Goal: Task Accomplishment & Management: Use online tool/utility

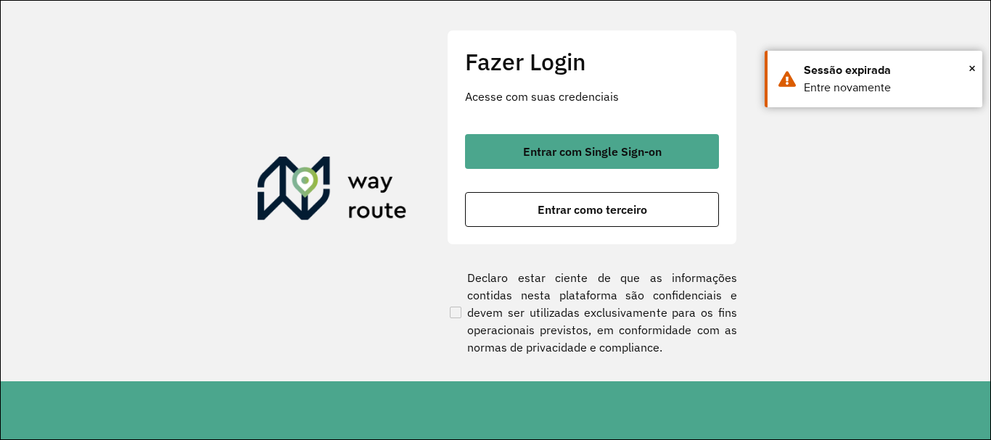
scroll to position [951, 0]
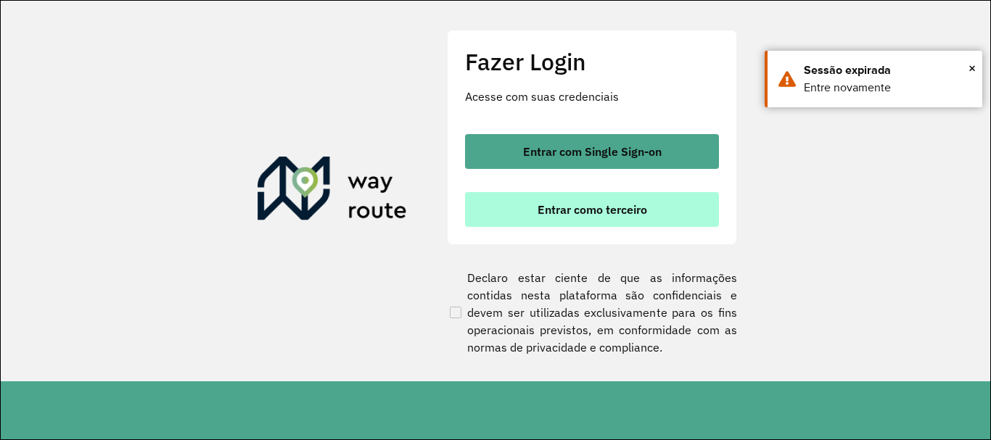
click at [578, 210] on span "Entrar como terceiro" at bounding box center [593, 210] width 110 height 12
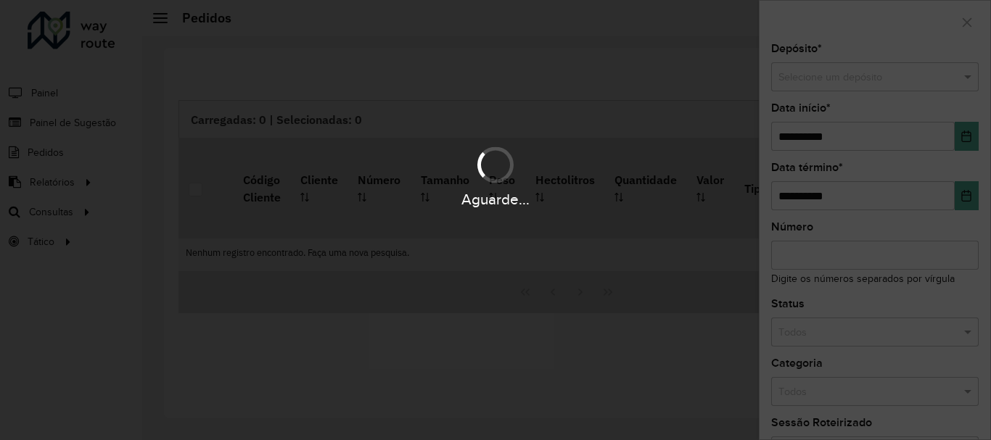
scroll to position [951, 0]
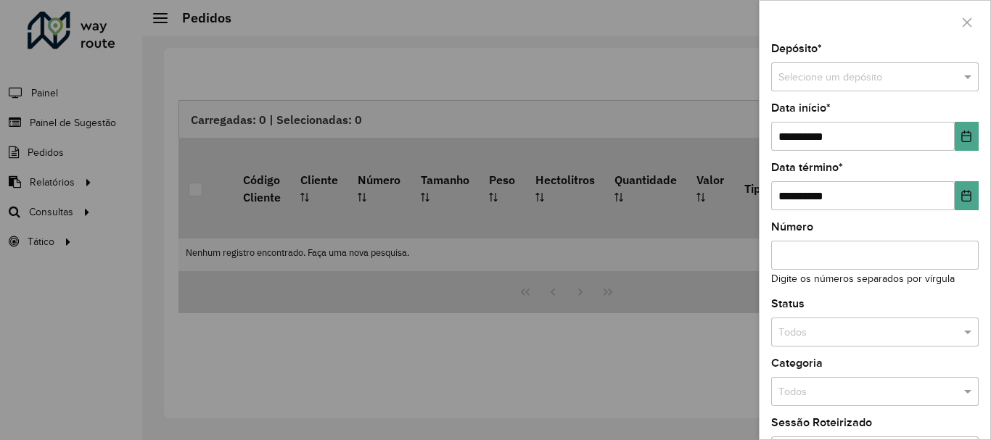
click at [69, 210] on div at bounding box center [495, 220] width 991 height 440
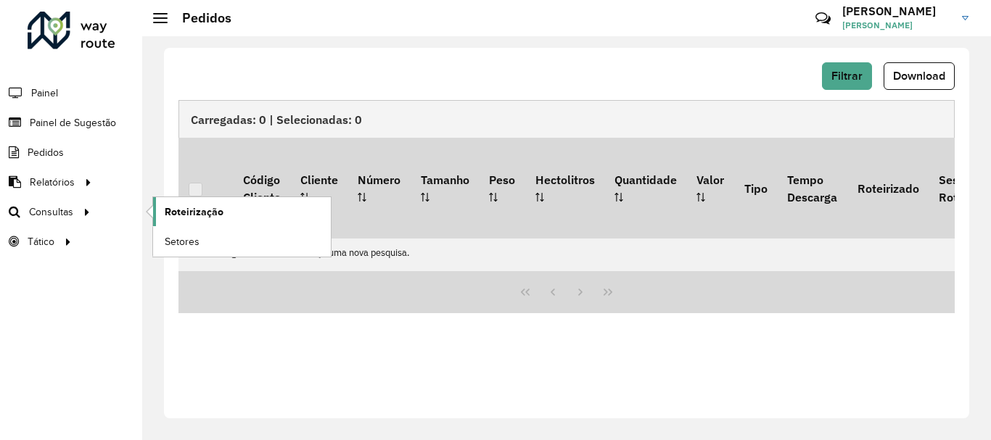
click at [211, 213] on span "Roteirização" at bounding box center [194, 212] width 59 height 15
click at [195, 206] on span "Roteirização" at bounding box center [194, 212] width 59 height 15
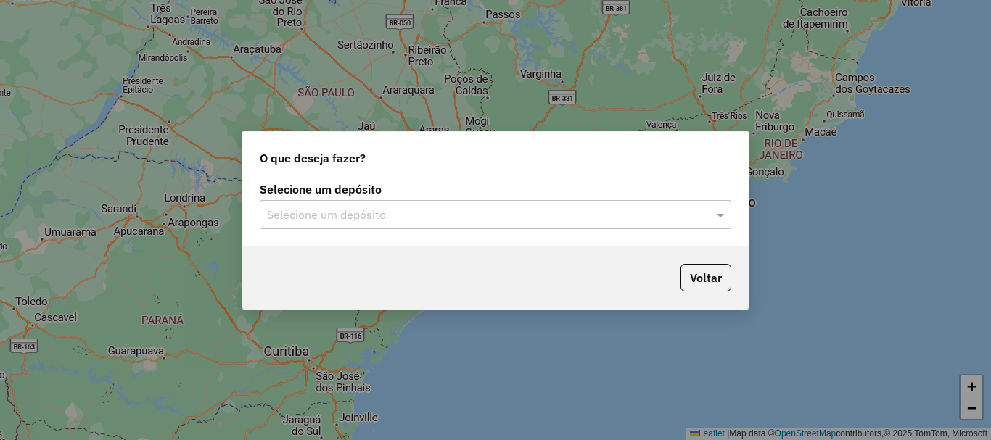
scroll to position [951, 0]
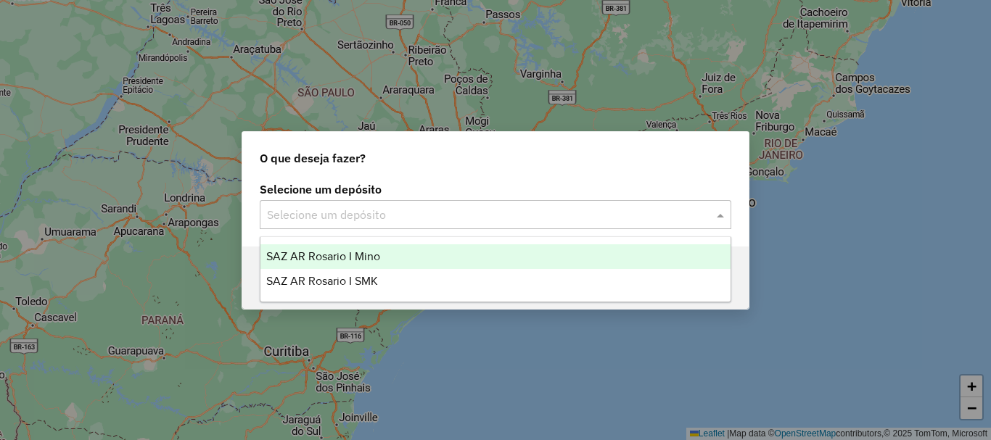
click at [718, 212] on span at bounding box center [722, 214] width 18 height 17
click at [353, 251] on span "SAZ AR Rosario I Mino" at bounding box center [323, 256] width 114 height 12
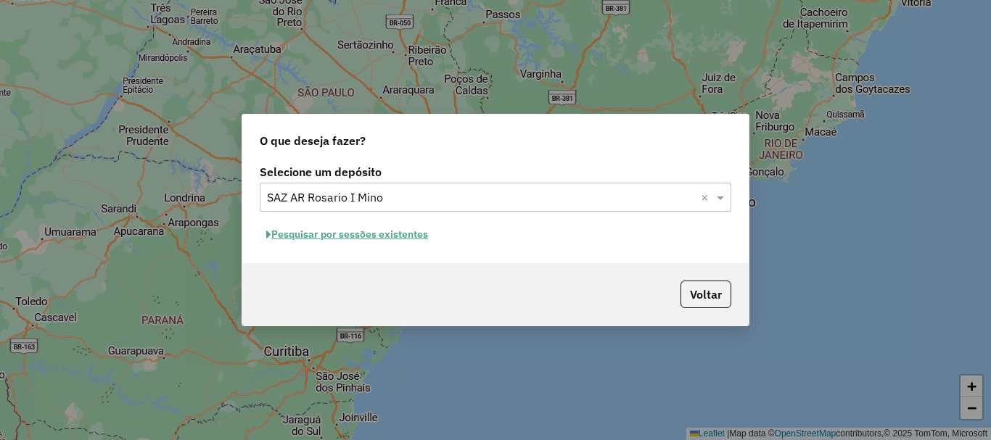
click at [360, 238] on button "Pesquisar por sessões existentes" at bounding box center [347, 234] width 175 height 22
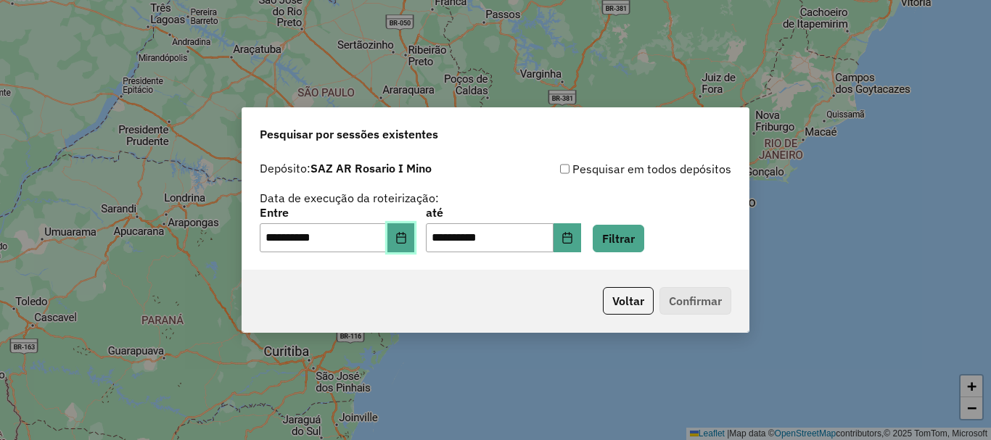
click at [406, 239] on icon "Choose Date" at bounding box center [400, 238] width 9 height 12
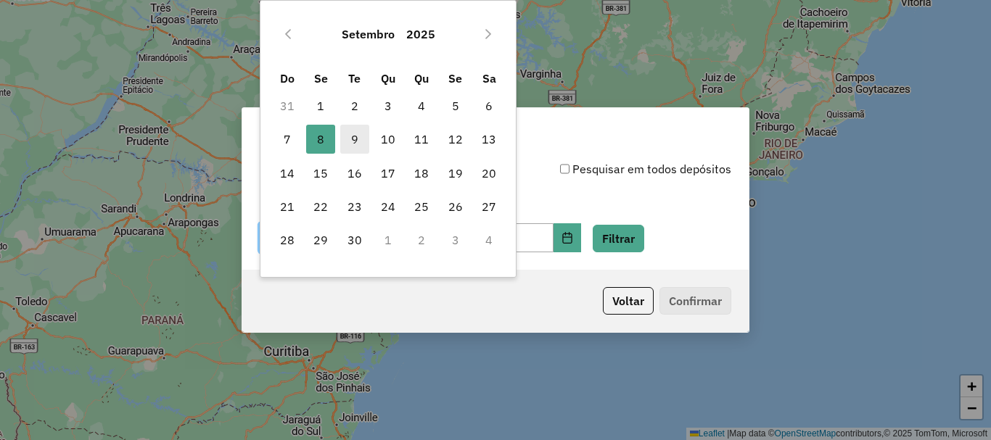
click at [356, 134] on span "9" at bounding box center [354, 139] width 29 height 29
type input "**********"
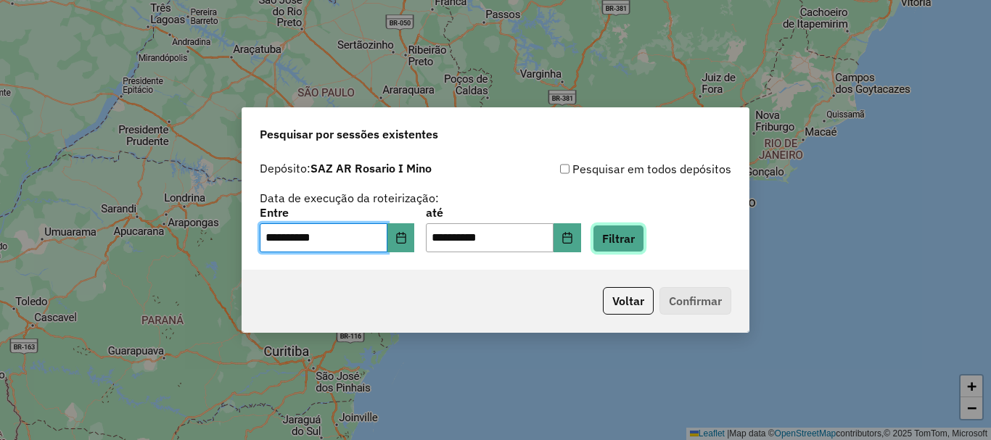
click at [644, 233] on button "Filtrar" at bounding box center [619, 239] width 52 height 28
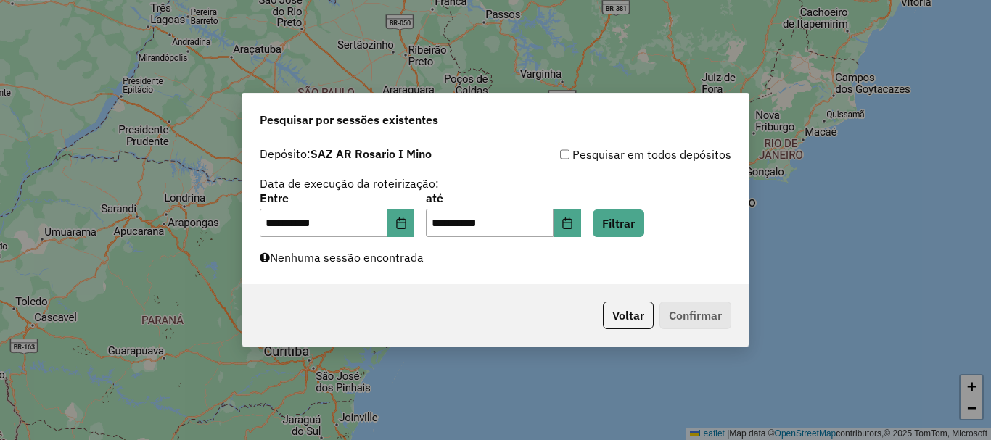
click at [639, 207] on div "**********" at bounding box center [496, 215] width 472 height 45
click at [641, 215] on button "Filtrar" at bounding box center [619, 224] width 52 height 28
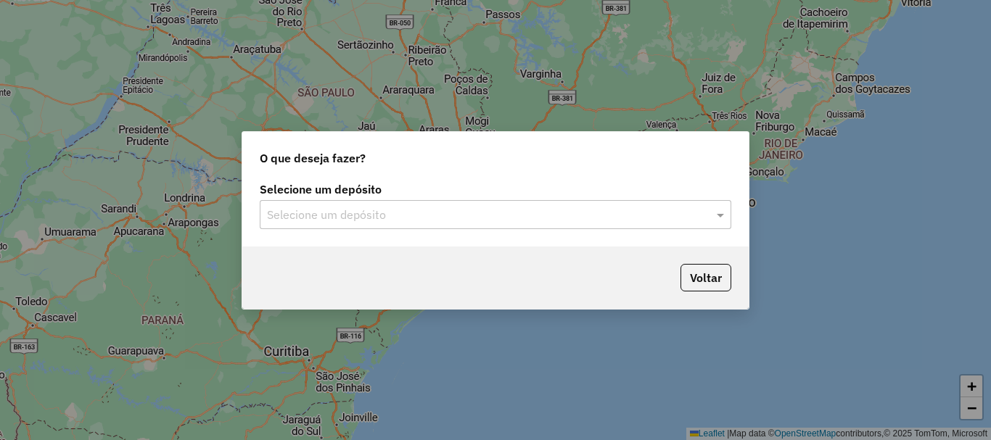
scroll to position [951, 0]
click at [724, 214] on span at bounding box center [722, 214] width 18 height 17
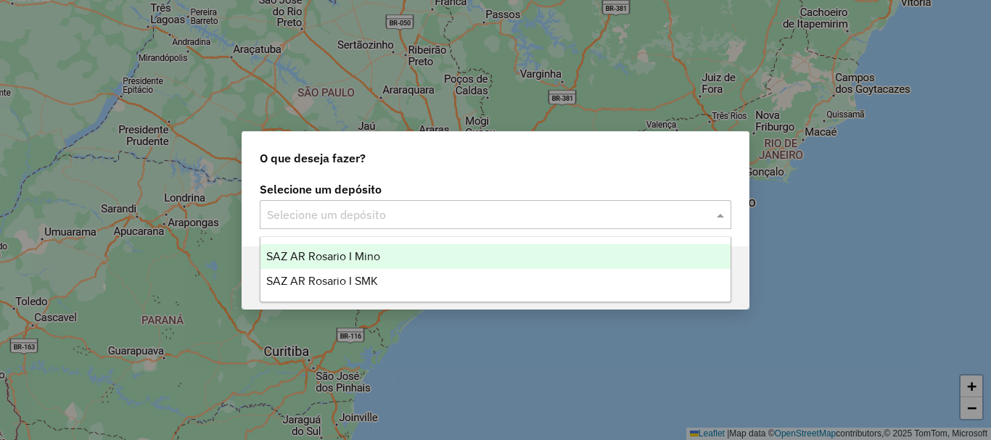
click at [353, 255] on span "SAZ AR Rosario I Mino" at bounding box center [323, 256] width 114 height 12
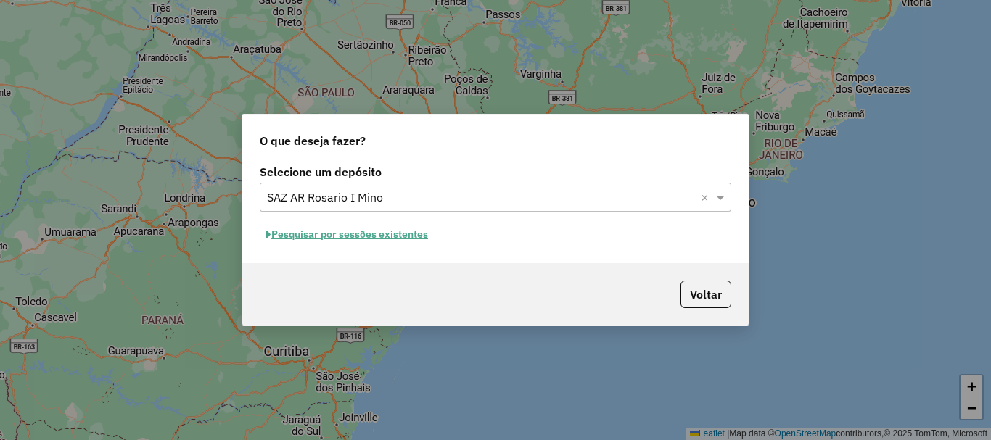
click at [351, 232] on button "Pesquisar por sessões existentes" at bounding box center [347, 234] width 175 height 22
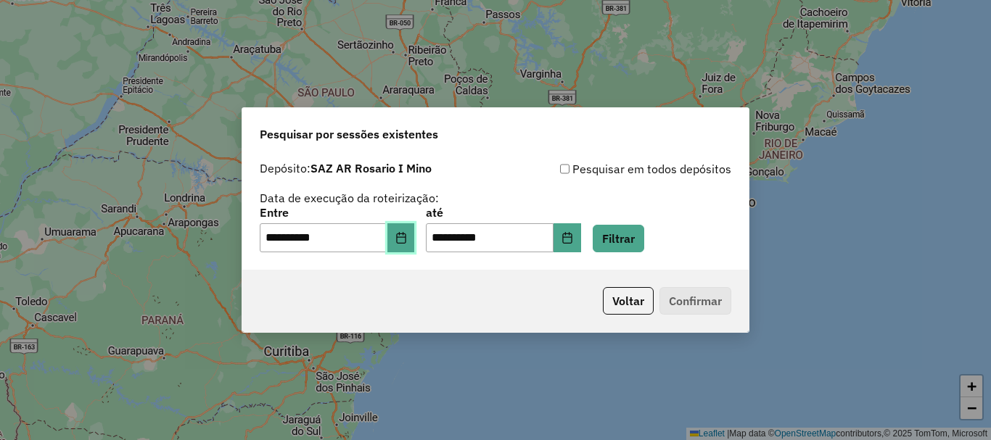
click at [407, 239] on icon "Choose Date" at bounding box center [401, 238] width 12 height 12
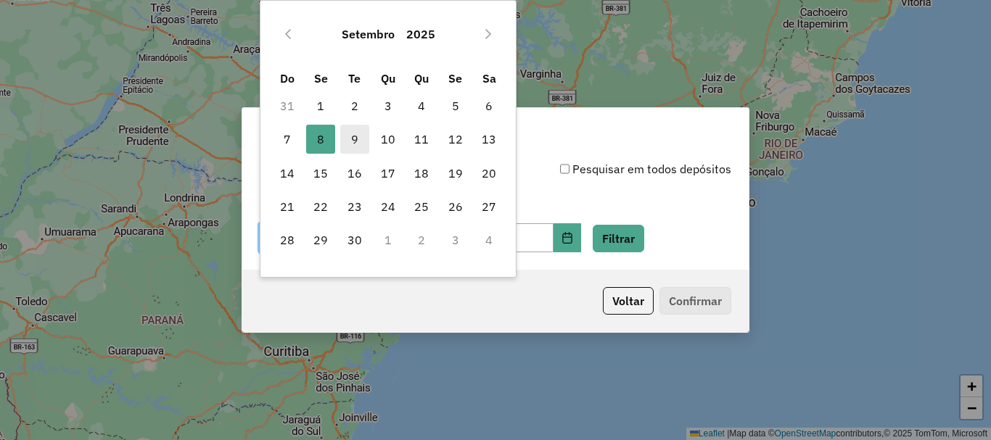
click at [358, 139] on span "9" at bounding box center [354, 139] width 29 height 29
type input "**********"
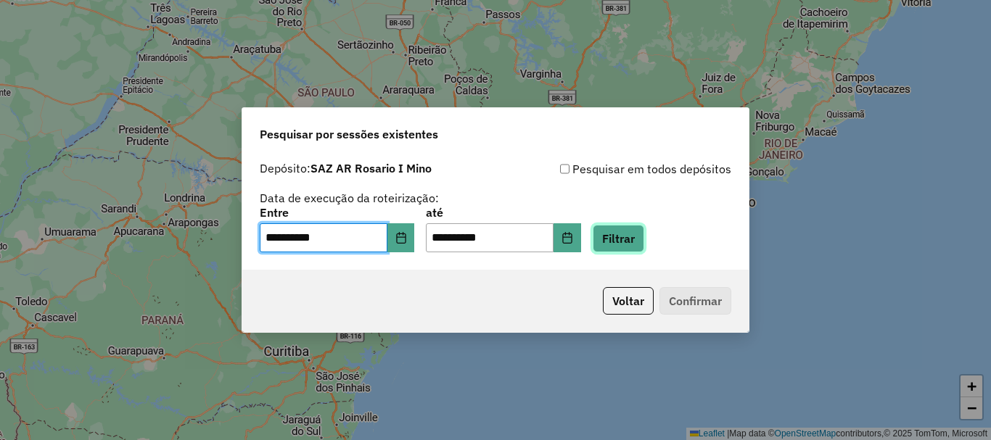
click at [644, 231] on button "Filtrar" at bounding box center [619, 239] width 52 height 28
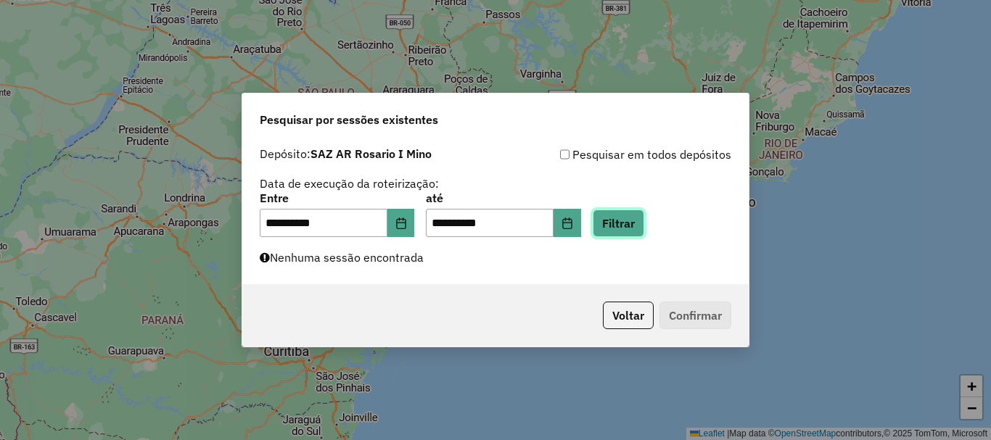
click at [644, 231] on button "Filtrar" at bounding box center [619, 224] width 52 height 28
click at [625, 225] on button "Filtrar" at bounding box center [619, 224] width 52 height 28
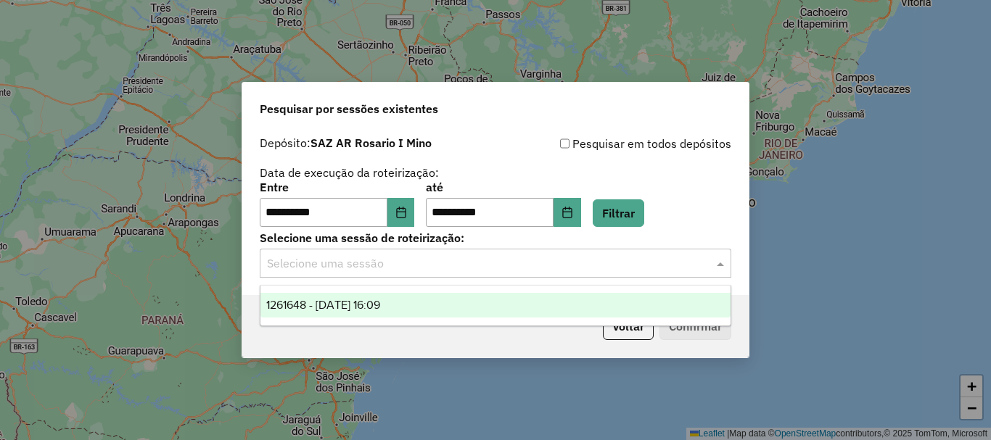
click at [721, 263] on span at bounding box center [722, 263] width 18 height 17
click at [331, 305] on span "1261648 - 09/09/2025 16:09" at bounding box center [323, 305] width 114 height 12
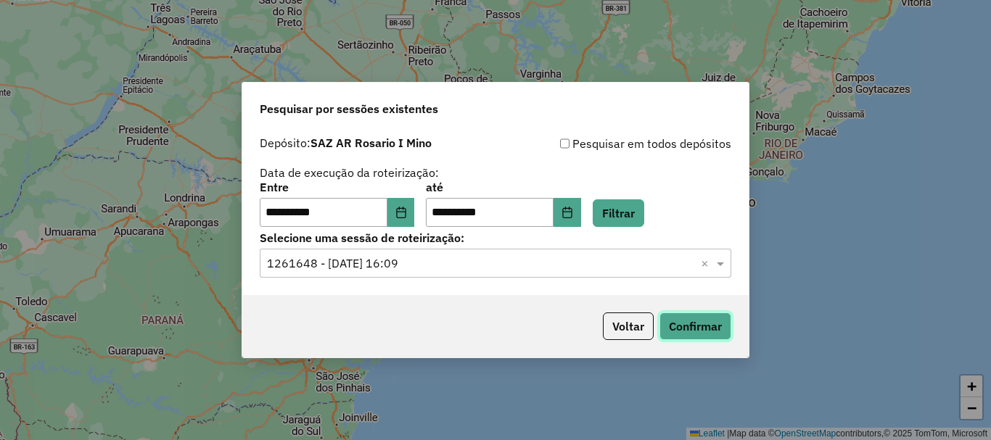
click at [689, 332] on button "Confirmar" at bounding box center [696, 327] width 72 height 28
click at [687, 321] on button "Confirmar" at bounding box center [696, 327] width 72 height 28
click at [691, 316] on button "Confirmar" at bounding box center [696, 327] width 72 height 28
click at [680, 327] on button "Confirmar" at bounding box center [696, 327] width 72 height 28
click at [687, 326] on button "Confirmar" at bounding box center [696, 327] width 72 height 28
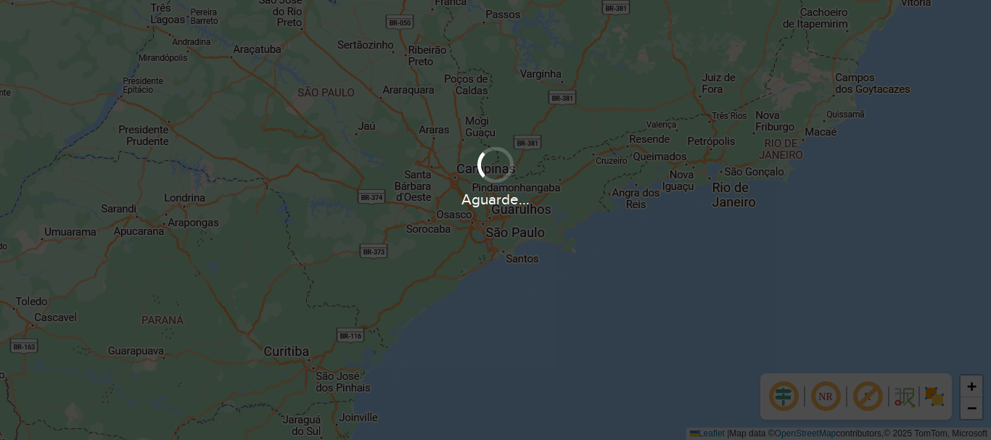
scroll to position [951, 0]
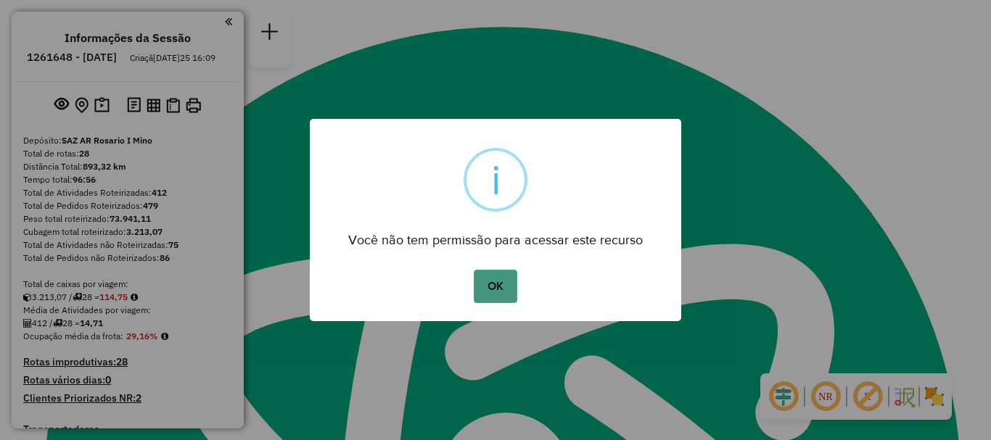
click at [508, 289] on button "OK" at bounding box center [495, 286] width 43 height 33
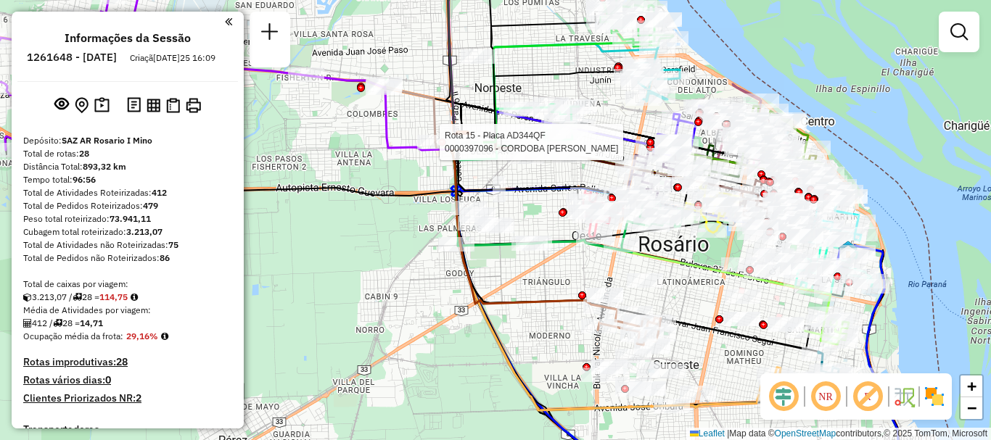
select select "**********"
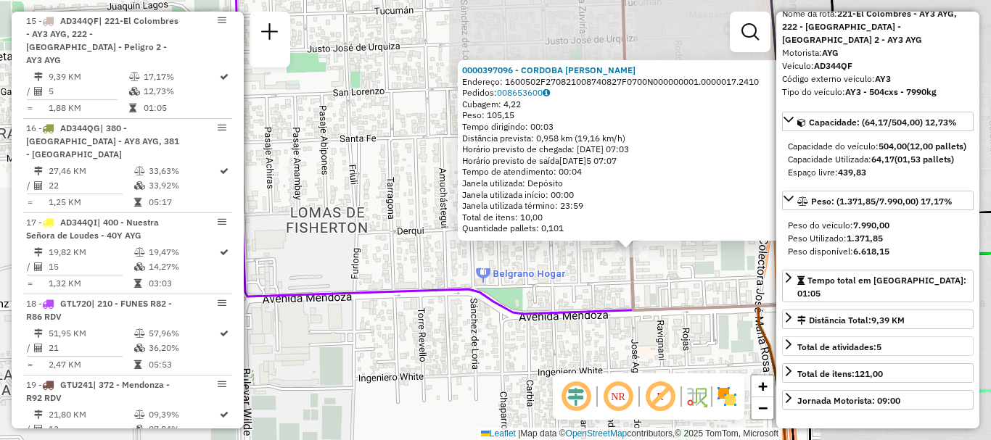
scroll to position [145, 0]
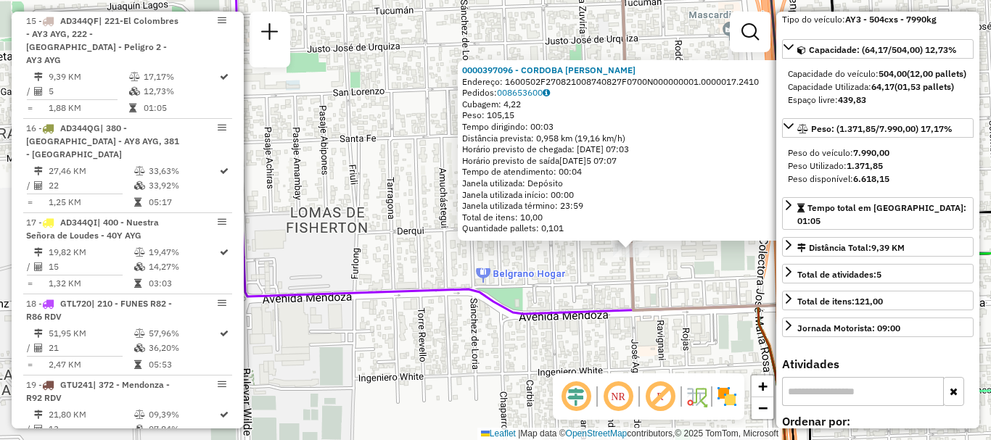
click at [673, 279] on div "0000397096 - CORDOBA MARIA I Endereço: 1600502F270821008740827F0700N000000001.0…" at bounding box center [495, 220] width 991 height 440
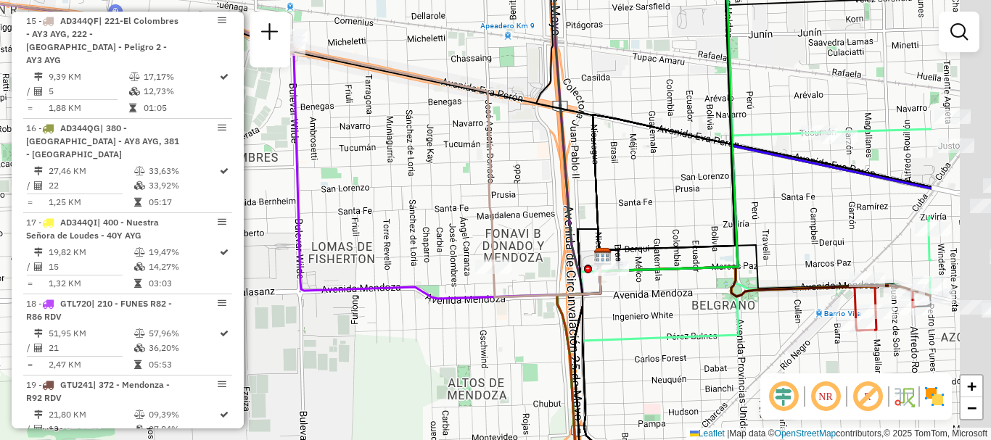
drag, startPoint x: 729, startPoint y: 240, endPoint x: 509, endPoint y: 233, distance: 220.7
click at [575, 233] on icon at bounding box center [587, 358] width 25 height 258
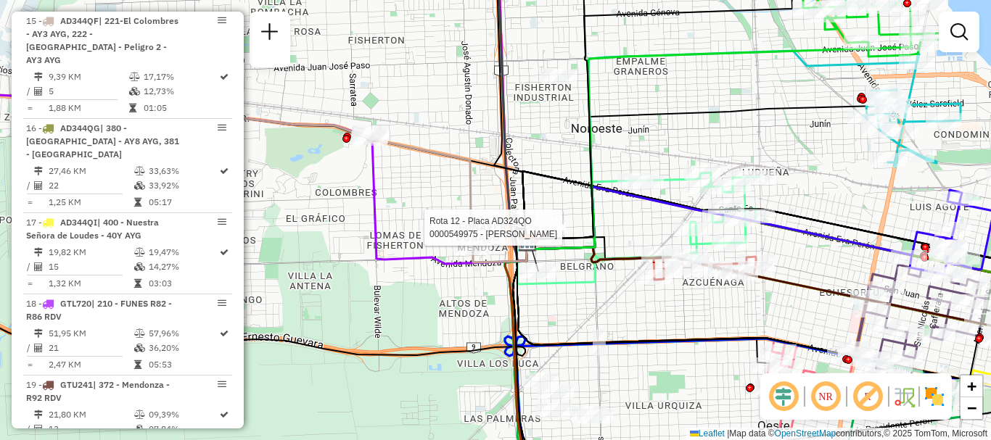
select select "**********"
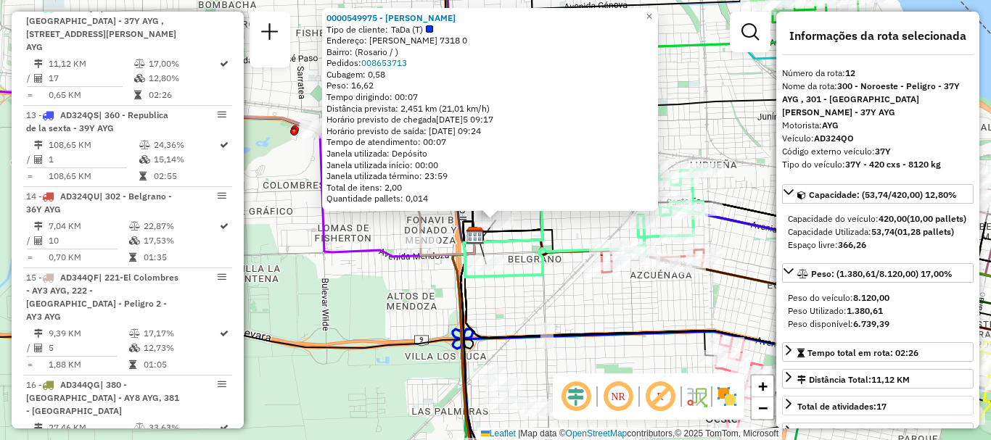
scroll to position [73, 0]
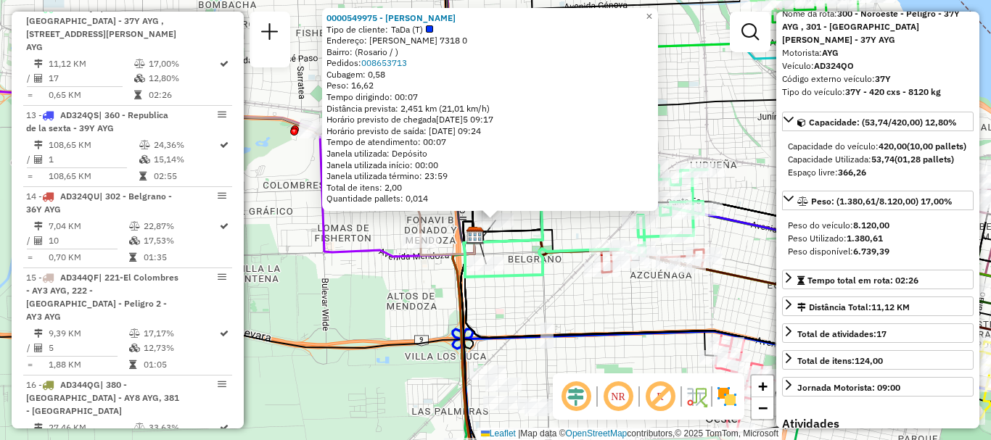
click at [656, 356] on div "Rota 3 - Placa AB951JT 0000469312 - Navarro Vanesa Yanina Rota 3 - Placa AB951J…" at bounding box center [495, 220] width 991 height 440
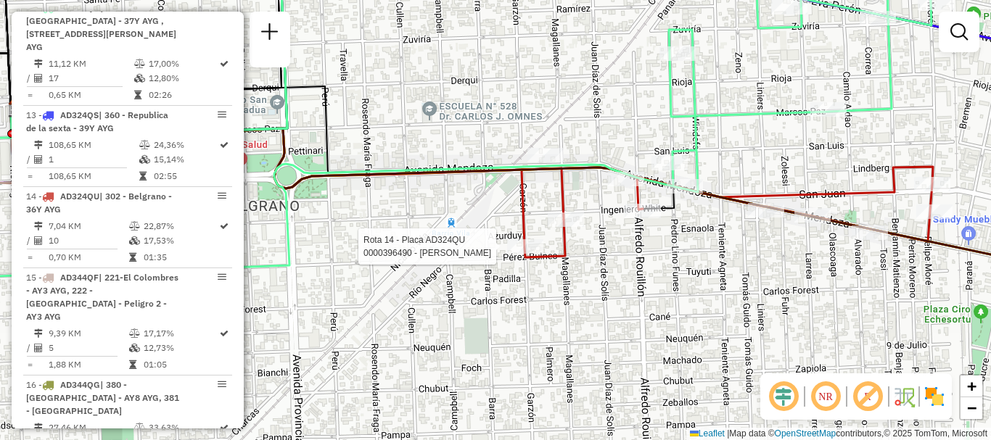
select select "**********"
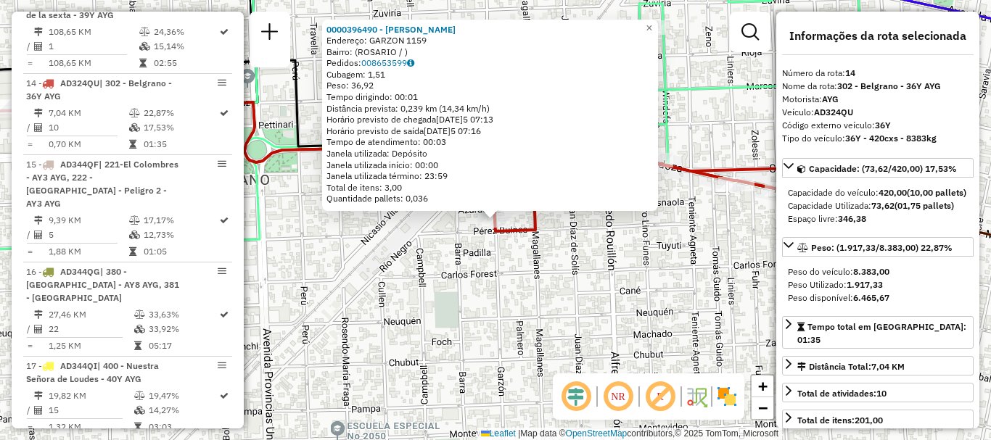
scroll to position [1625, 0]
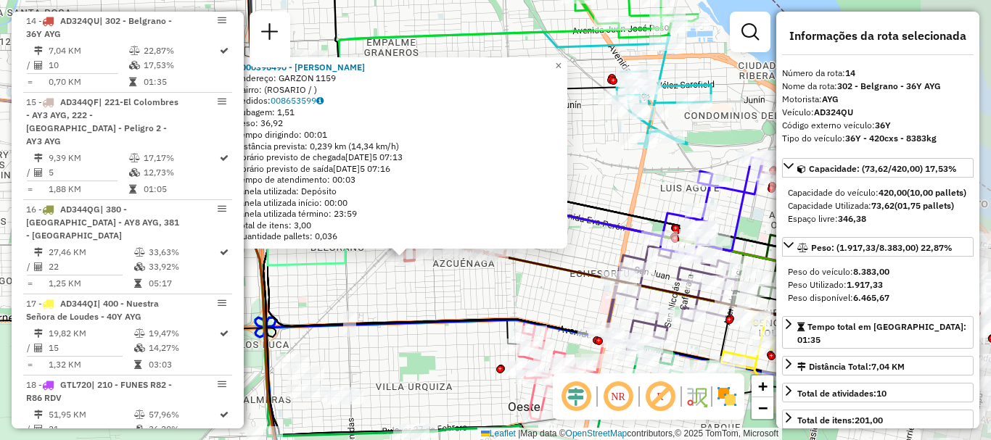
drag, startPoint x: 623, startPoint y: 274, endPoint x: 491, endPoint y: 277, distance: 132.1
click at [448, 272] on div "0000396490 - RAMIREZ MARIA LUISA Endereço: GARZON 1159 Bairro: (ROSARIO / ) Ped…" at bounding box center [495, 220] width 991 height 440
click at [561, 61] on span "×" at bounding box center [557, 65] width 7 height 12
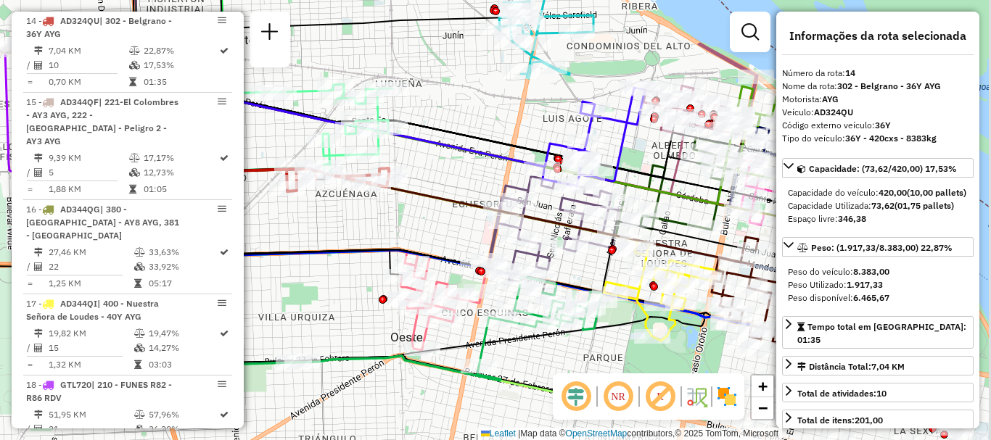
drag, startPoint x: 571, startPoint y: 205, endPoint x: 420, endPoint y: 118, distance: 174.2
click at [421, 118] on icon at bounding box center [351, 126] width 393 height 87
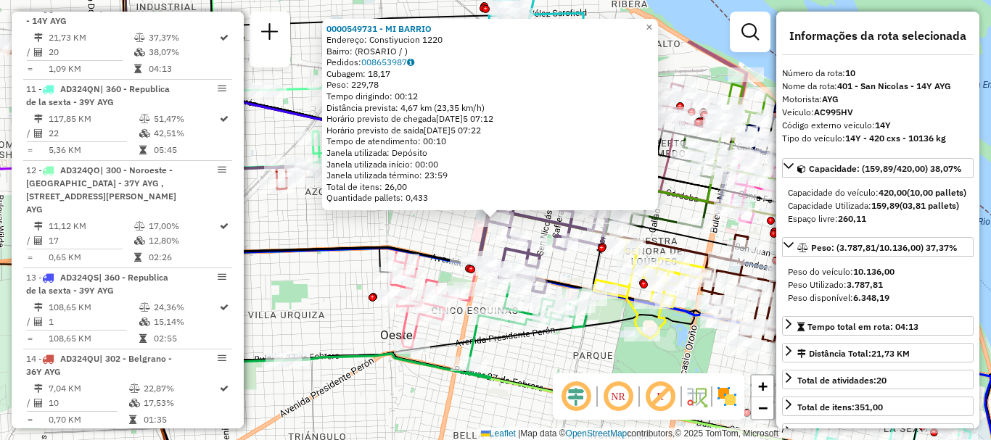
scroll to position [73, 0]
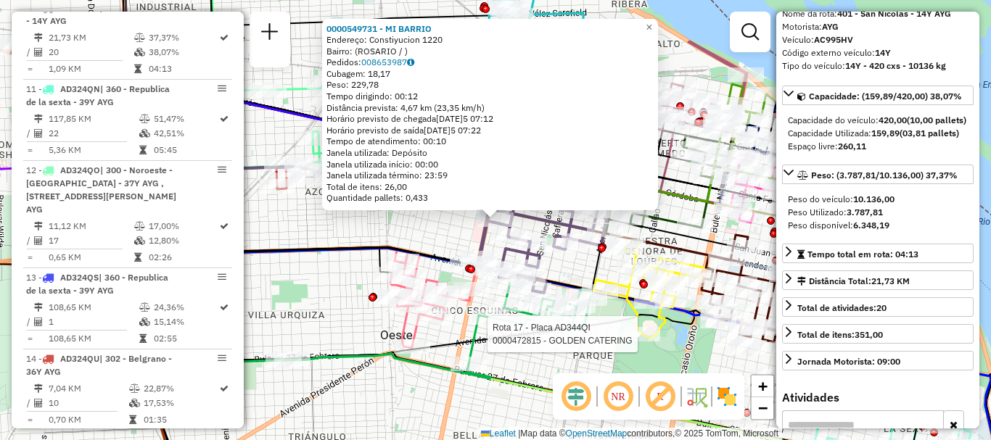
click at [641, 342] on div at bounding box center [642, 334] width 36 height 15
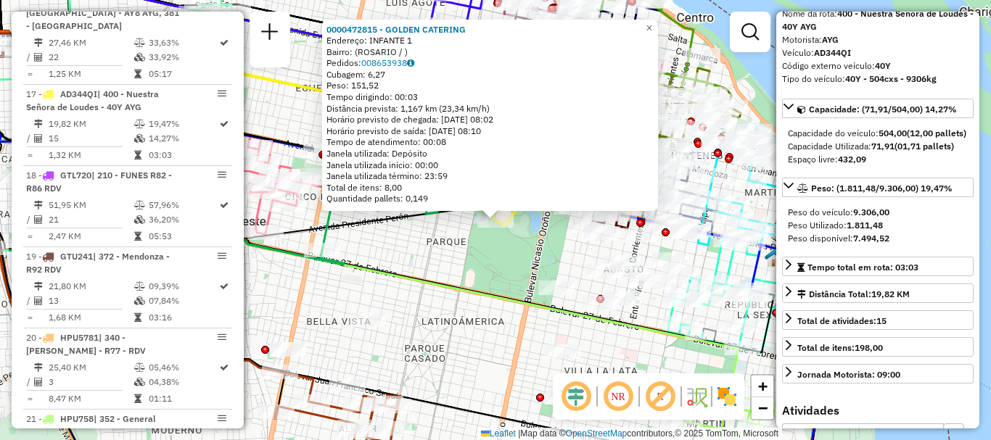
scroll to position [1895, 0]
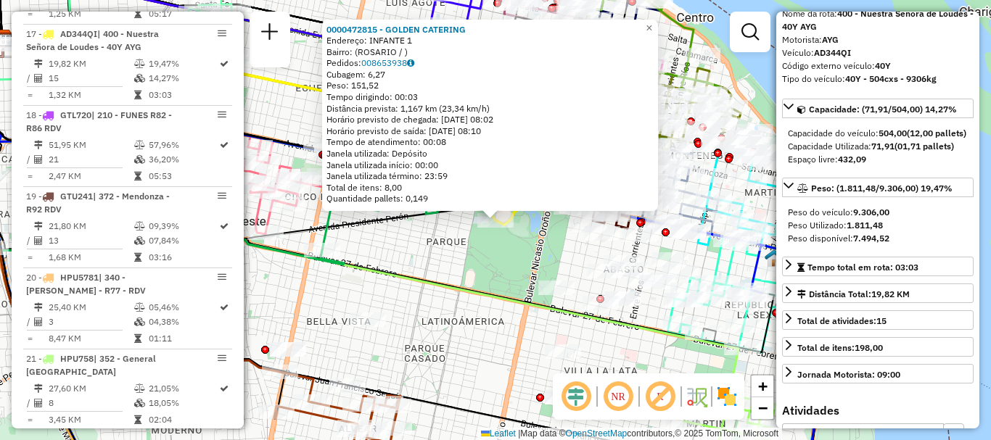
click at [653, 340] on icon at bounding box center [360, 213] width 758 height 350
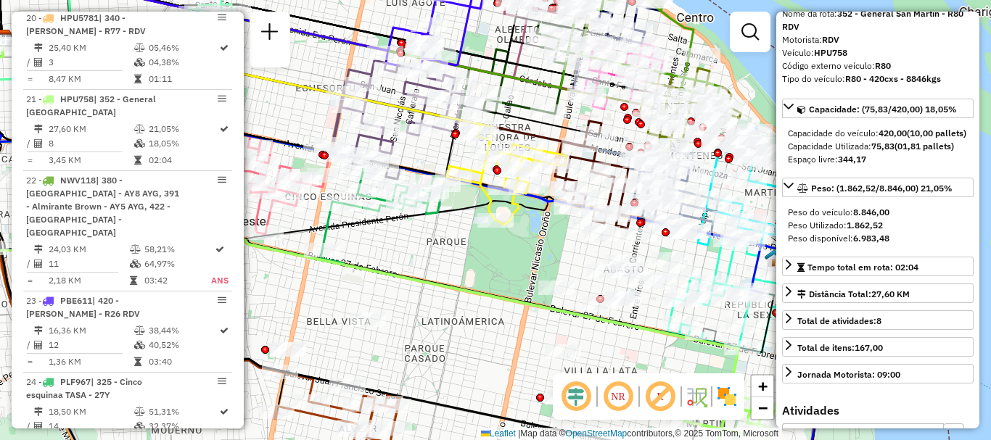
scroll to position [2220, 0]
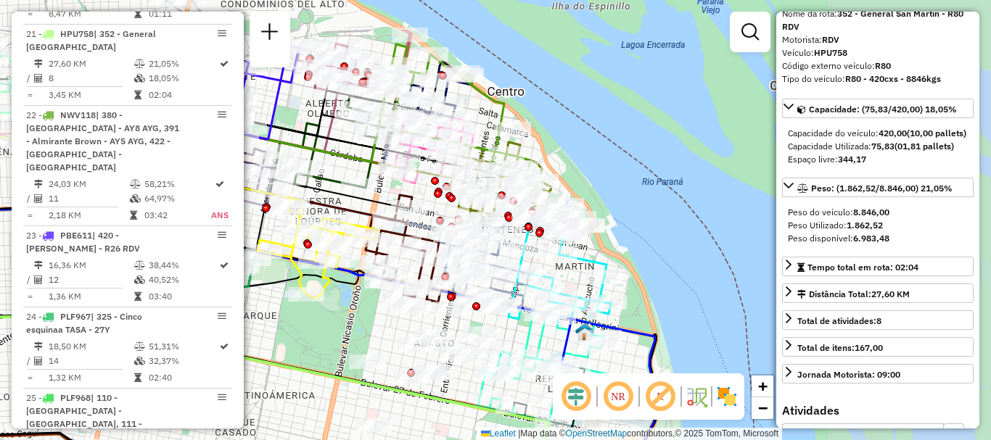
drag, startPoint x: 625, startPoint y: 308, endPoint x: 435, endPoint y: 382, distance: 203.3
click at [435, 380] on div at bounding box center [434, 373] width 36 height 15
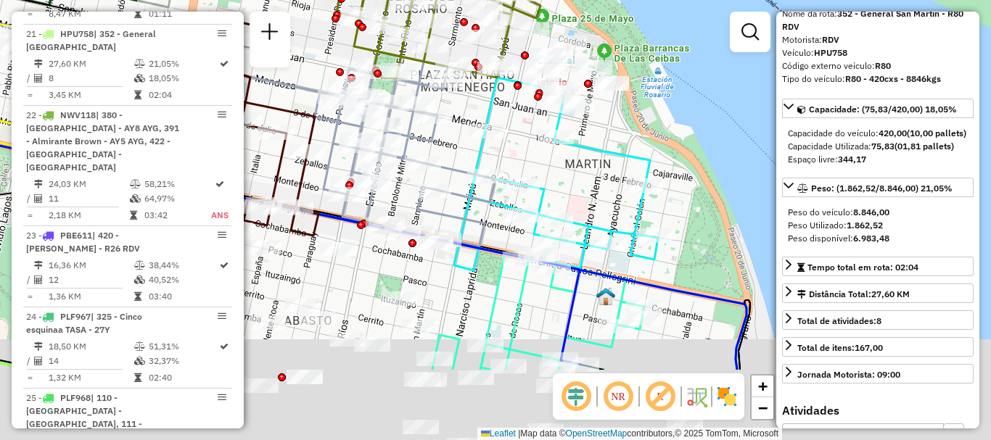
drag, startPoint x: 586, startPoint y: 303, endPoint x: 578, endPoint y: 143, distance: 160.5
click at [577, 163] on div "Janela de atendimento Grade de atendimento Capacidade Transportadoras Veículos …" at bounding box center [495, 220] width 991 height 440
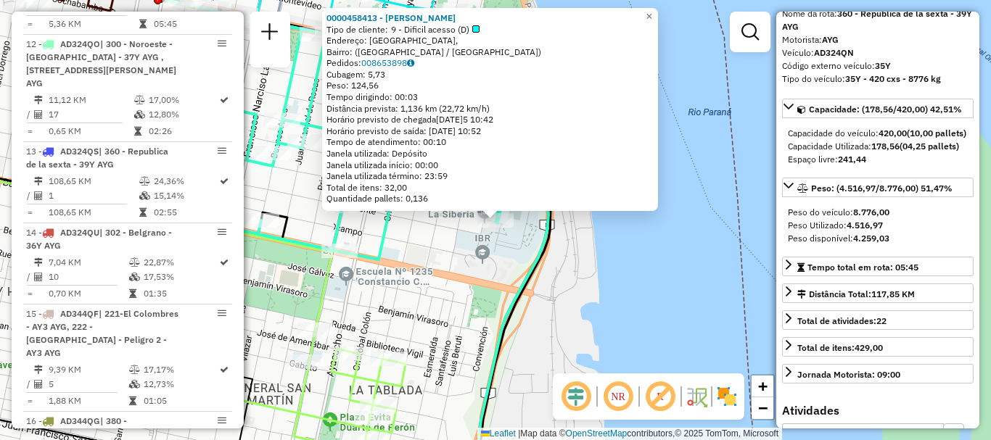
scroll to position [1368, 0]
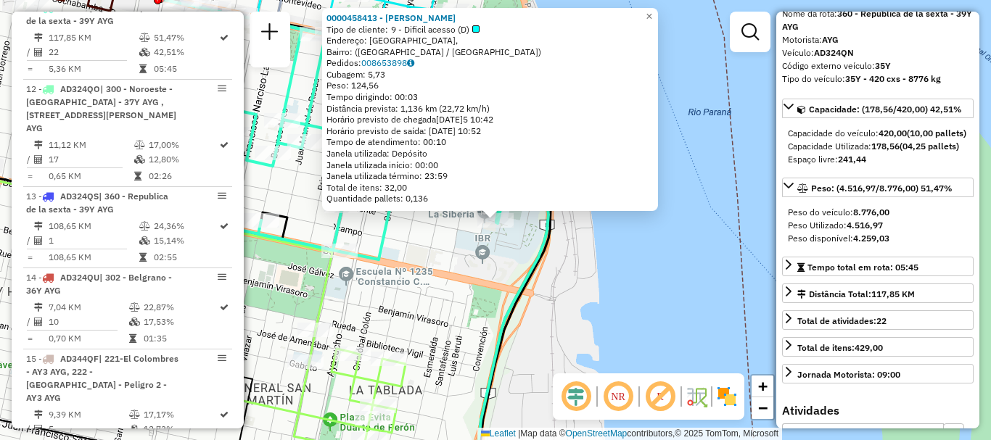
click at [638, 312] on div "0000458413 - VILLARINO MARISA BEATRIZ Tipo de cliente: 9 - Dificil acesso (D) E…" at bounding box center [495, 220] width 991 height 440
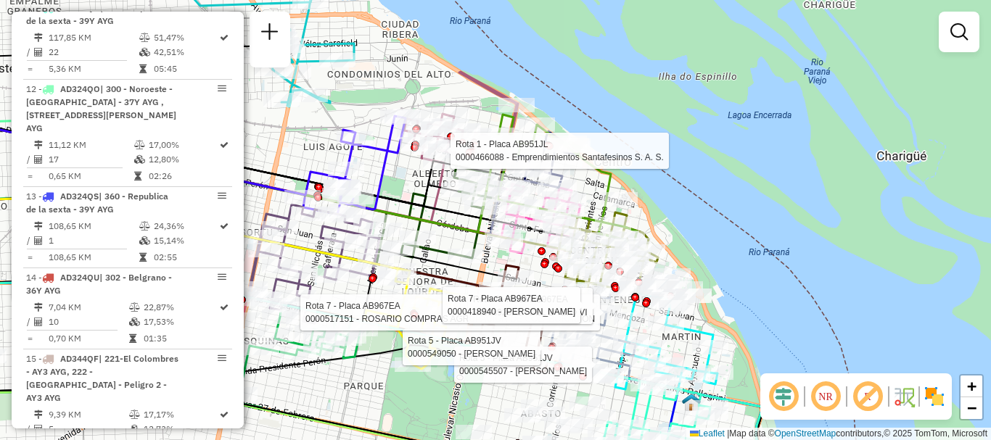
select select "**********"
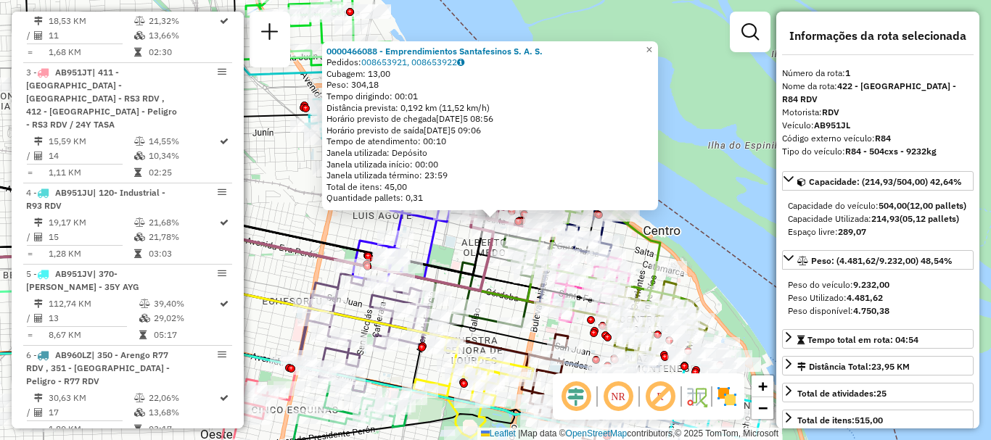
scroll to position [517, 0]
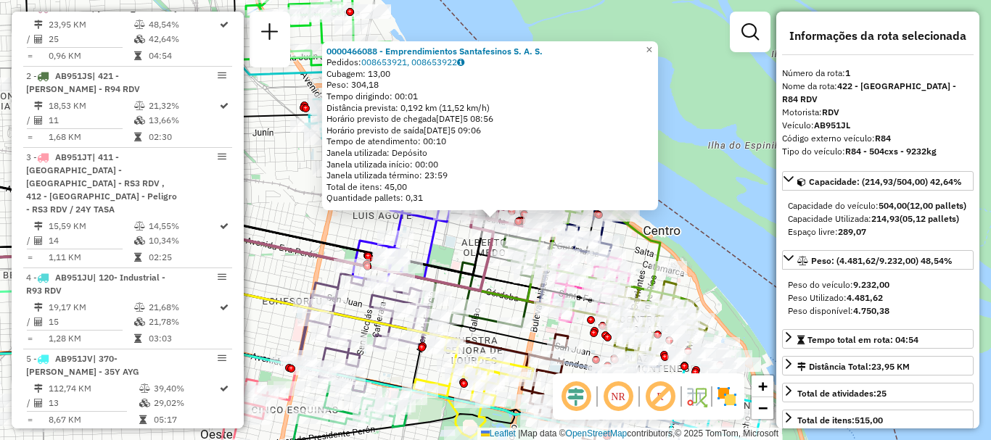
click at [715, 136] on div "0000466088 - Emprendimientos Santafesinos S. A. S. Pedidos: 008653921, 00865392…" at bounding box center [495, 220] width 991 height 440
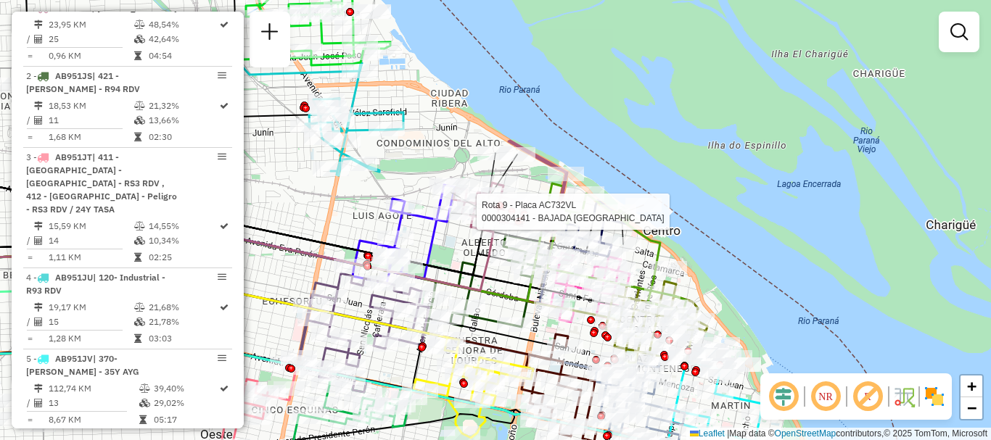
select select "**********"
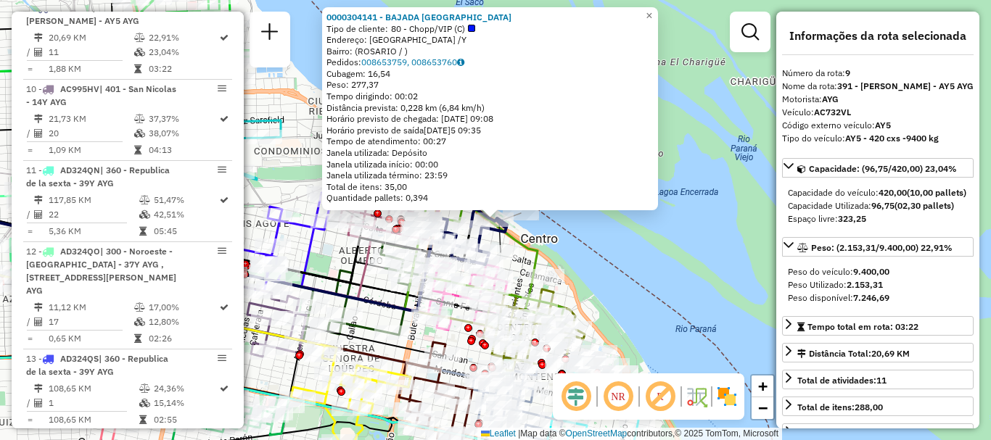
scroll to position [73, 0]
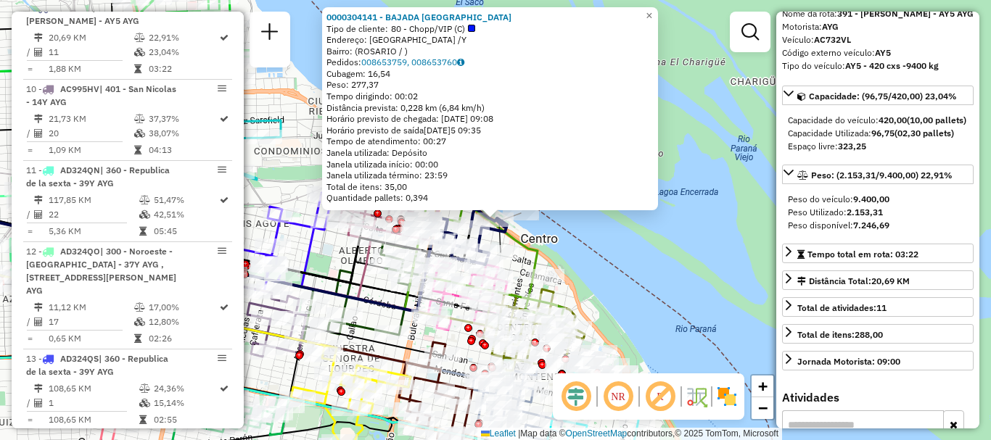
click at [703, 251] on div "0000304141 - BAJADA ESPAÑA Tipo de cliente: 80 - Chopp/VIP (C) Endereço: ESPAÑA…" at bounding box center [495, 220] width 991 height 440
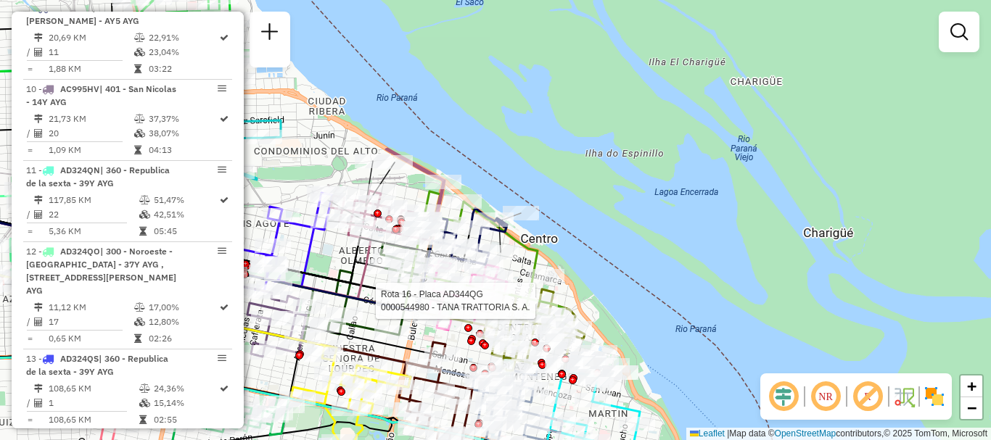
select select "**********"
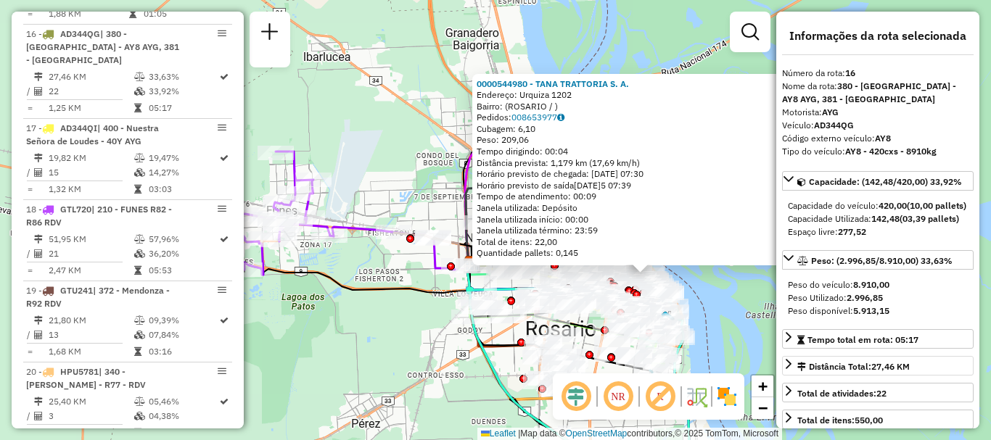
scroll to position [145, 0]
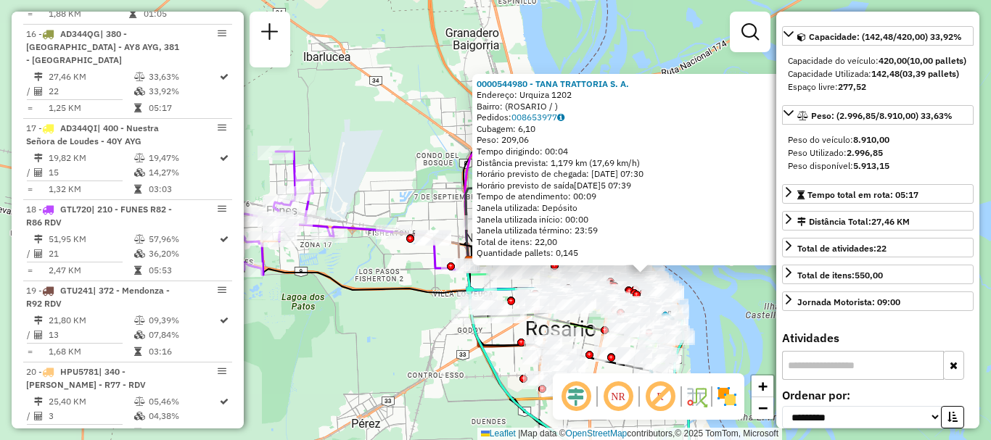
click at [755, 308] on div "0000544980 - TANA TRATTORIA S. A. Endereço: Urquiza 1202 Bairro: (ROSARIO / ) P…" at bounding box center [495, 220] width 991 height 440
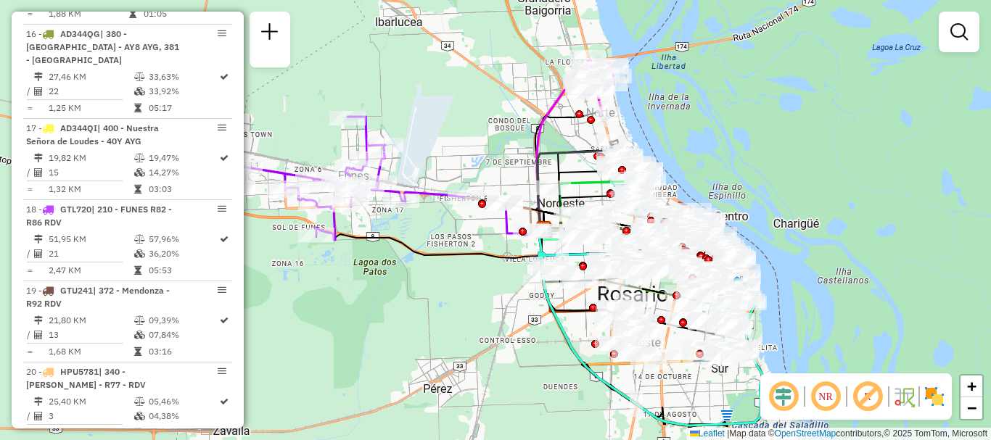
drag, startPoint x: 431, startPoint y: 319, endPoint x: 562, endPoint y: 265, distance: 141.2
click at [562, 265] on div "Janela de atendimento Grade de atendimento Capacidade Transportadoras Veículos …" at bounding box center [495, 220] width 991 height 440
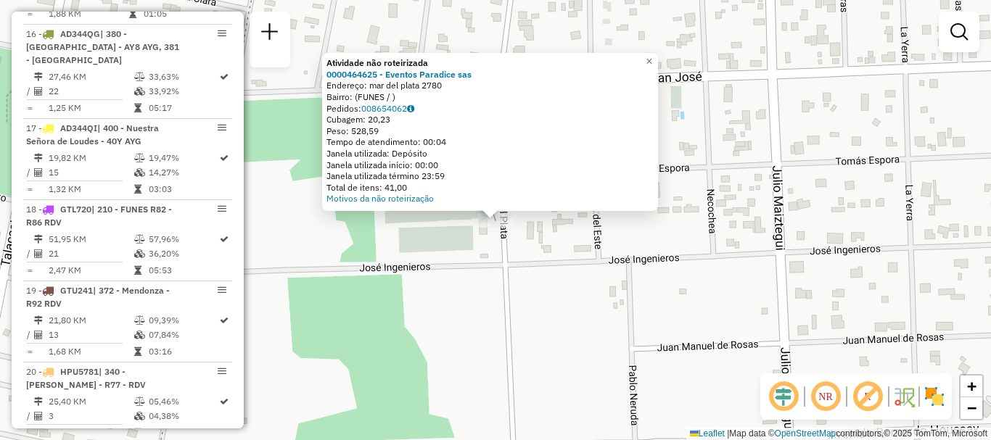
click at [483, 283] on div "Atividade não roteirizada 0000464625 - Eventos Paradice sas Endereço: mar del p…" at bounding box center [495, 220] width 991 height 440
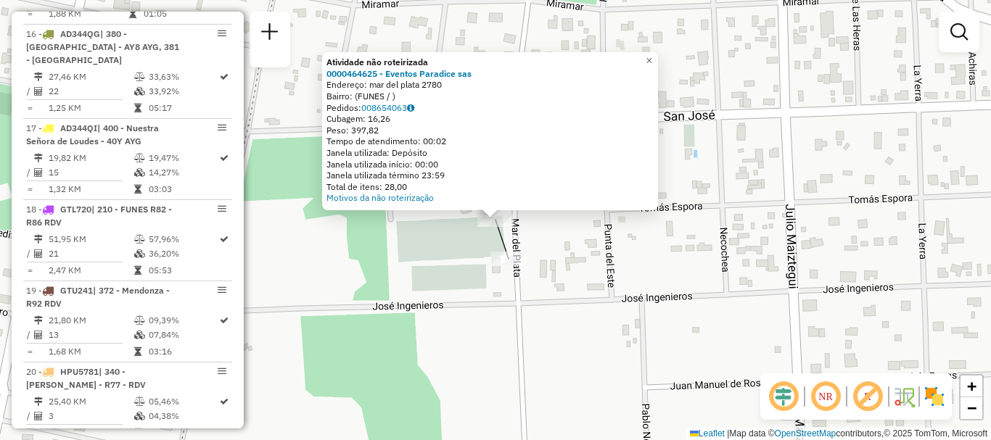
click at [472, 247] on div "Atividade não roteirizada 0000464625 - Eventos Paradice sas Endereço: mar del p…" at bounding box center [495, 220] width 991 height 440
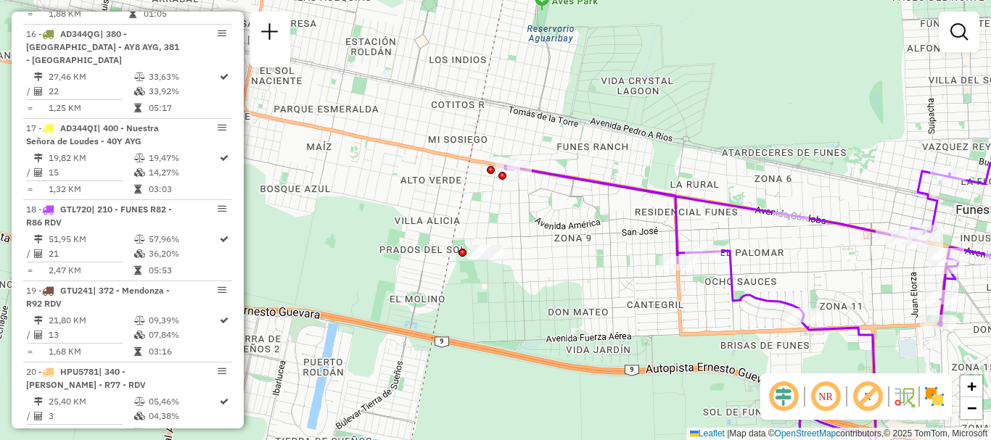
drag, startPoint x: 559, startPoint y: 268, endPoint x: 253, endPoint y: 237, distance: 307.1
click at [263, 242] on div "Janela de atendimento Grade de atendimento Capacidade Transportadoras Veículos …" at bounding box center [495, 220] width 991 height 440
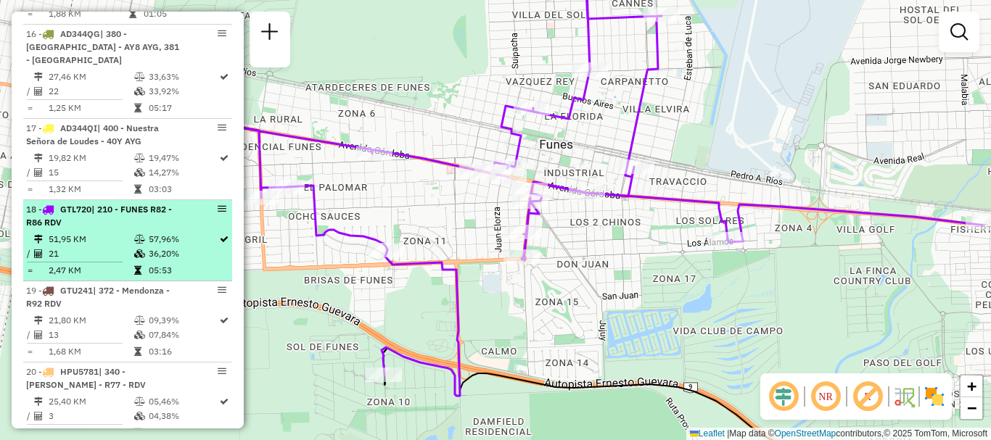
click at [205, 183] on hb-router-mapa "Informações da Sessão 1261648 - 09/09/2025 Criação: 08/09/2025 16:09 Depósito: …" at bounding box center [495, 220] width 991 height 440
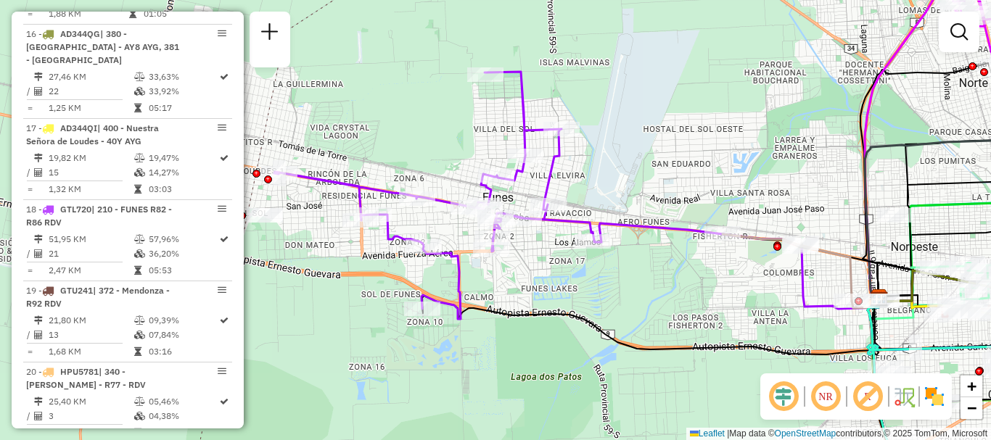
drag, startPoint x: 584, startPoint y: 278, endPoint x: 459, endPoint y: 271, distance: 125.7
click at [466, 271] on div "Janela de atendimento Grade de atendimento Capacidade Transportadoras Veículos …" at bounding box center [495, 220] width 991 height 440
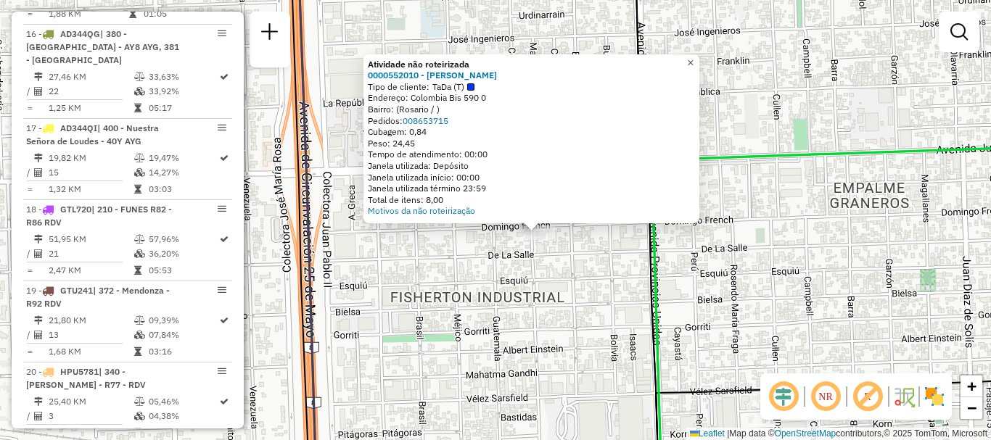
click at [694, 57] on span "×" at bounding box center [690, 63] width 7 height 12
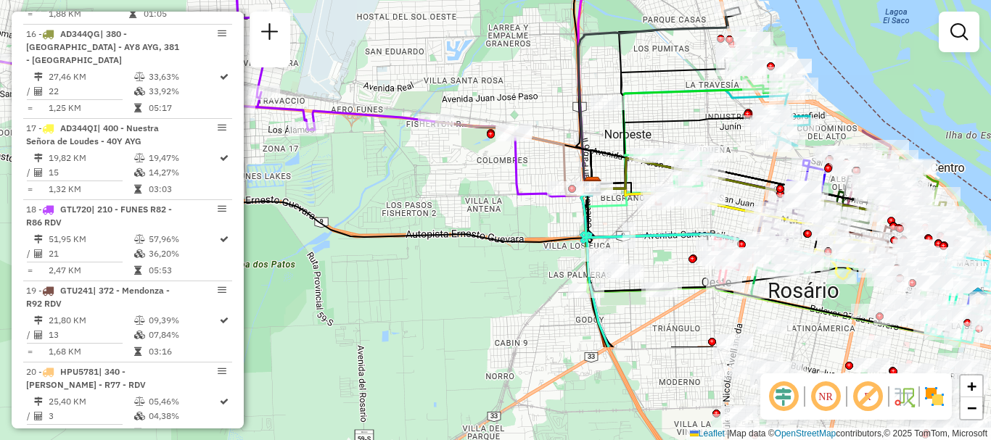
drag, startPoint x: 691, startPoint y: 263, endPoint x: 628, endPoint y: 73, distance: 200.3
click at [644, 117] on icon at bounding box center [682, 151] width 181 height 69
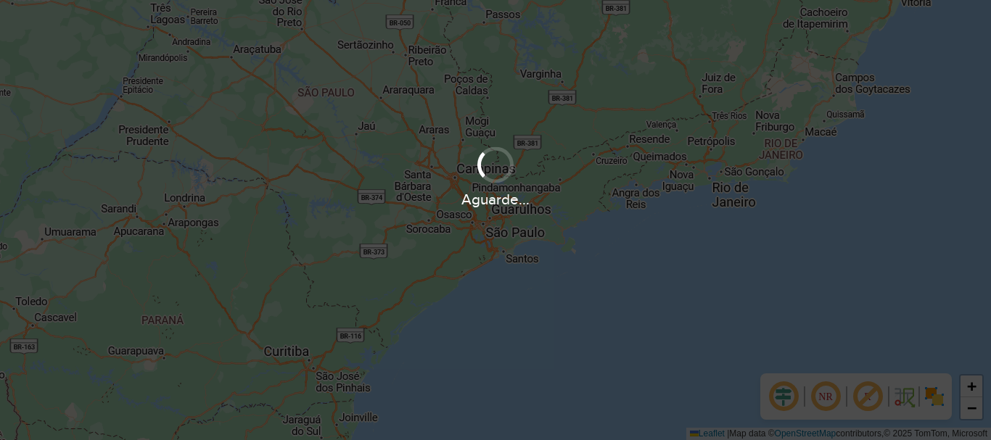
scroll to position [951, 0]
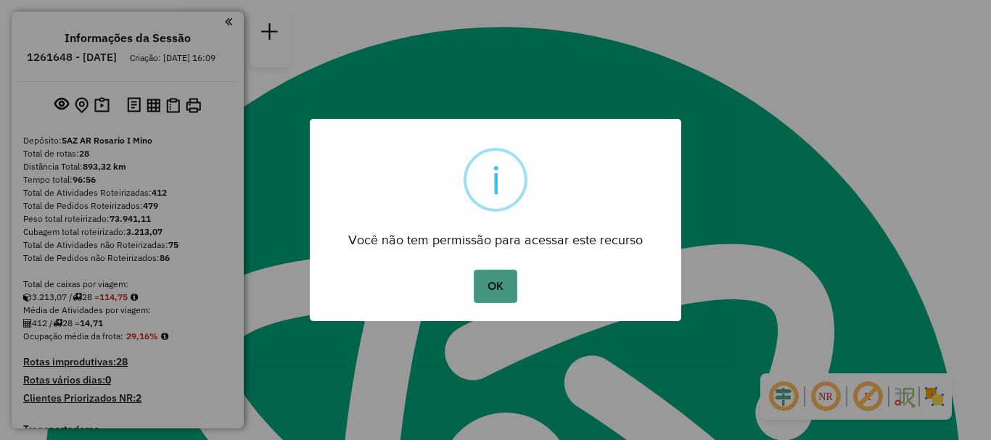
click at [488, 292] on button "OK" at bounding box center [495, 286] width 43 height 33
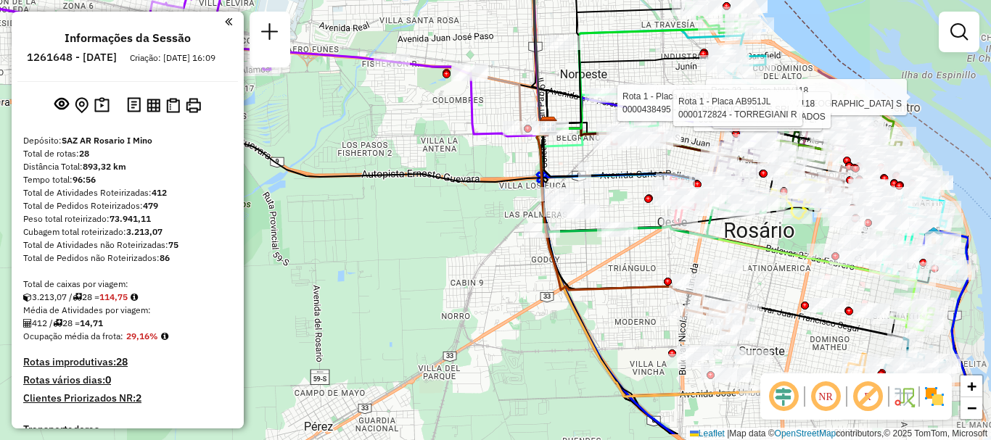
drag, startPoint x: 707, startPoint y: 210, endPoint x: 506, endPoint y: 129, distance: 217.2
click at [506, 129] on div "Rota 1 - Placa AB951JL 0000529758 - Tostado S. R. L. Rota 22 - Placa NWV118 000…" at bounding box center [495, 220] width 991 height 440
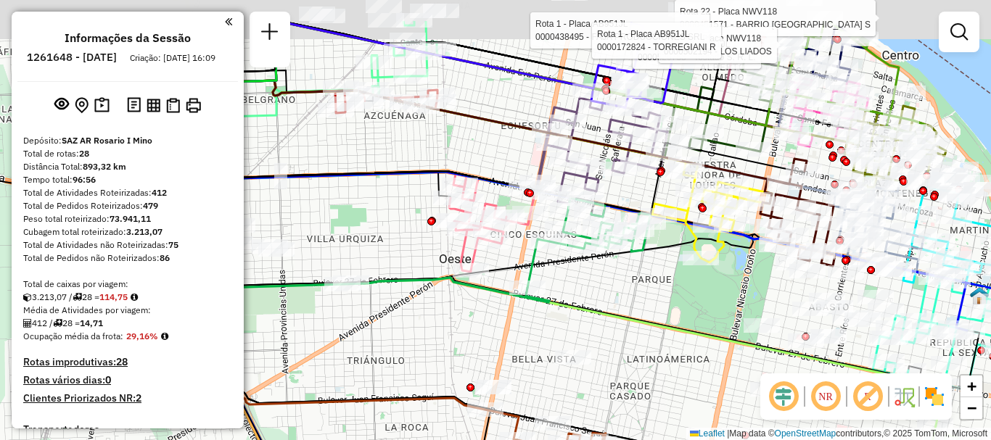
drag, startPoint x: 576, startPoint y: 71, endPoint x: 496, endPoint y: 136, distance: 103.1
click at [496, 136] on div "Rota 1 - Placa AB951JL 0000529758 - Tostado S. R. L. Rota 22 - Placa NWV118 000…" at bounding box center [495, 220] width 991 height 440
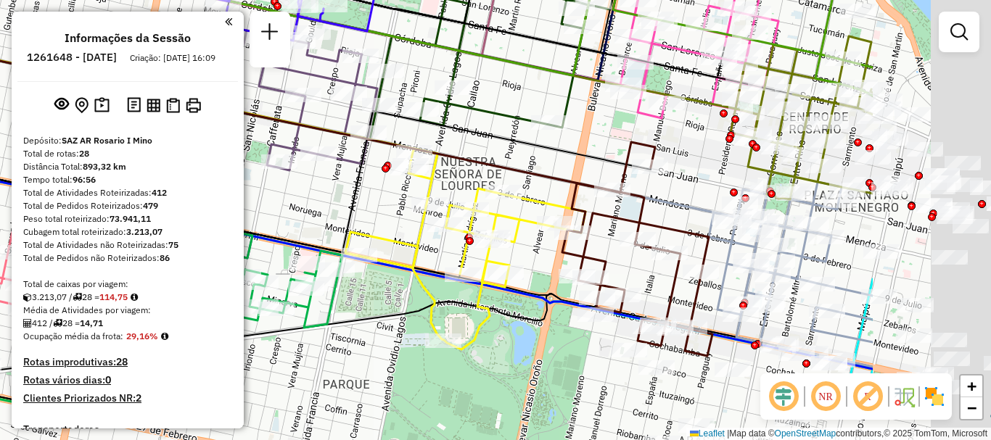
drag, startPoint x: 692, startPoint y: 218, endPoint x: 395, endPoint y: 127, distance: 310.5
click at [395, 127] on div "Rota 1 - Placa AB951JL 0000529758 - Tostado S. R. L. Rota 22 - Placa NWV118 000…" at bounding box center [495, 220] width 991 height 440
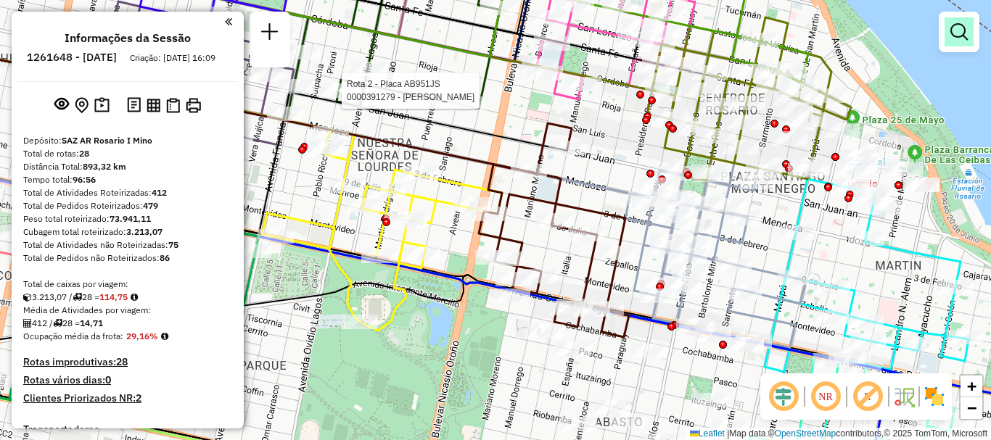
click at [962, 32] on em at bounding box center [959, 31] width 17 height 17
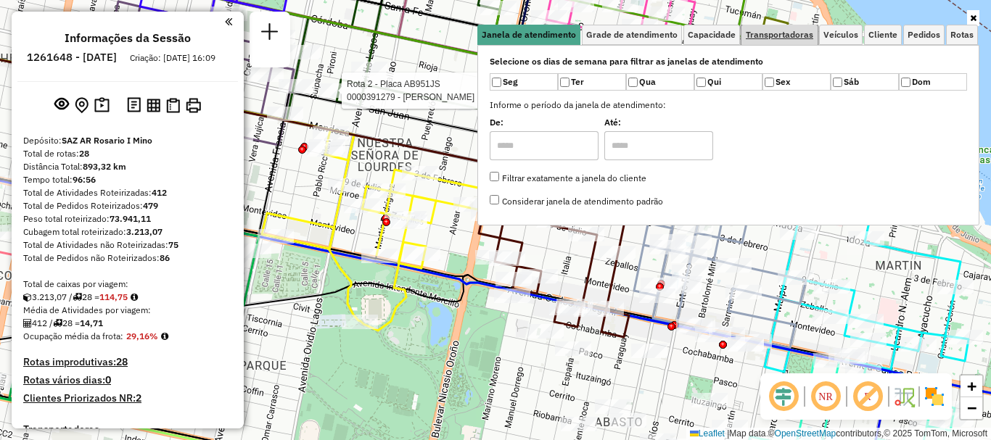
click at [778, 34] on span "Transportadoras" at bounding box center [779, 34] width 67 height 9
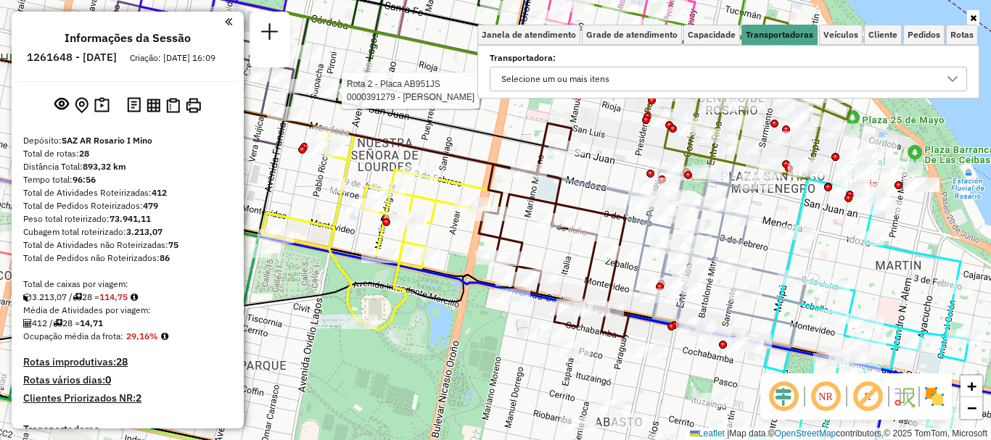
click at [948, 79] on icon at bounding box center [953, 79] width 12 height 12
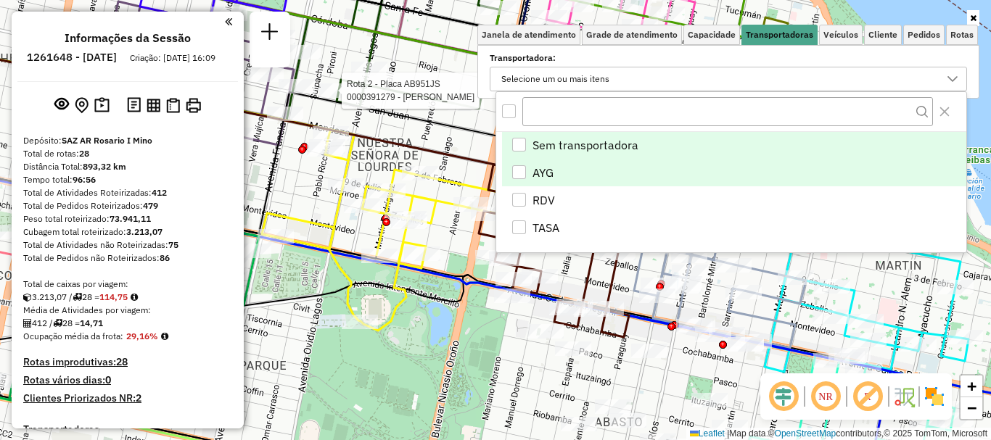
click at [518, 170] on div "AYG" at bounding box center [519, 172] width 14 height 14
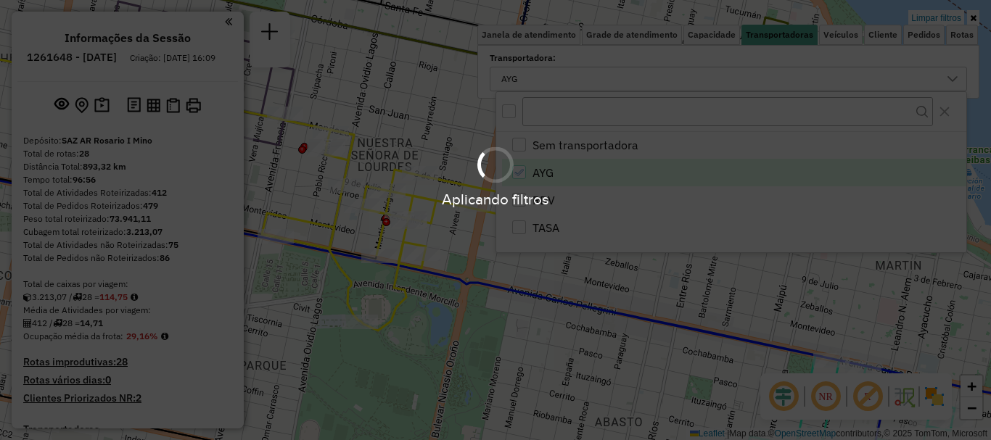
click at [480, 323] on div "Aplicando filtros" at bounding box center [495, 220] width 991 height 440
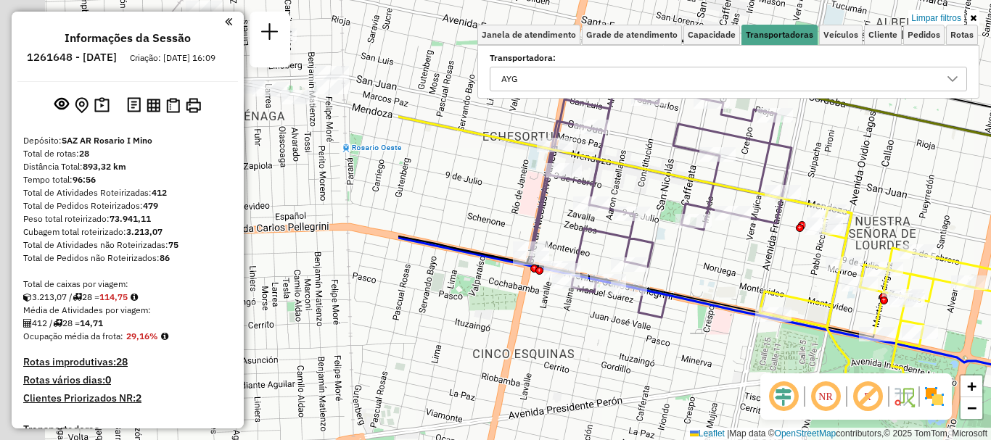
drag, startPoint x: 653, startPoint y: 291, endPoint x: 990, endPoint y: 346, distance: 341.9
click at [990, 366] on html "Aplicando filtros Pop-up bloqueado! Seu navegador bloqueou automáticamente a ab…" at bounding box center [495, 220] width 991 height 440
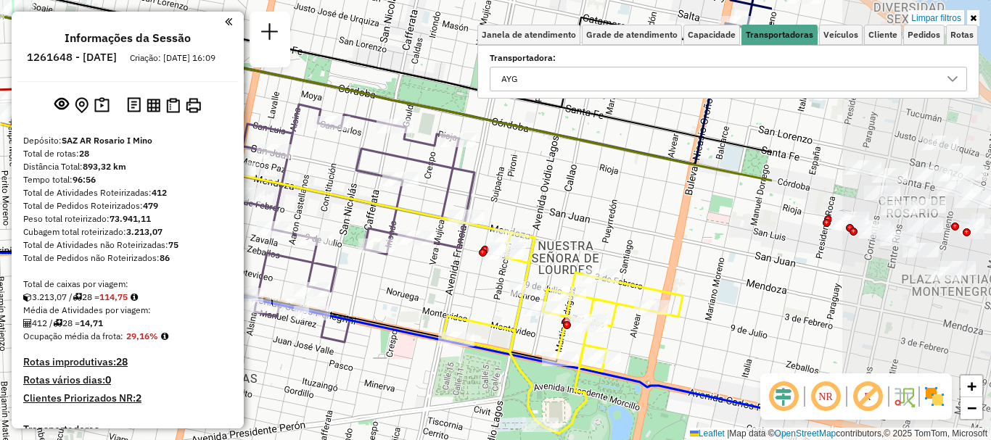
drag, startPoint x: 654, startPoint y: 291, endPoint x: 301, endPoint y: 342, distance: 357.1
click at [301, 342] on div "Limpar filtros Janela de atendimento Grade de atendimento Capacidade Transporta…" at bounding box center [495, 220] width 991 height 440
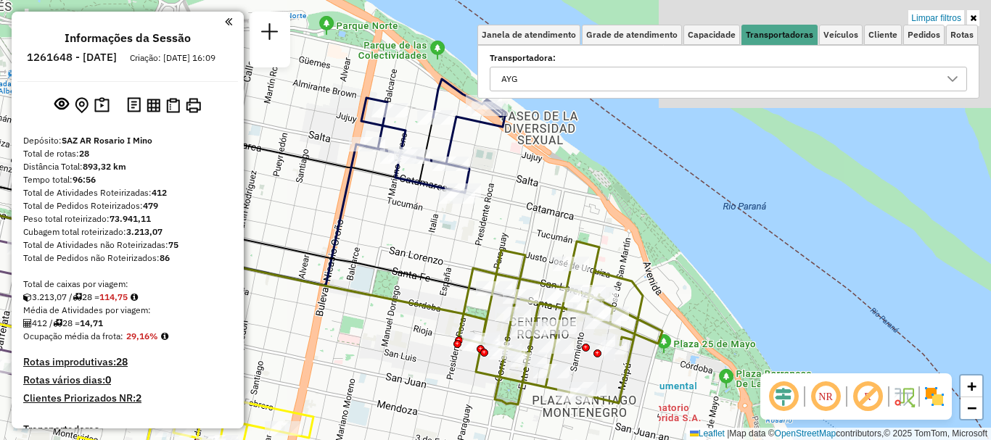
drag, startPoint x: 509, startPoint y: 286, endPoint x: 459, endPoint y: 438, distance: 159.7
click at [459, 438] on div "Limpar filtros Janela de atendimento Grade de atendimento Capacidade Transporta…" at bounding box center [495, 220] width 991 height 440
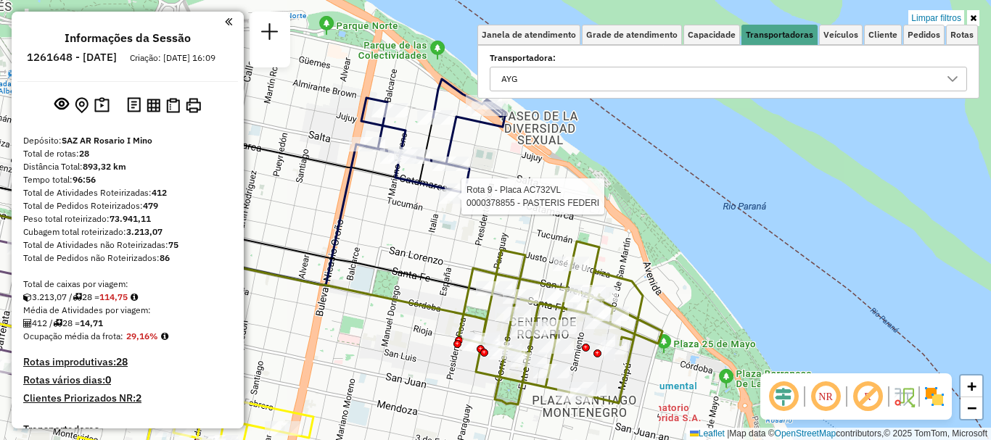
select select "**********"
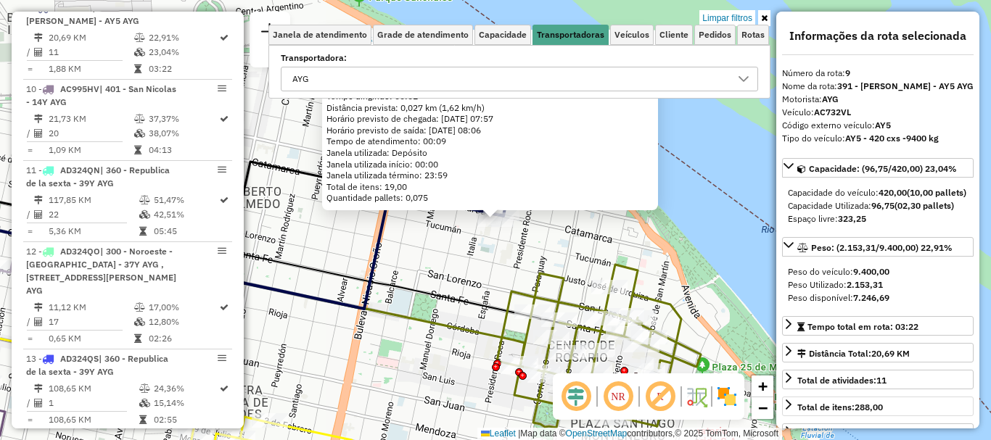
scroll to position [145, 0]
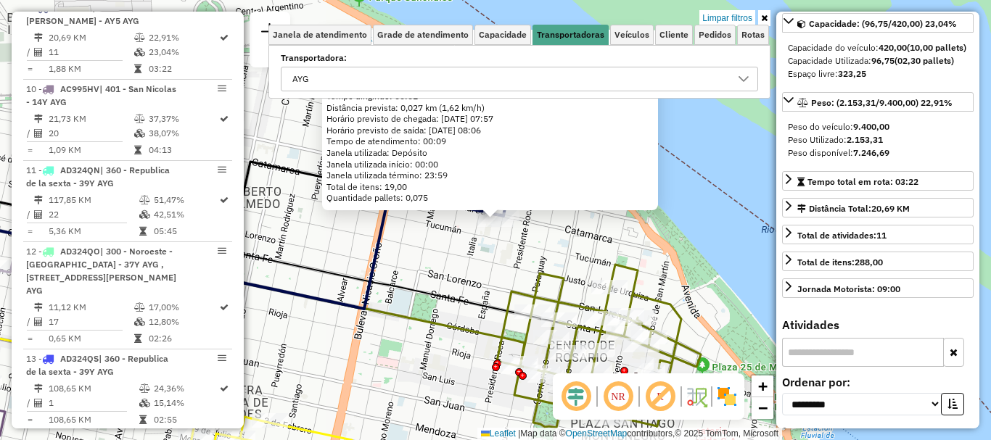
drag, startPoint x: 670, startPoint y: 300, endPoint x: 678, endPoint y: 208, distance: 92.4
click at [671, 265] on icon at bounding box center [599, 346] width 204 height 163
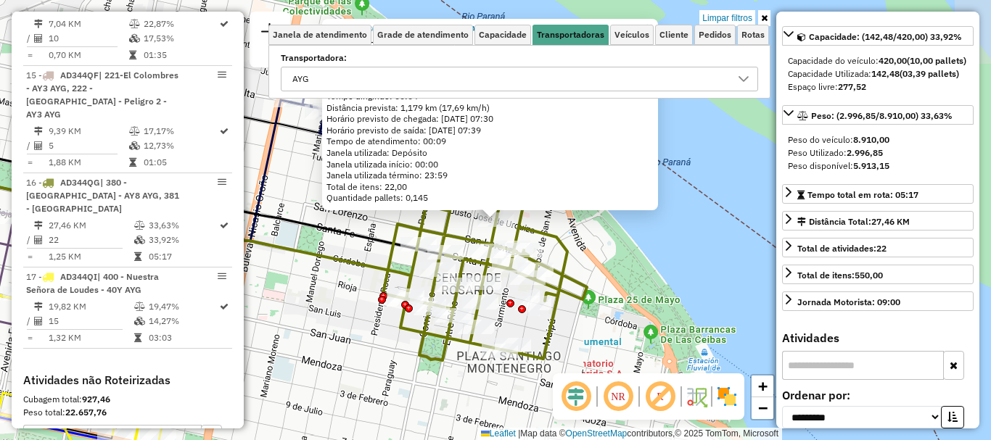
scroll to position [1112, 0]
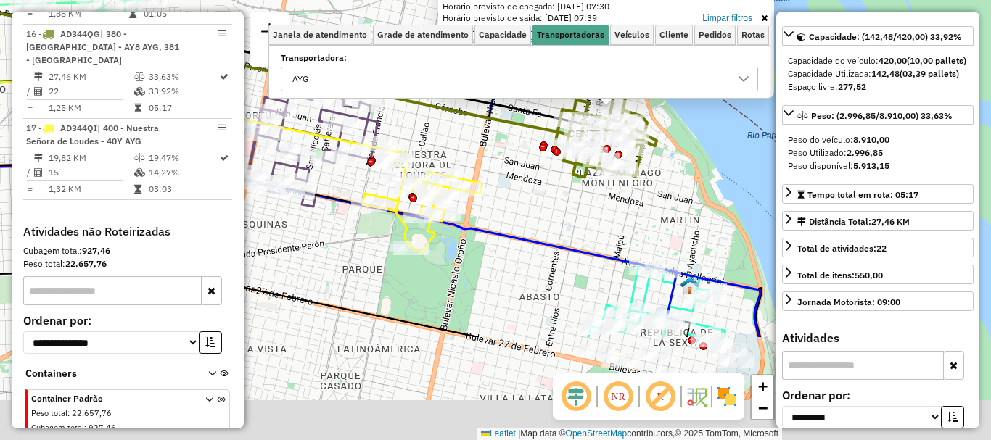
drag, startPoint x: 722, startPoint y: 171, endPoint x: 713, endPoint y: 99, distance: 72.4
click at [713, 102] on div "0000544980 - TANA TRATTORIA S. A. Endereço: Urquiza 1202 Bairro: (ROSARIO / ) P…" at bounding box center [495, 220] width 991 height 440
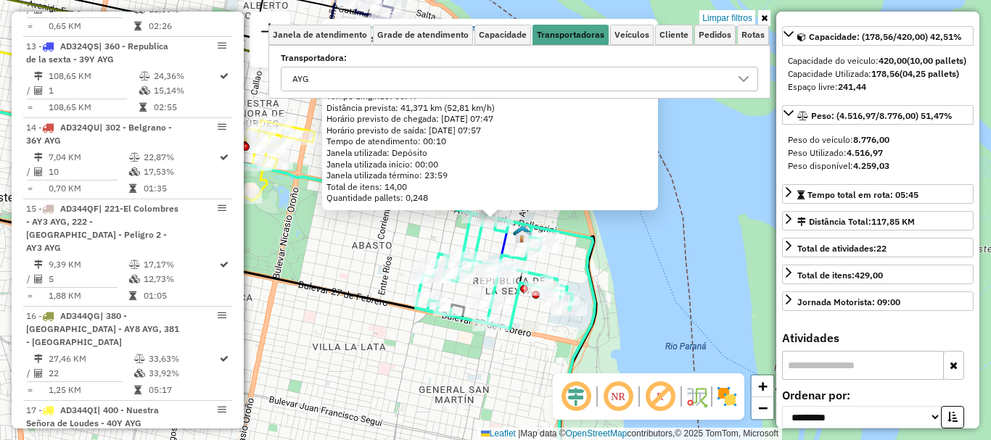
scroll to position [679, 0]
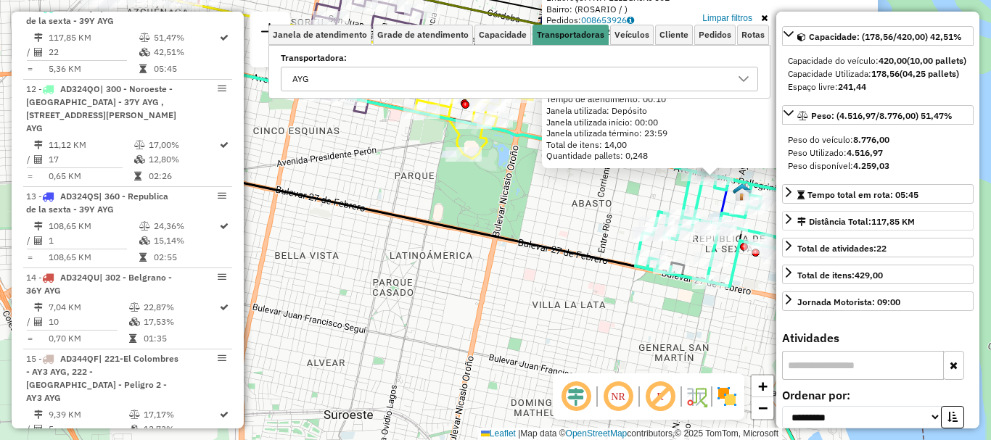
drag, startPoint x: 746, startPoint y: 267, endPoint x: 802, endPoint y: 255, distance: 57.2
click at [802, 255] on hb-router-mapa "Informações da Sessão 1261648 - 09/09/2025 Criação: 08/09/2025 16:09 Depósito: …" at bounding box center [495, 220] width 991 height 440
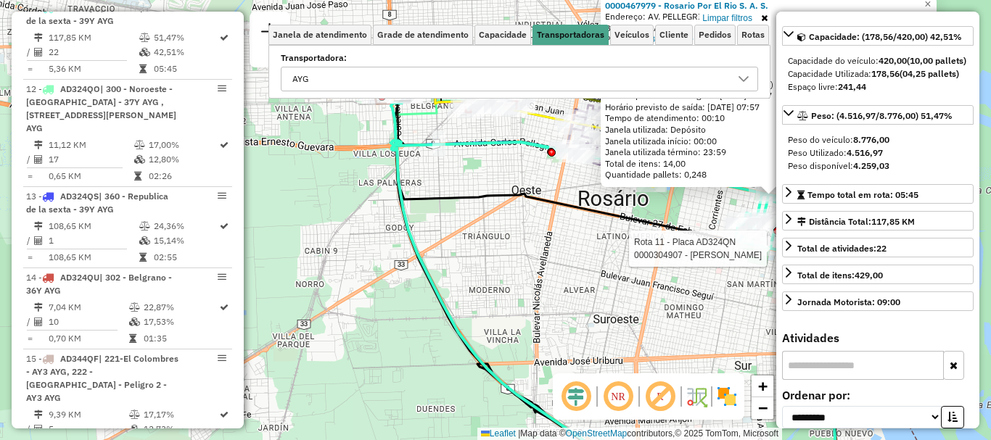
click at [767, 256] on div at bounding box center [772, 249] width 36 height 15
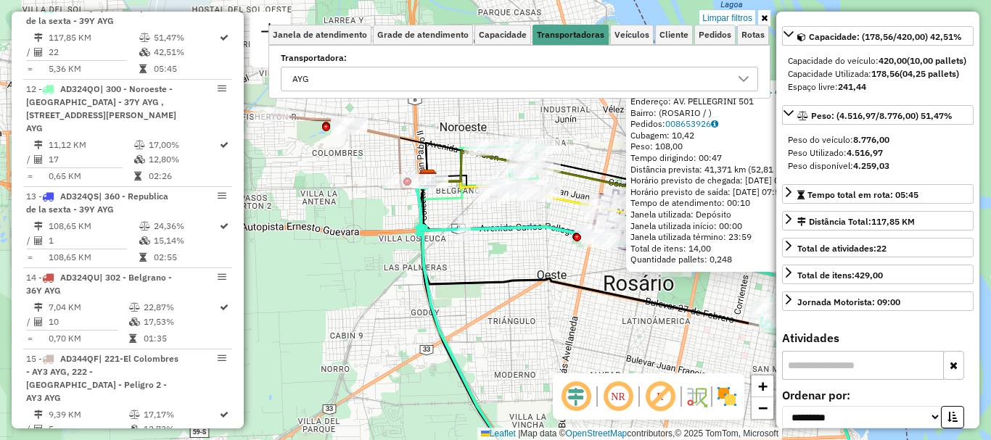
drag, startPoint x: 559, startPoint y: 296, endPoint x: 584, endPoint y: 381, distance: 88.6
click at [584, 381] on hb-router-mapa "Informações da Sessão 1261648 - 09/09/2025 Criação: 08/09/2025 16:09 Depósito: …" at bounding box center [495, 220] width 991 height 440
click at [594, 366] on div "0000467979 - Rosario Por El Rio S. A. S. Endereço: AV. PELLEGRINI 501 Bairro: (…" at bounding box center [495, 220] width 991 height 440
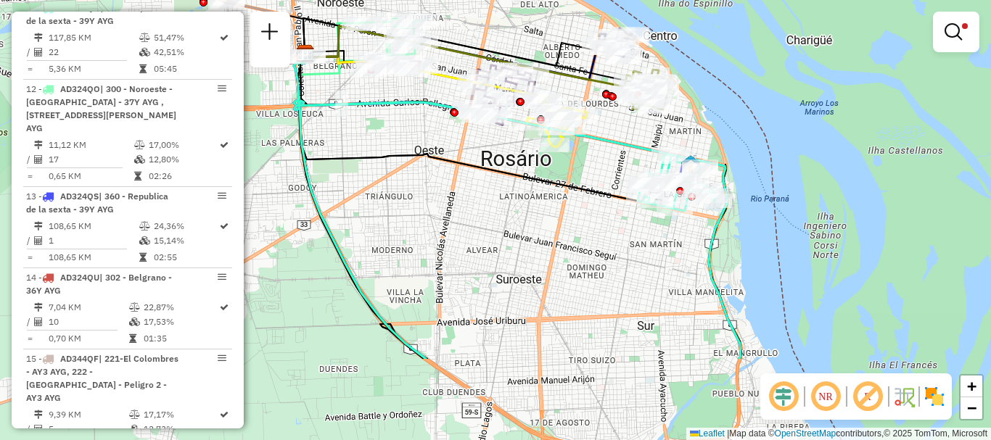
drag, startPoint x: 590, startPoint y: 350, endPoint x: 471, endPoint y: 237, distance: 164.2
click at [471, 237] on div "Limpar filtros Janela de atendimento Grade de atendimento Capacidade Transporta…" at bounding box center [495, 220] width 991 height 440
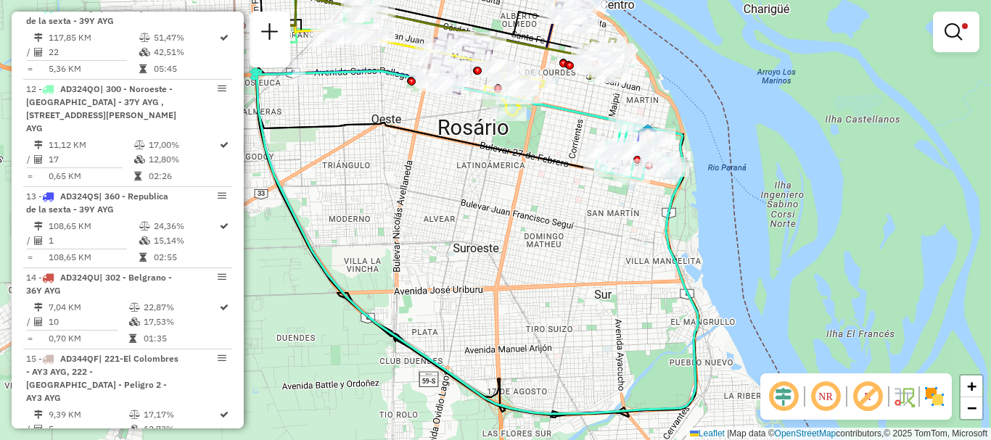
drag, startPoint x: 547, startPoint y: 294, endPoint x: 414, endPoint y: 223, distance: 150.9
click at [417, 224] on div "Limpar filtros Janela de atendimento Grade de atendimento Capacidade Transporta…" at bounding box center [495, 220] width 991 height 440
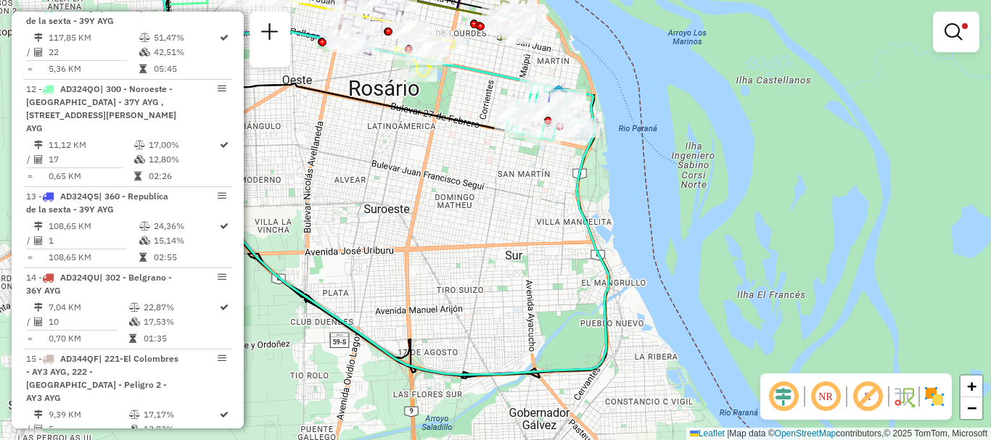
drag, startPoint x: 528, startPoint y: 305, endPoint x: 500, endPoint y: 250, distance: 61.7
click at [504, 258] on div "Limpar filtros Janela de atendimento Grade de atendimento Capacidade Transporta…" at bounding box center [495, 220] width 991 height 440
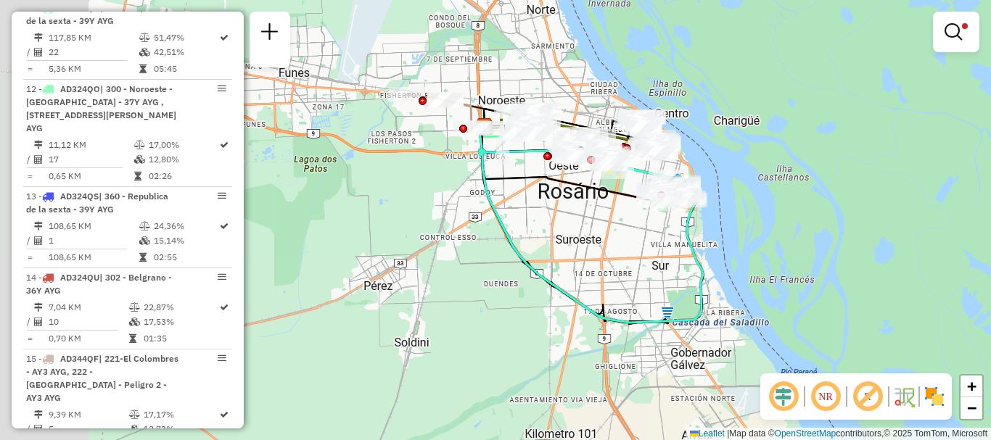
drag, startPoint x: 538, startPoint y: 278, endPoint x: 633, endPoint y: 300, distance: 98.2
click at [633, 300] on div "Limpar filtros Janela de atendimento Grade de atendimento Capacidade Transporta…" at bounding box center [495, 220] width 991 height 440
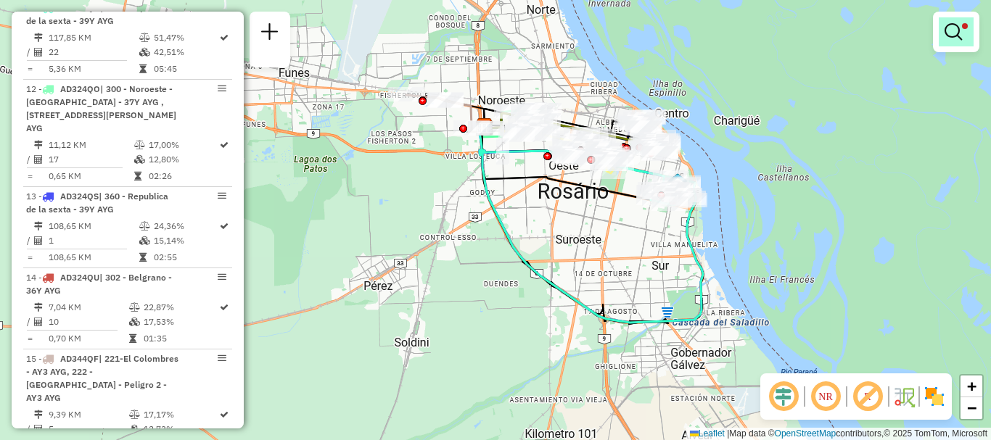
click at [953, 30] on em at bounding box center [953, 31] width 17 height 17
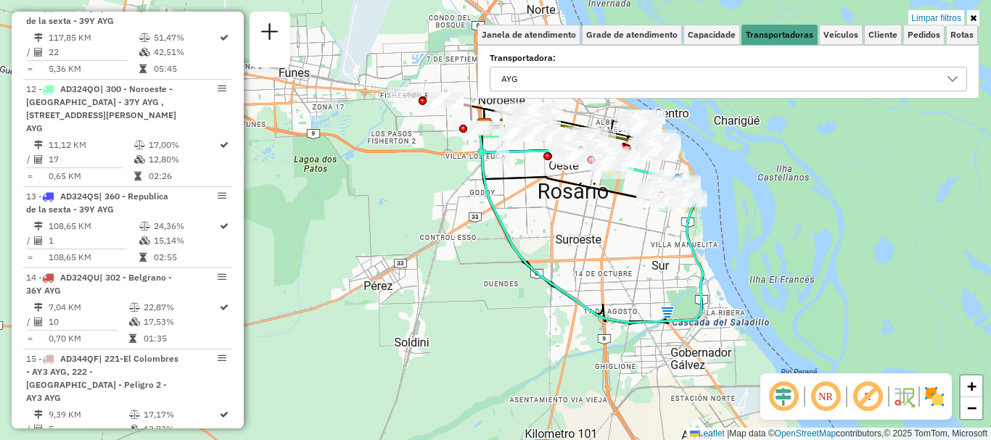
click at [949, 75] on icon at bounding box center [953, 79] width 12 height 12
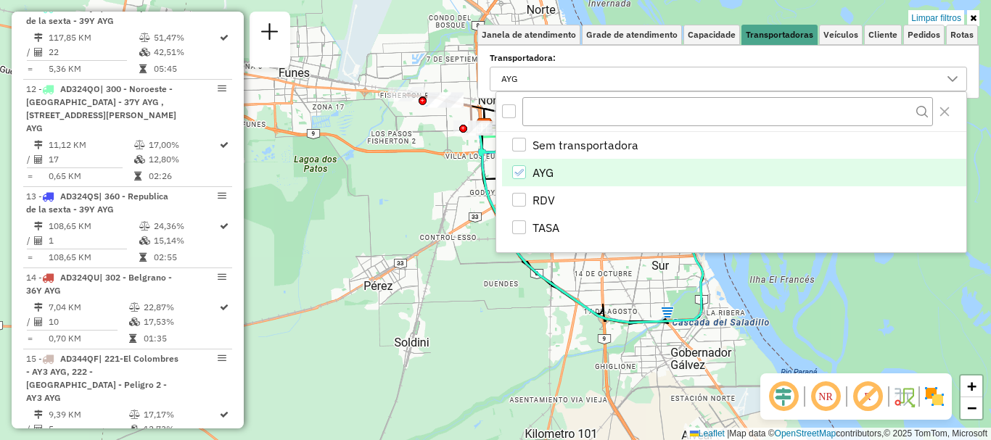
click at [516, 168] on icon "AYG" at bounding box center [519, 173] width 10 height 10
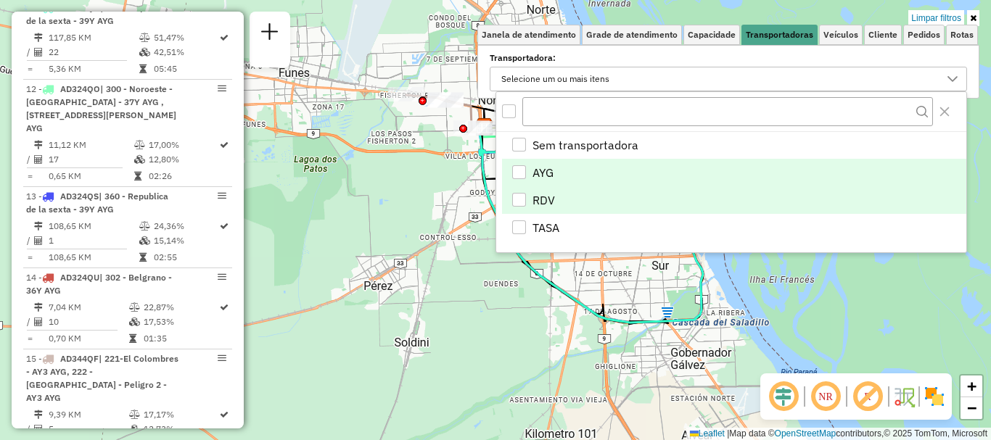
click at [521, 199] on div "RDV" at bounding box center [519, 200] width 14 height 14
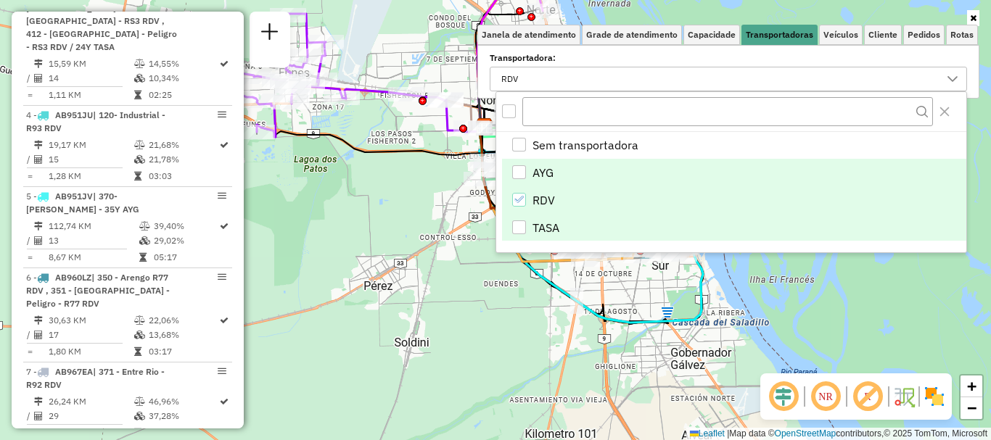
scroll to position [1368, 0]
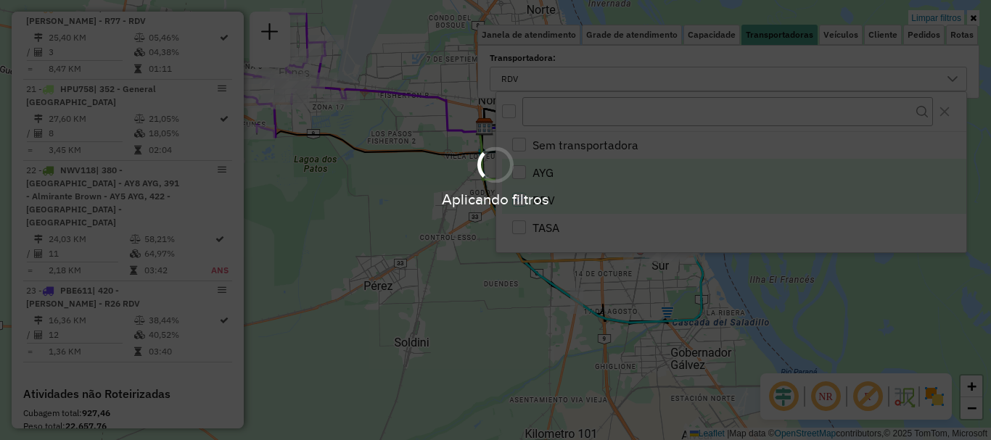
click at [526, 287] on div "Aplicando filtros" at bounding box center [495, 220] width 991 height 440
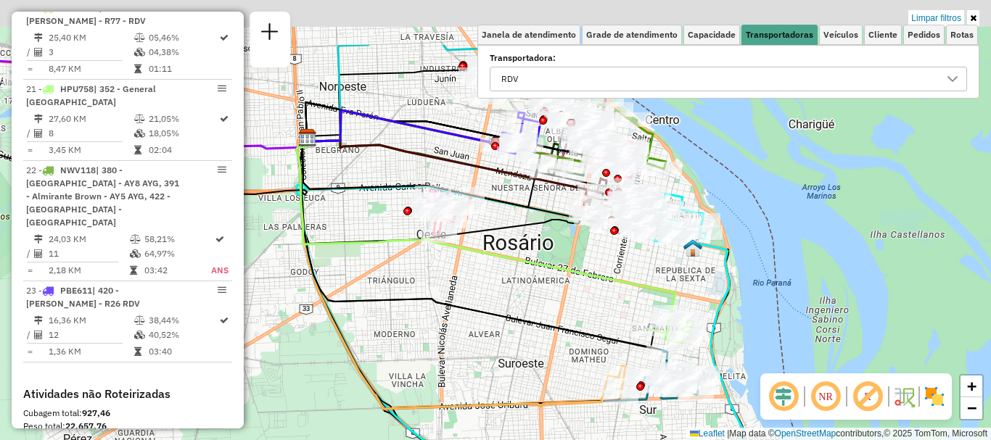
drag, startPoint x: 661, startPoint y: 173, endPoint x: 657, endPoint y: 262, distance: 89.3
click at [657, 262] on div "Limpar filtros Janela de atendimento Grade de atendimento Capacidade Transporta…" at bounding box center [495, 220] width 991 height 440
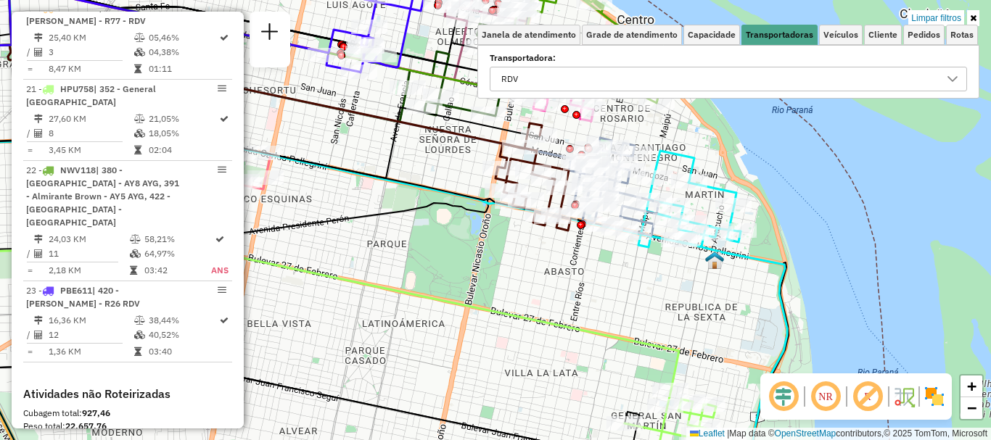
click at [557, 282] on div "Limpar filtros Janela de atendimento Grade de atendimento Capacidade Transporta…" at bounding box center [495, 220] width 991 height 440
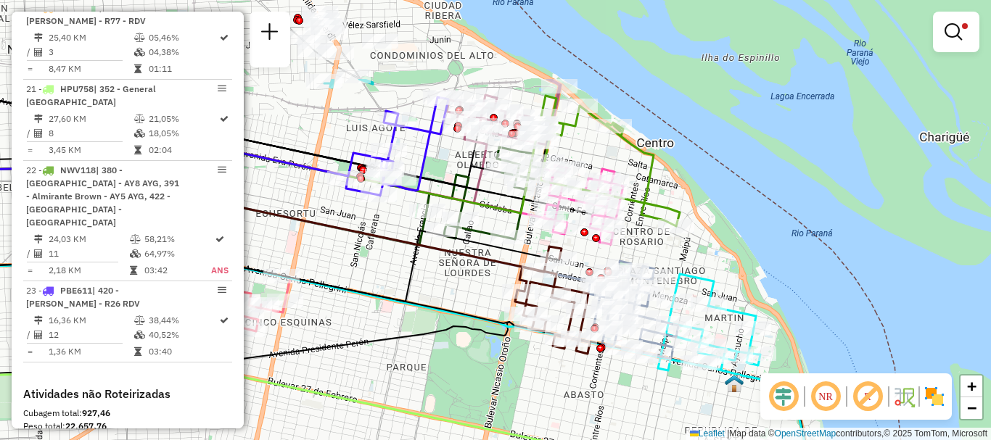
drag, startPoint x: 456, startPoint y: 338, endPoint x: 476, endPoint y: 461, distance: 124.9
click at [476, 440] on html "Aplicando filtros Pop-up bloqueado! Seu navegador bloqueou automáticamente a ab…" at bounding box center [495, 220] width 991 height 440
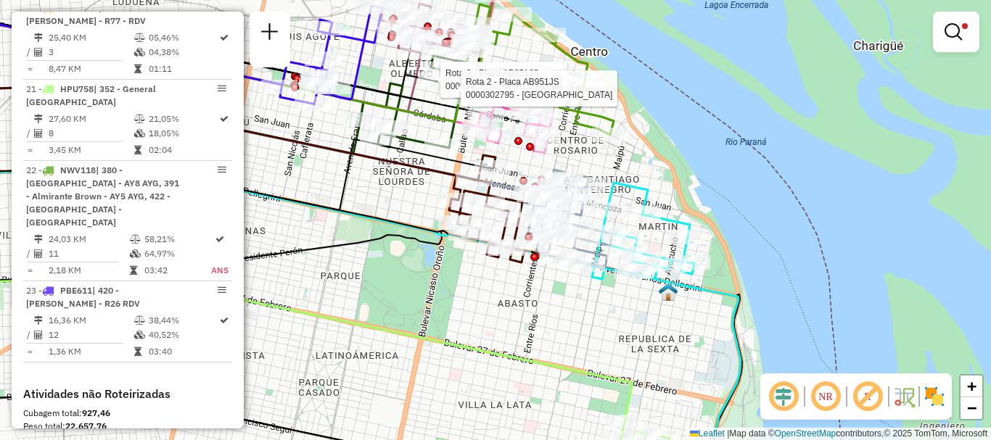
click at [951, 33] on em at bounding box center [953, 31] width 17 height 17
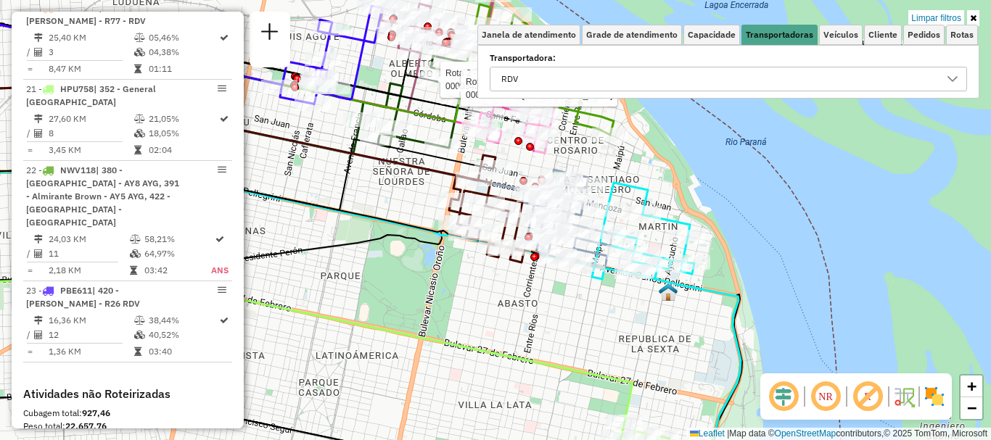
click at [952, 81] on icon at bounding box center [953, 79] width 10 height 6
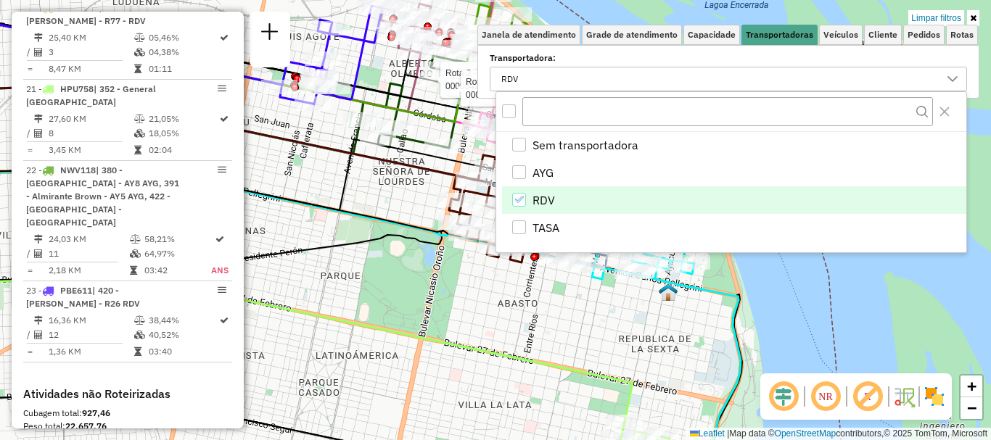
click at [516, 199] on icon "RDV" at bounding box center [519, 199] width 10 height 10
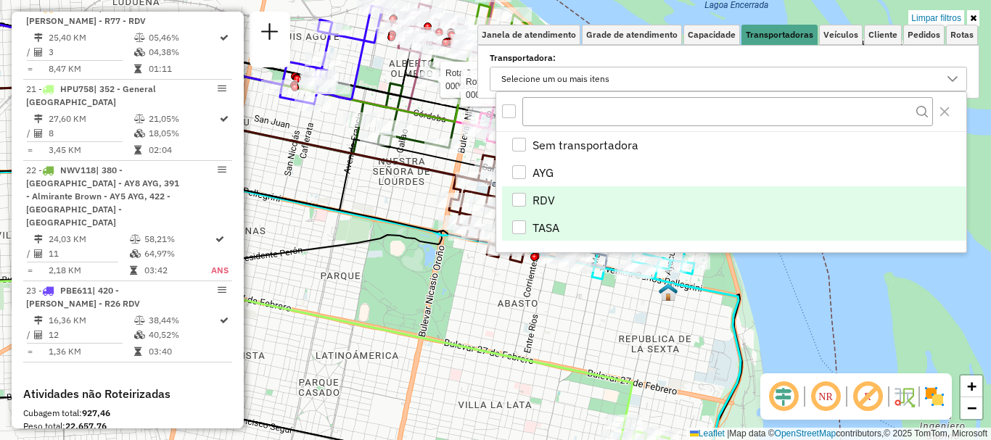
click at [516, 238] on li "TASA" at bounding box center [734, 228] width 464 height 28
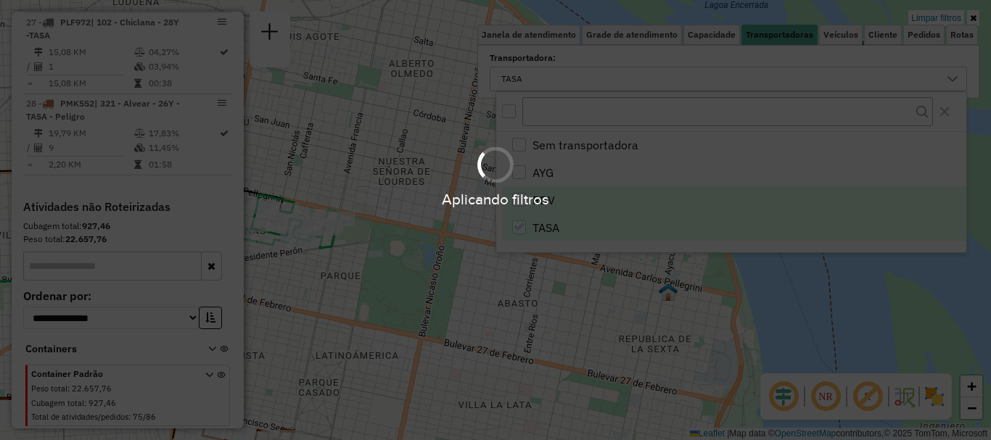
scroll to position [798, 0]
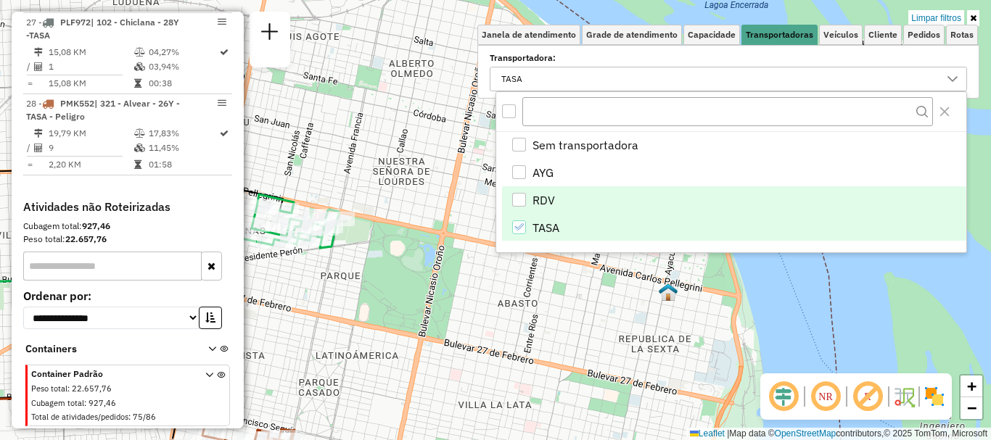
click at [403, 327] on div "Limpar filtros Janela de atendimento Grade de atendimento Capacidade Transporta…" at bounding box center [495, 220] width 991 height 440
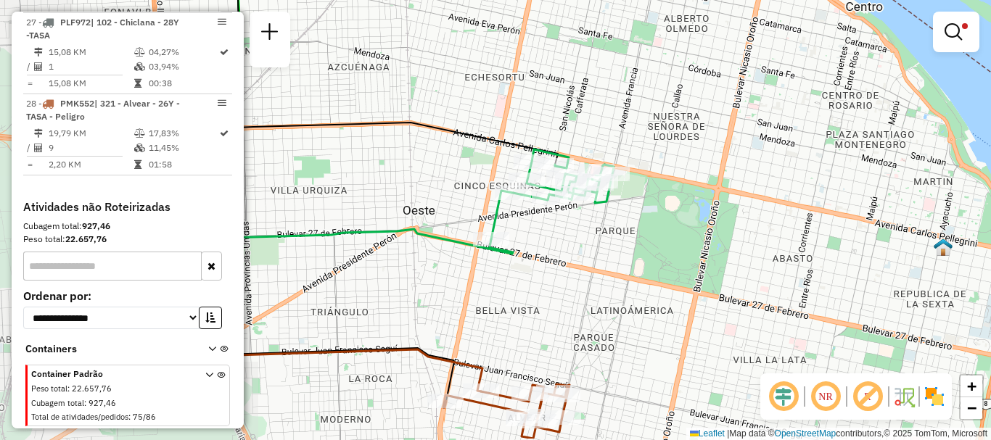
drag, startPoint x: 494, startPoint y: 302, endPoint x: 767, endPoint y: 255, distance: 276.8
click at [767, 255] on div "Limpar filtros Janela de atendimento Grade de atendimento Capacidade Transporta…" at bounding box center [495, 220] width 991 height 440
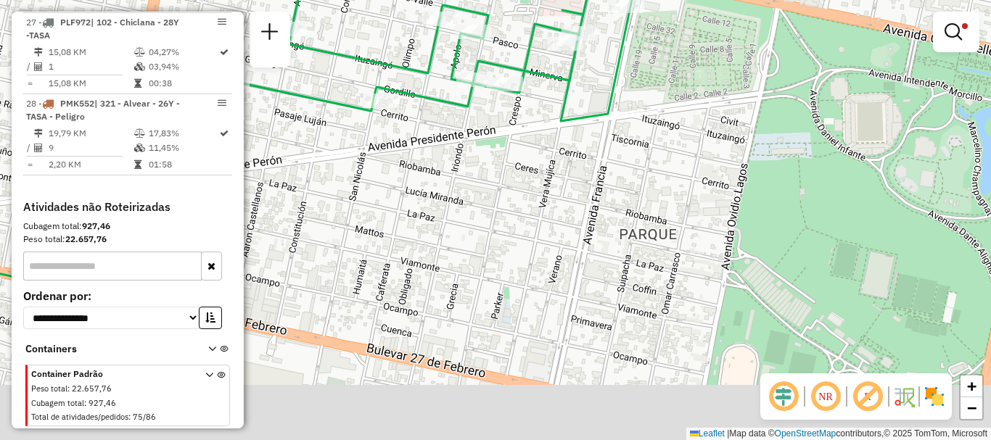
drag, startPoint x: 565, startPoint y: 198, endPoint x: 647, endPoint y: 68, distance: 153.6
click at [647, 68] on div "Limpar filtros Janela de atendimento Grade de atendimento Capacidade Transporta…" at bounding box center [495, 220] width 991 height 440
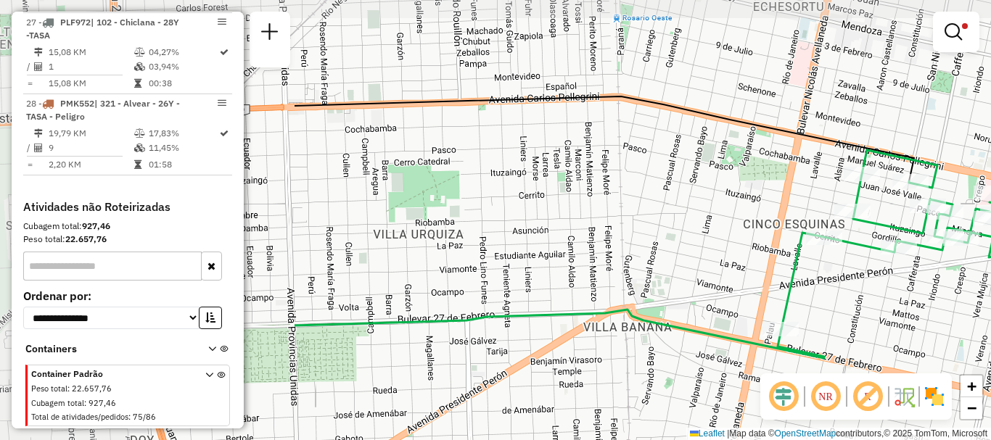
drag, startPoint x: 562, startPoint y: 234, endPoint x: 956, endPoint y: 319, distance: 403.0
click at [956, 319] on div "Limpar filtros Janela de atendimento Grade de atendimento Capacidade Transporta…" at bounding box center [495, 220] width 991 height 440
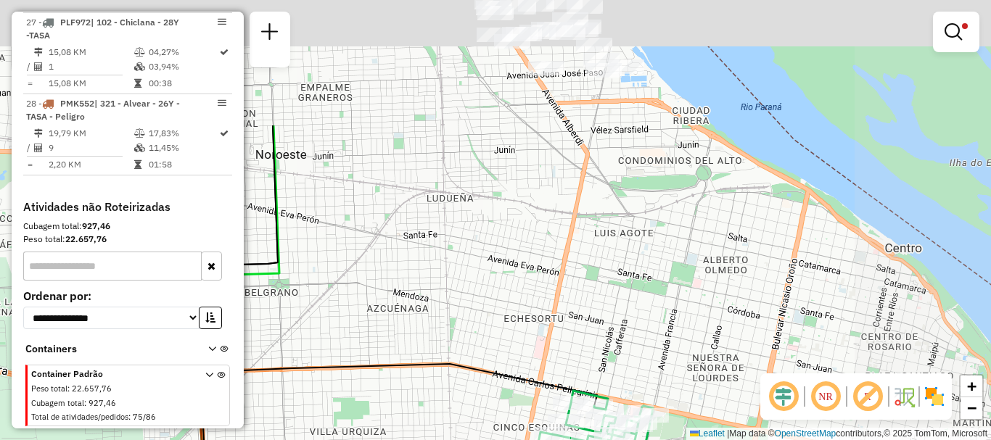
drag, startPoint x: 508, startPoint y: 299, endPoint x: 371, endPoint y: 469, distance: 218.3
click at [371, 440] on html "Aplicando filtros Pop-up bloqueado! Seu navegador bloqueou automáticamente a ab…" at bounding box center [495, 220] width 991 height 440
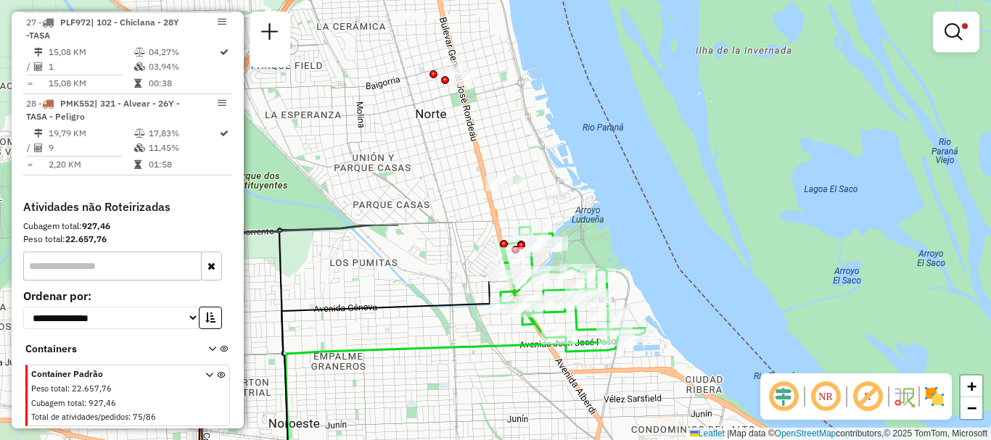
drag, startPoint x: 500, startPoint y: 200, endPoint x: 513, endPoint y: 469, distance: 269.5
click at [513, 440] on html "Aplicando filtros Pop-up bloqueado! Seu navegador bloqueou automáticamente a ab…" at bounding box center [495, 220] width 991 height 440
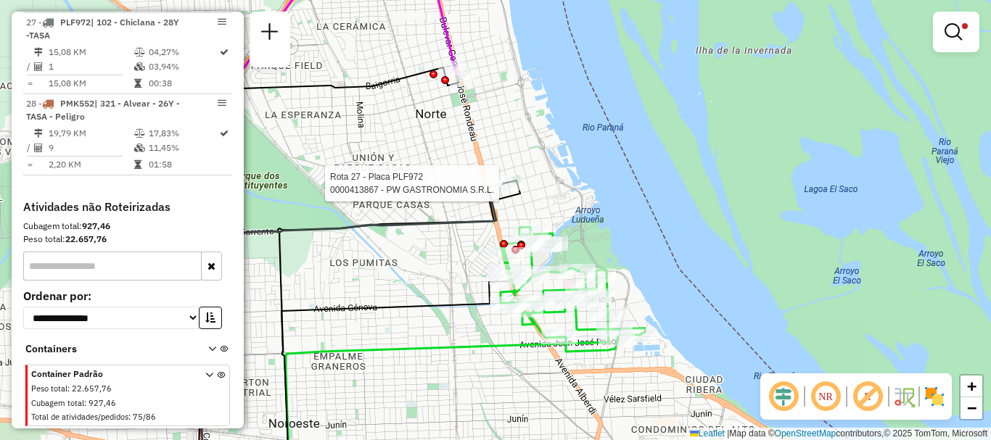
select select "**********"
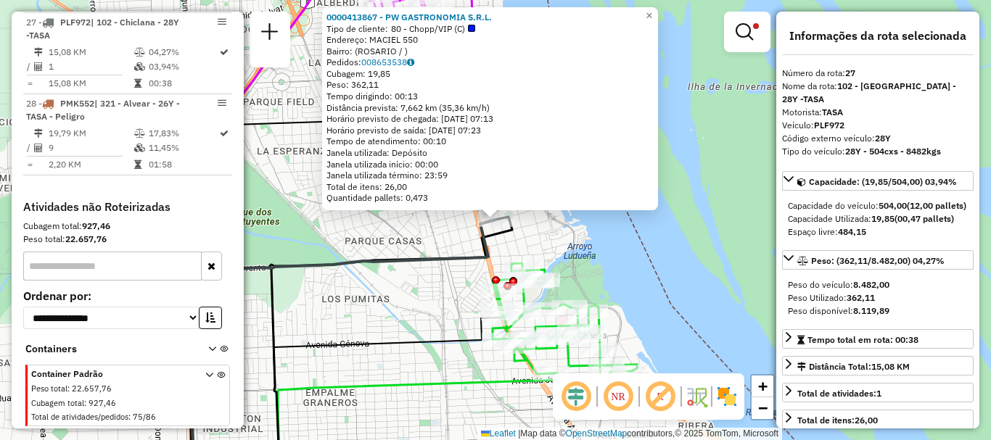
click at [448, 255] on icon at bounding box center [342, 352] width 308 height 264
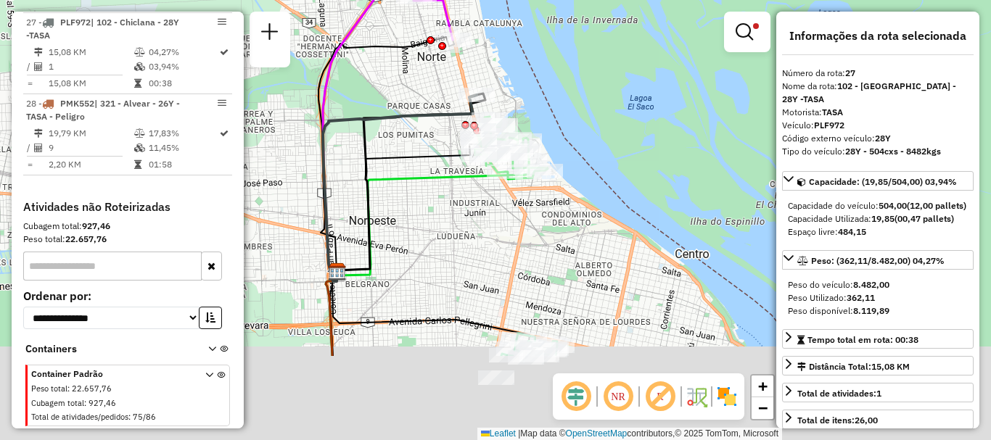
drag, startPoint x: 431, startPoint y: 409, endPoint x: 459, endPoint y: 81, distance: 329.1
click at [459, 81] on div "Limpar filtros Janela de atendimento Grade de atendimento Capacidade Transporta…" at bounding box center [495, 220] width 991 height 440
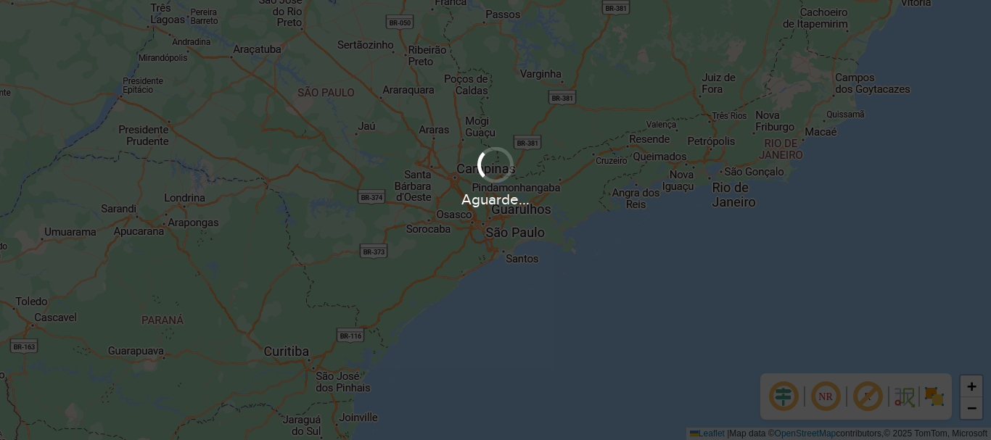
scroll to position [951, 0]
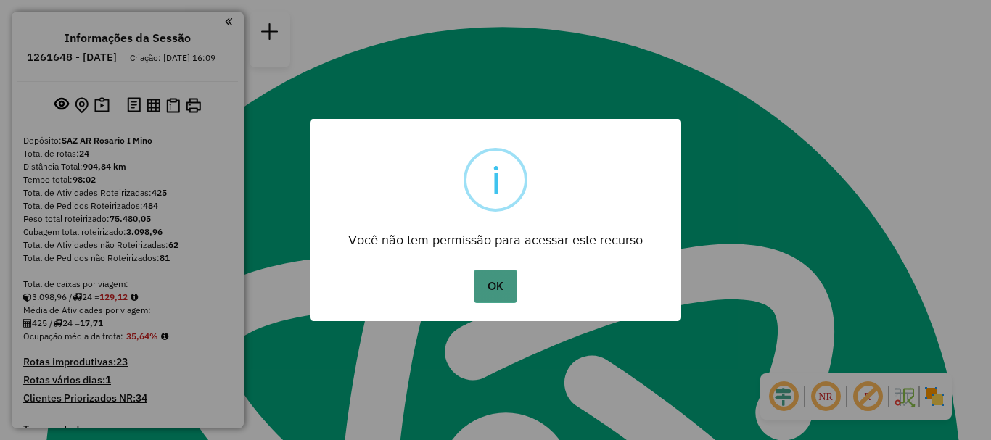
click at [494, 290] on button "OK" at bounding box center [495, 286] width 43 height 33
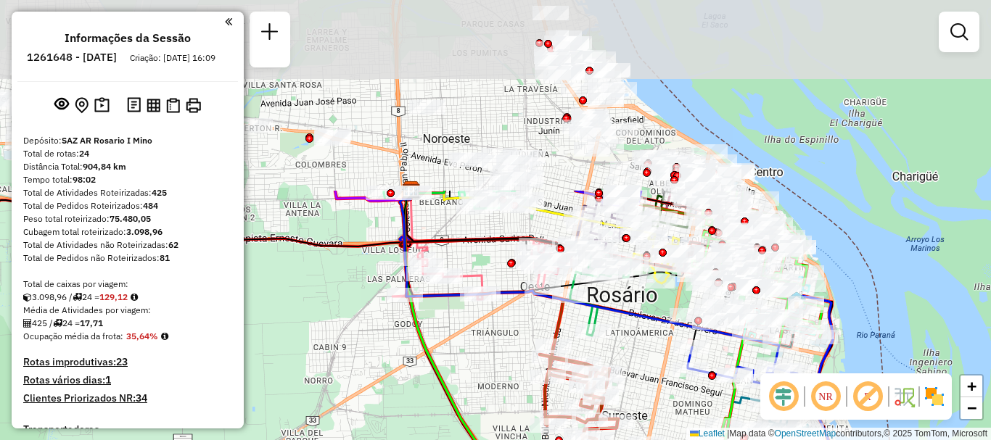
drag, startPoint x: 472, startPoint y: 241, endPoint x: 485, endPoint y: 385, distance: 144.3
click at [485, 385] on div "Janela de atendimento Grade de atendimento Capacidade Transportadoras Veículos …" at bounding box center [495, 220] width 991 height 440
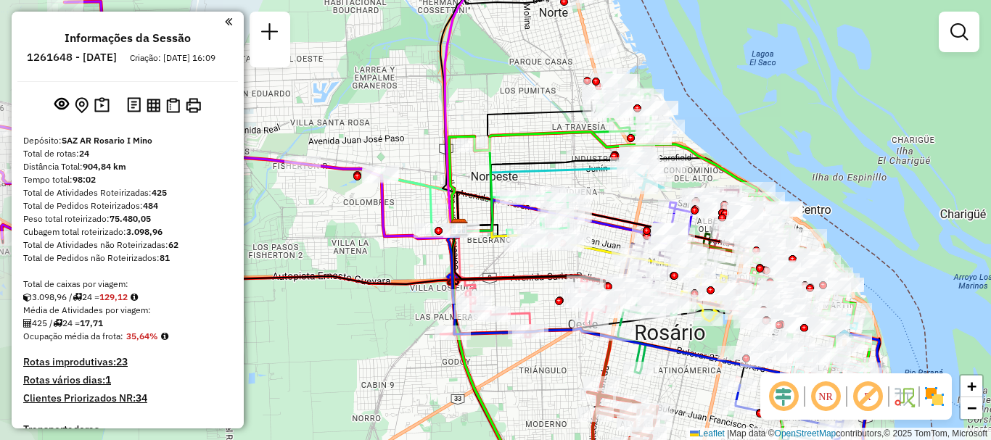
drag, startPoint x: 477, startPoint y: 256, endPoint x: 525, endPoint y: 295, distance: 61.4
click at [525, 295] on div "Janela de atendimento Grade de atendimento Capacidade Transportadoras Veículos …" at bounding box center [495, 220] width 991 height 440
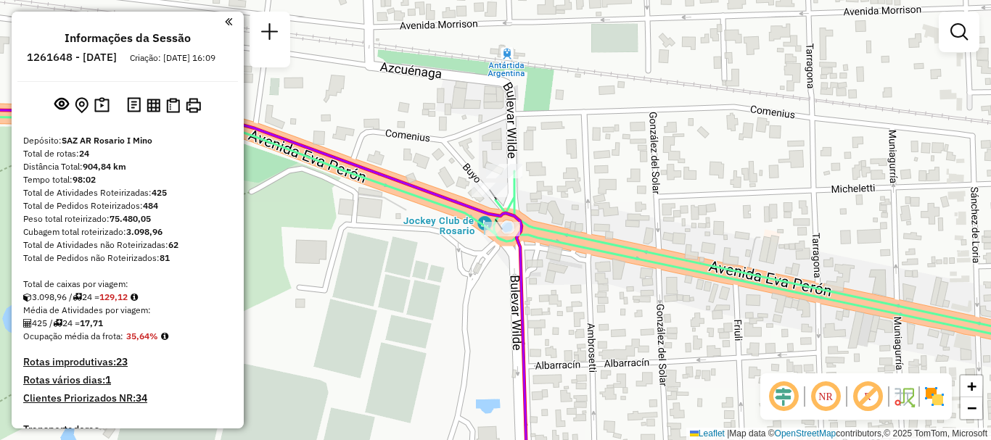
click at [444, 264] on div "Janela de atendimento Grade de atendimento Capacidade Transportadoras Veículos …" at bounding box center [495, 220] width 991 height 440
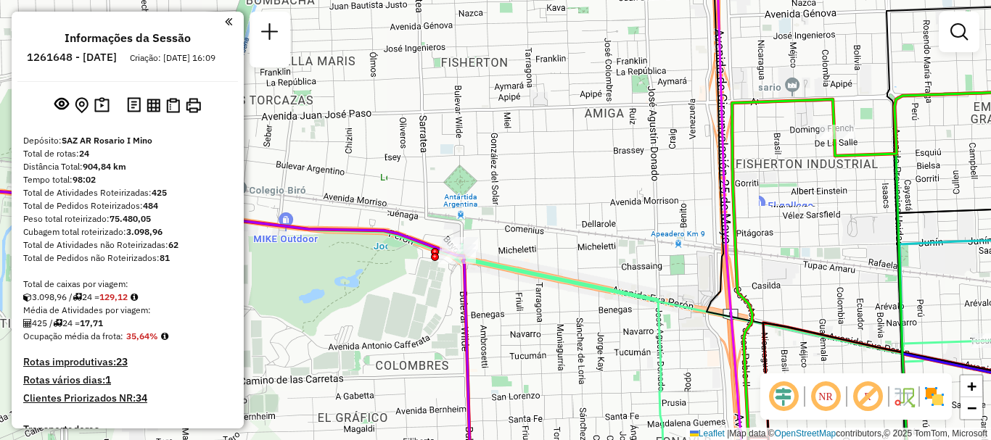
drag, startPoint x: 551, startPoint y: 305, endPoint x: 437, endPoint y: 146, distance: 196.1
click at [437, 146] on div "Janela de atendimento Grade de atendimento Capacidade Transportadoras Veículos …" at bounding box center [495, 220] width 991 height 440
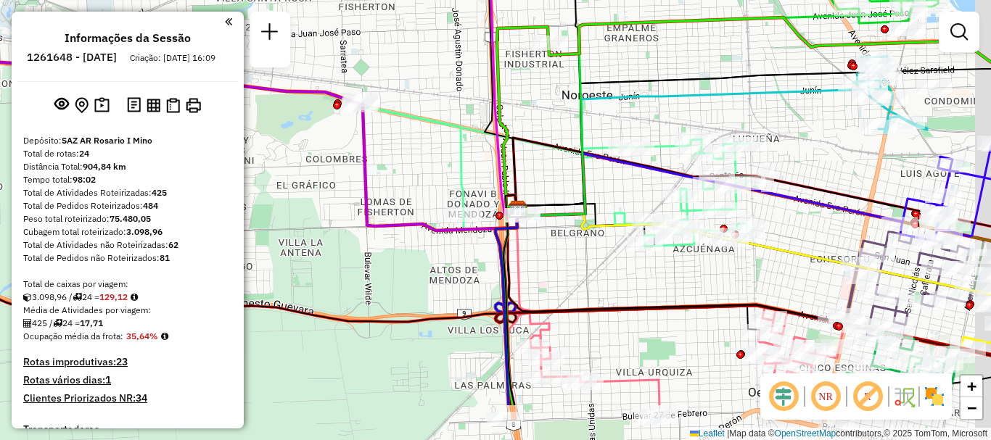
drag, startPoint x: 596, startPoint y: 229, endPoint x: 546, endPoint y: 183, distance: 68.3
click at [546, 183] on div "Janela de atendimento Grade de atendimento Capacidade Transportadoras Veículos …" at bounding box center [495, 220] width 991 height 440
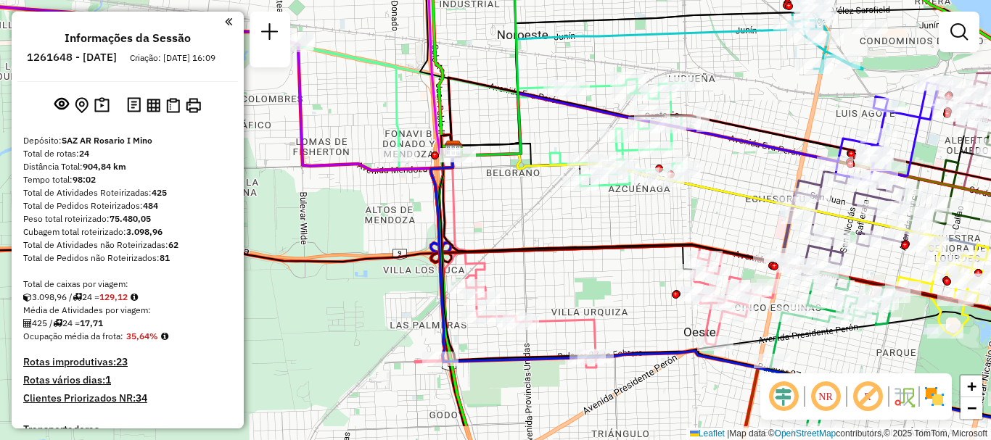
drag, startPoint x: 617, startPoint y: 231, endPoint x: 557, endPoint y: 174, distance: 83.2
click at [557, 174] on icon at bounding box center [697, 199] width 491 height 101
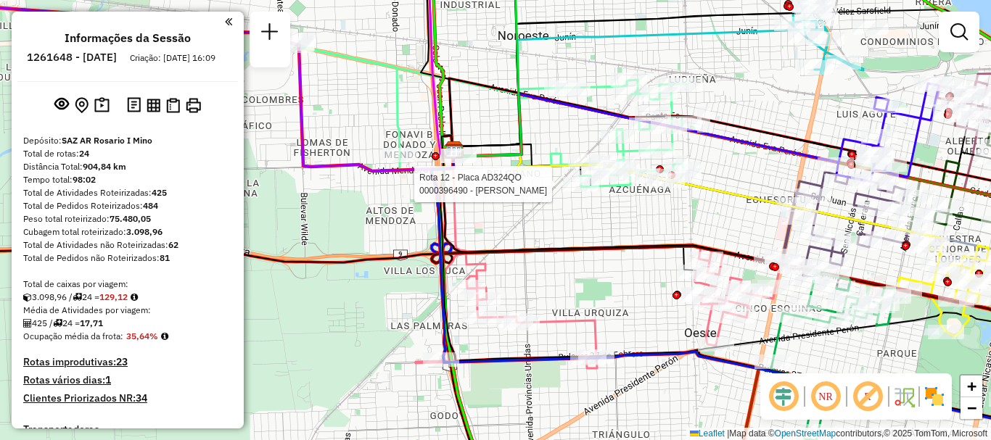
select select "**********"
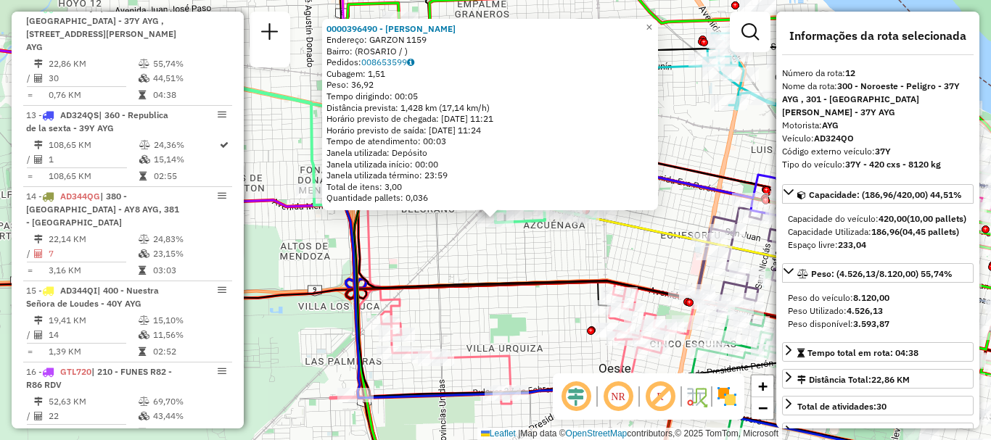
scroll to position [73, 0]
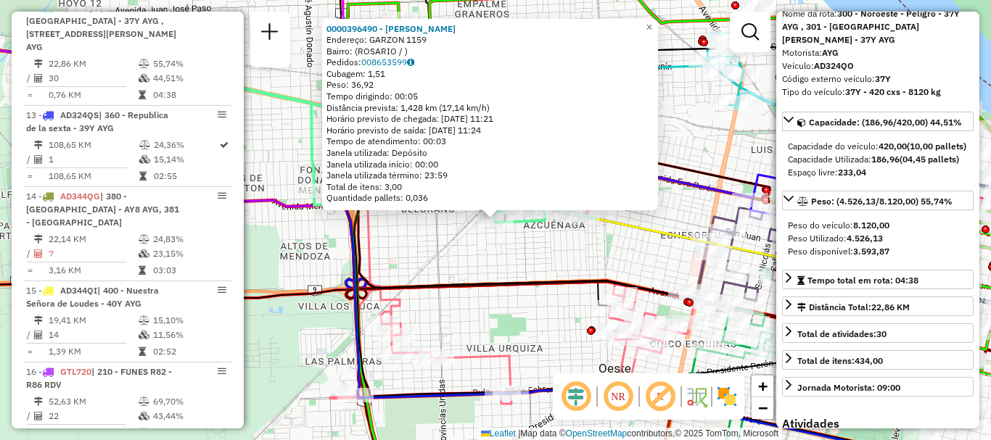
click at [567, 263] on div "0000396490 - RAMIREZ MARIA LUISA Endereço: GARZON 1159 Bairro: (ROSARIO / ) Ped…" at bounding box center [495, 220] width 991 height 440
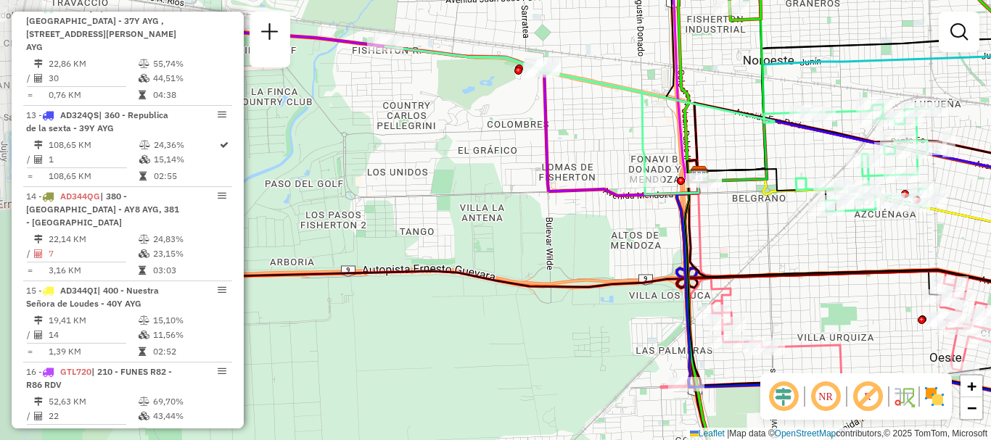
drag, startPoint x: 506, startPoint y: 243, endPoint x: 742, endPoint y: 237, distance: 235.2
click at [742, 237] on div "Janela de atendimento Grade de atendimento Capacidade Transportadoras Veículos …" at bounding box center [495, 220] width 991 height 440
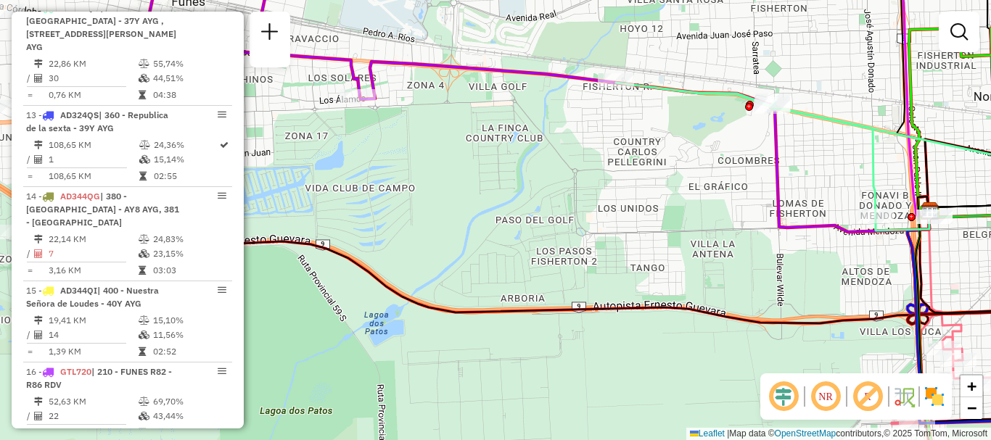
drag, startPoint x: 580, startPoint y: 210, endPoint x: 726, endPoint y: 234, distance: 147.8
click at [726, 234] on div "Janela de atendimento Grade de atendimento Capacidade Transportadoras Veículos …" at bounding box center [495, 220] width 991 height 440
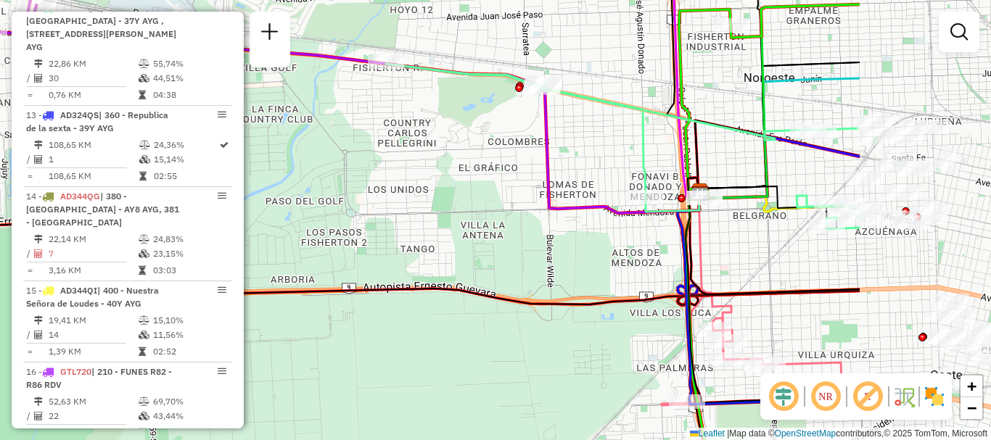
drag, startPoint x: 594, startPoint y: 225, endPoint x: 475, endPoint y: 210, distance: 120.0
click at [475, 210] on div "Janela de atendimento Grade de atendimento Capacidade Transportadoras Veículos …" at bounding box center [495, 220] width 991 height 440
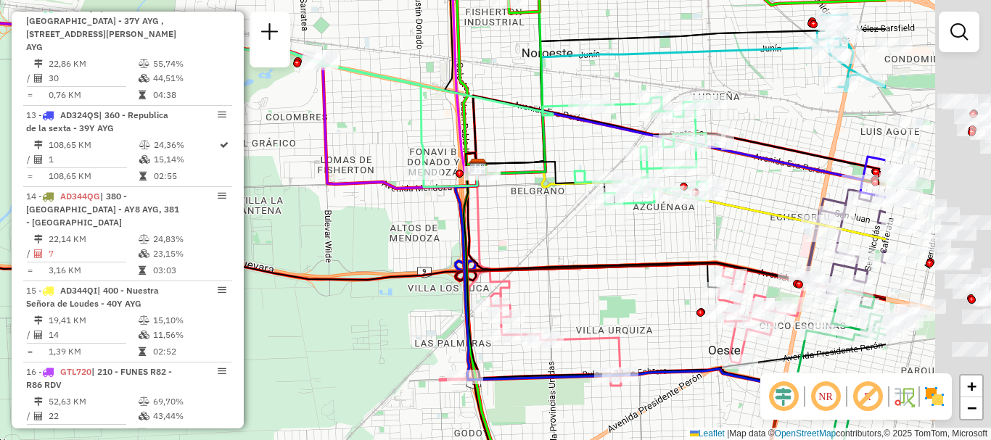
drag, startPoint x: 788, startPoint y: 231, endPoint x: 524, endPoint y: 208, distance: 265.1
click at [566, 204] on div "Janela de atendimento Grade de atendimento Capacidade Transportadoras Veículos …" at bounding box center [495, 220] width 991 height 440
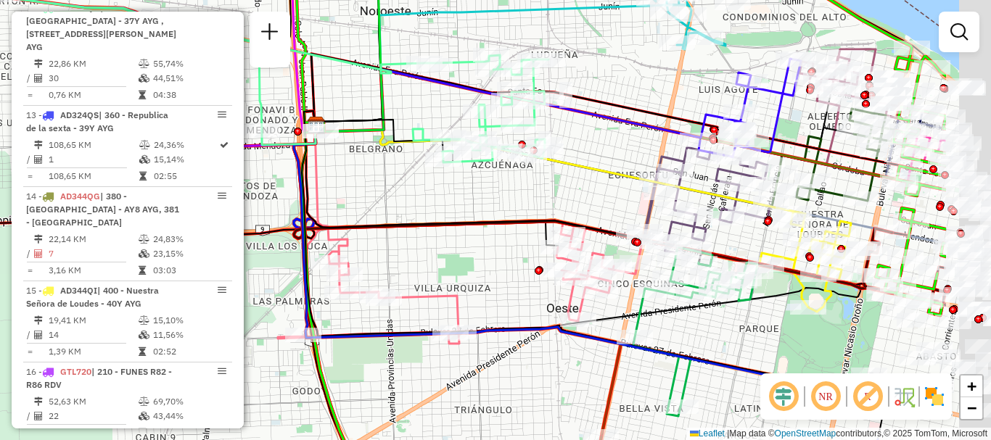
drag, startPoint x: 683, startPoint y: 256, endPoint x: 522, endPoint y: 215, distance: 165.6
click at [522, 215] on icon at bounding box center [503, 187] width 398 height 152
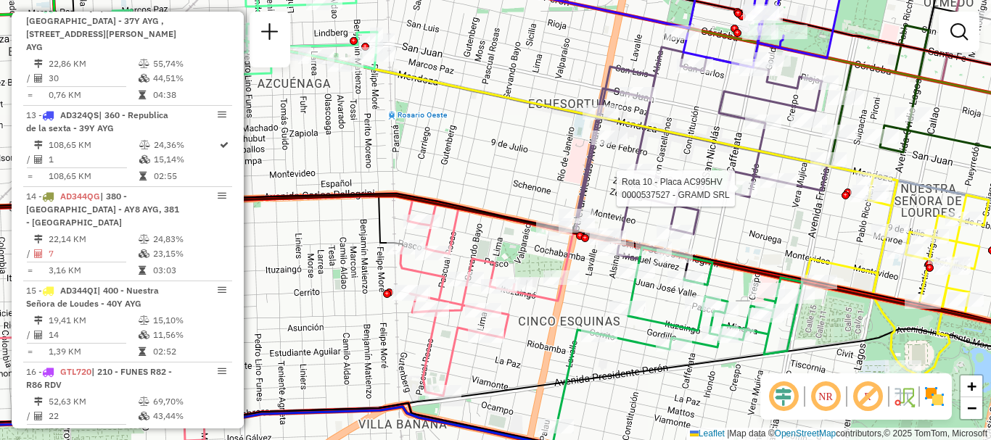
select select "**********"
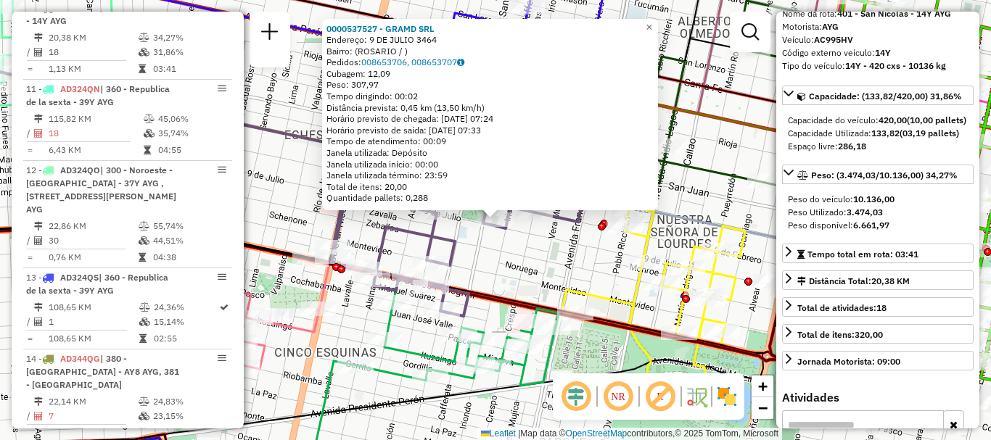
click at [653, 311] on div "0000537527 - GRAMD SRL Endereço: 9 DE JULIO 3464 Bairro: (ROSARIO / ) Pedidos: …" at bounding box center [495, 220] width 991 height 440
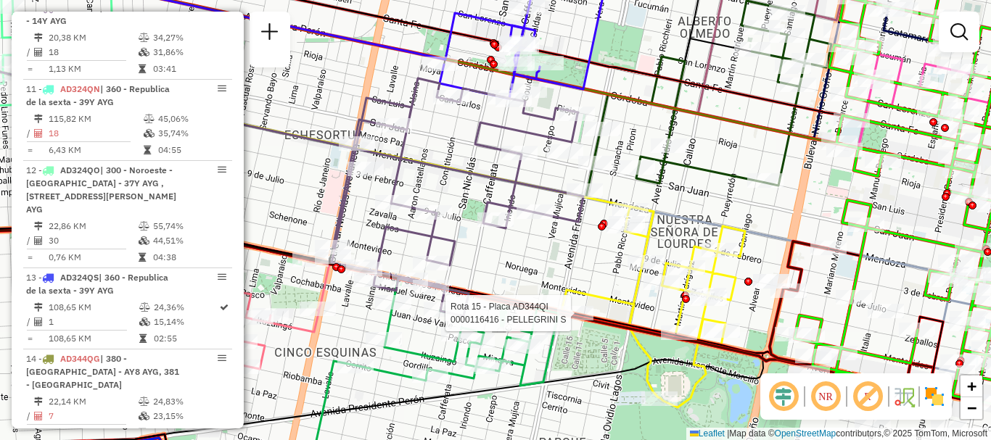
select select "**********"
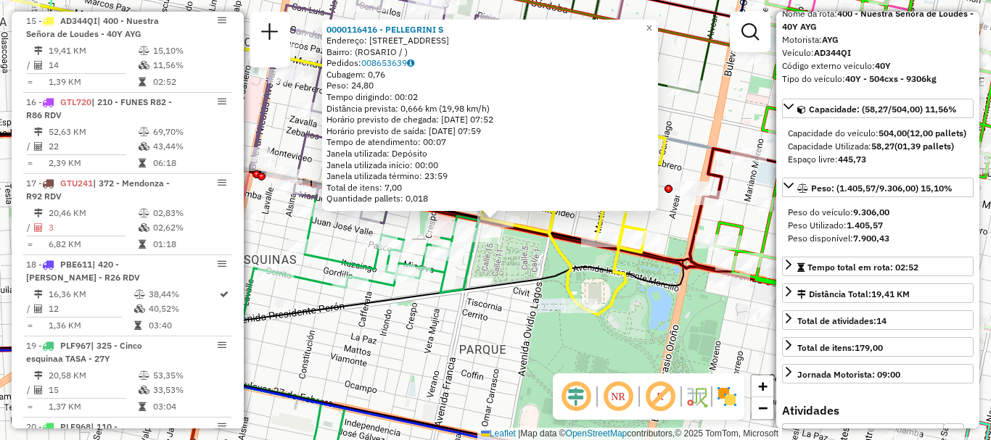
click at [674, 337] on div "0000116416 - PELLEGRINI S Endereço: AVDA PELLEGRINI 3044 Bairro: (ROSARIO / ) P…" at bounding box center [495, 220] width 991 height 440
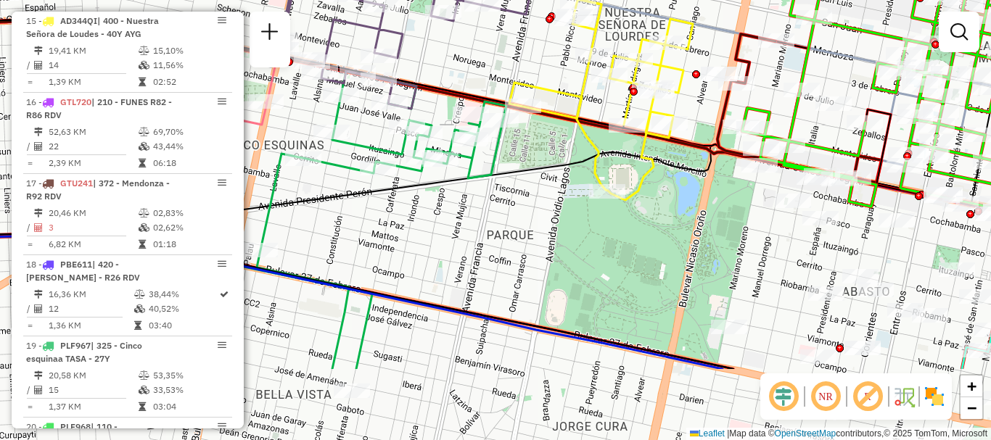
drag, startPoint x: 662, startPoint y: 337, endPoint x: 690, endPoint y: 223, distance: 117.9
click at [690, 223] on div "Janela de atendimento Grade de atendimento Capacidade Transportadoras Veículos …" at bounding box center [495, 220] width 991 height 440
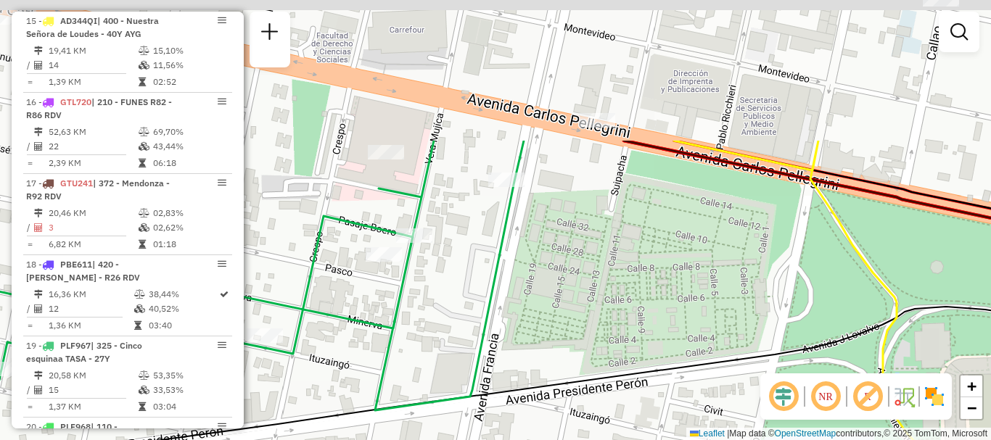
drag, startPoint x: 498, startPoint y: 144, endPoint x: 521, endPoint y: 329, distance: 186.5
click at [521, 329] on div "Janela de atendimento Grade de atendimento Capacidade Transportadoras Veículos …" at bounding box center [495, 220] width 991 height 440
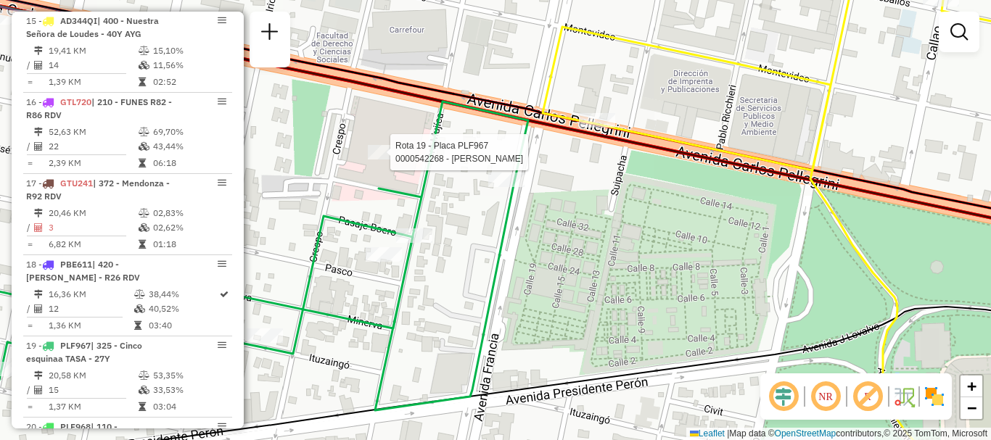
click at [383, 160] on div at bounding box center [386, 152] width 36 height 15
select select "**********"
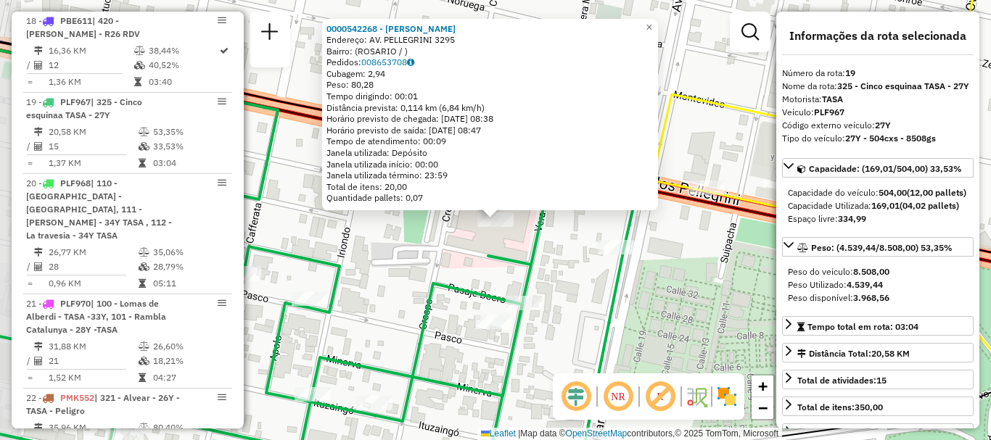
scroll to position [2045, 0]
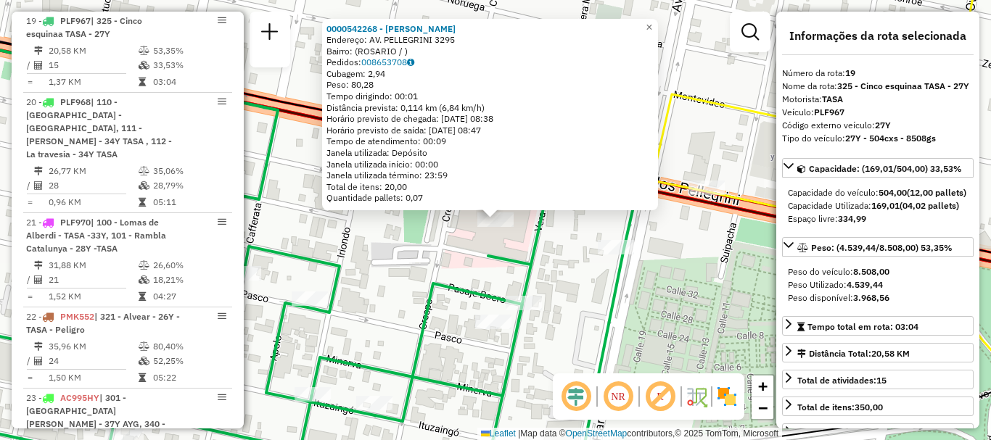
click at [527, 245] on icon at bounding box center [269, 264] width 737 height 428
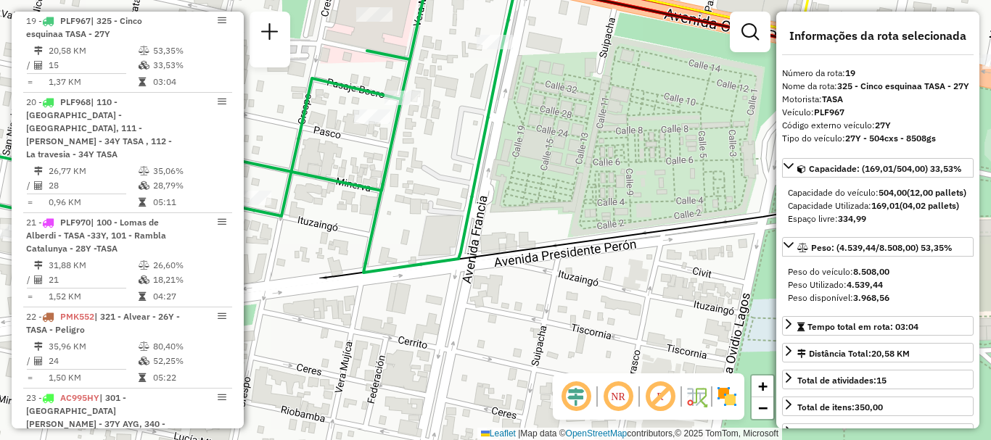
drag, startPoint x: 570, startPoint y: 260, endPoint x: 460, endPoint y: 127, distance: 172.2
click at [448, 85] on div "Janela de atendimento Grade de atendimento Capacidade Transportadoras Veículos …" at bounding box center [495, 220] width 991 height 440
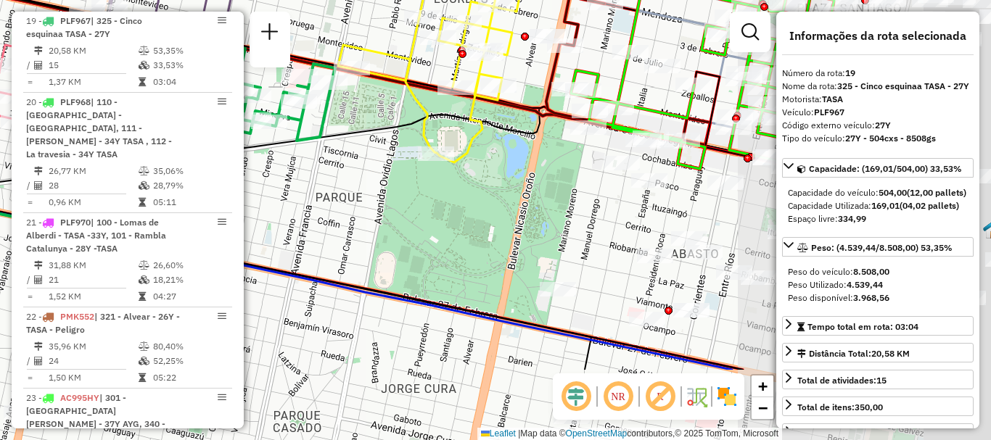
click at [462, 144] on icon at bounding box center [430, 62] width 184 height 201
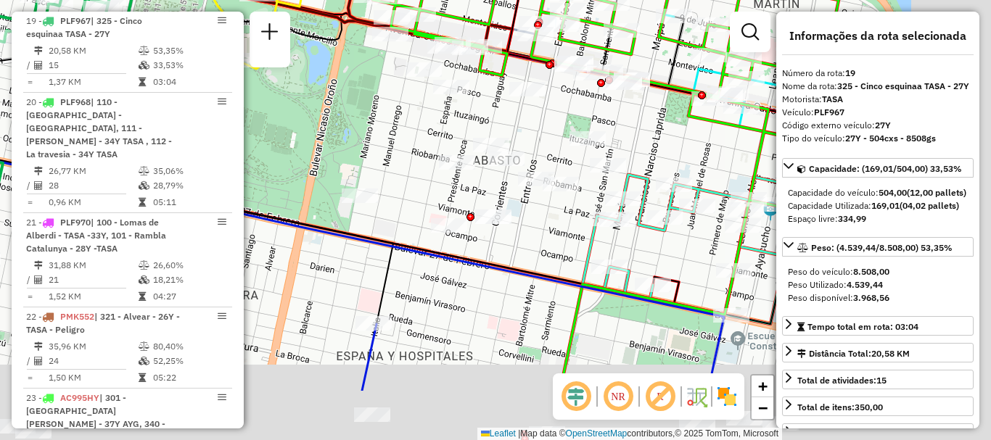
drag, startPoint x: 570, startPoint y: 214, endPoint x: 373, endPoint y: 121, distance: 217.5
click at [373, 121] on div "Janela de atendimento Grade de atendimento Capacidade Transportadoras Veículos …" at bounding box center [495, 220] width 991 height 440
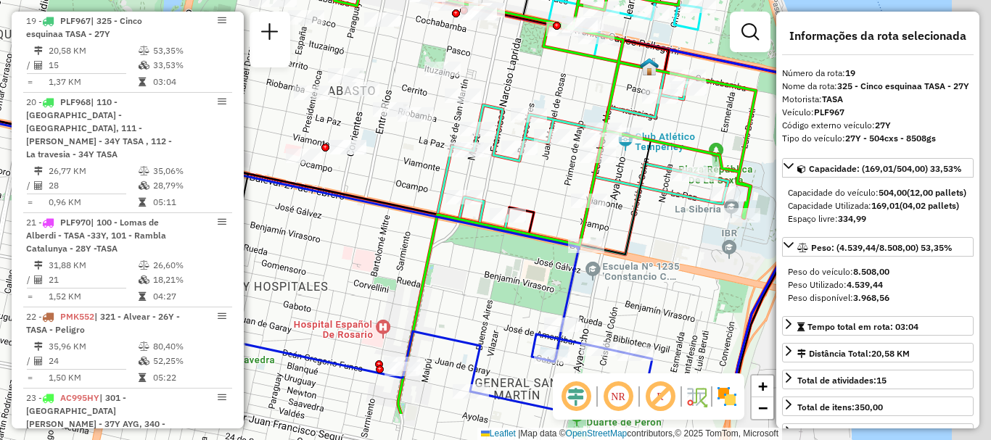
drag, startPoint x: 486, startPoint y: 193, endPoint x: 337, endPoint y: 123, distance: 164.6
click at [337, 123] on div "Janela de atendimento Grade de atendimento Capacidade Transportadoras Veículos …" at bounding box center [495, 220] width 991 height 440
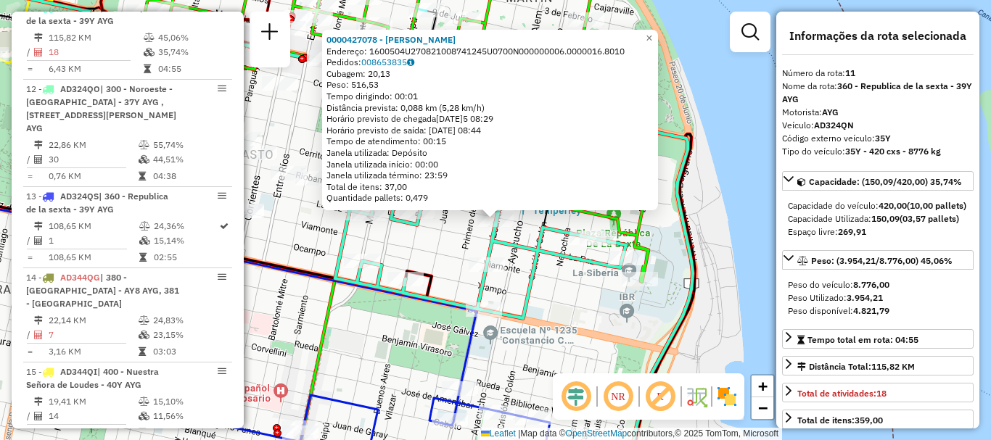
scroll to position [73, 0]
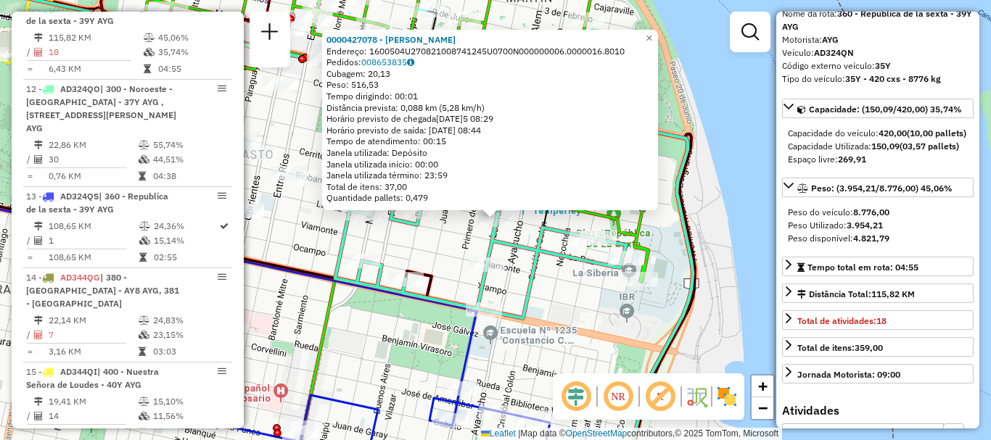
click at [580, 308] on div "0000427078 - GUAN DANQIN Endereço: 1600504U270821008741245U0700N000000006.00000…" at bounding box center [495, 220] width 991 height 440
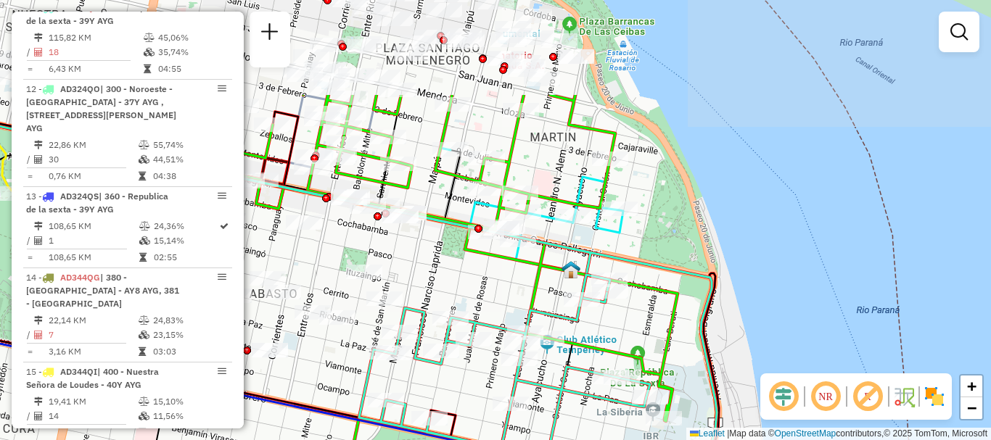
drag, startPoint x: 560, startPoint y: 340, endPoint x: 564, endPoint y: 361, distance: 21.4
click at [564, 361] on icon at bounding box center [504, 366] width 291 height 183
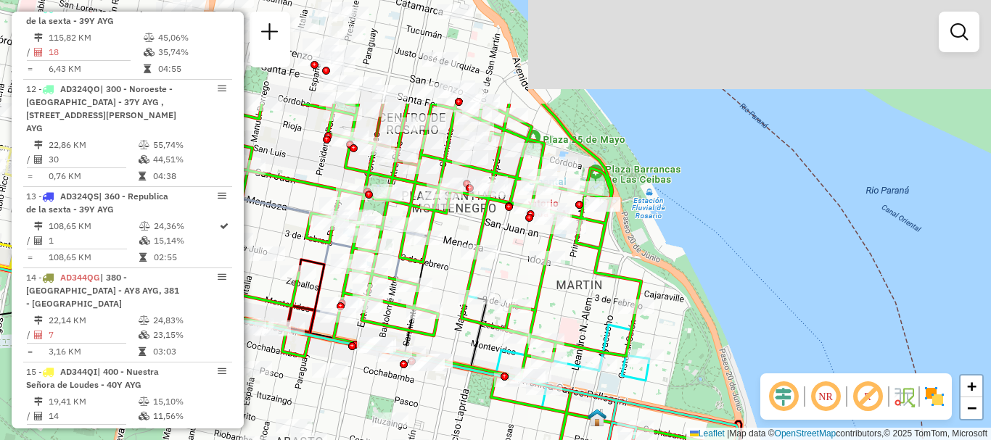
drag, startPoint x: 579, startPoint y: 189, endPoint x: 605, endPoint y: 339, distance: 151.7
click at [605, 339] on icon at bounding box center [555, 338] width 188 height 85
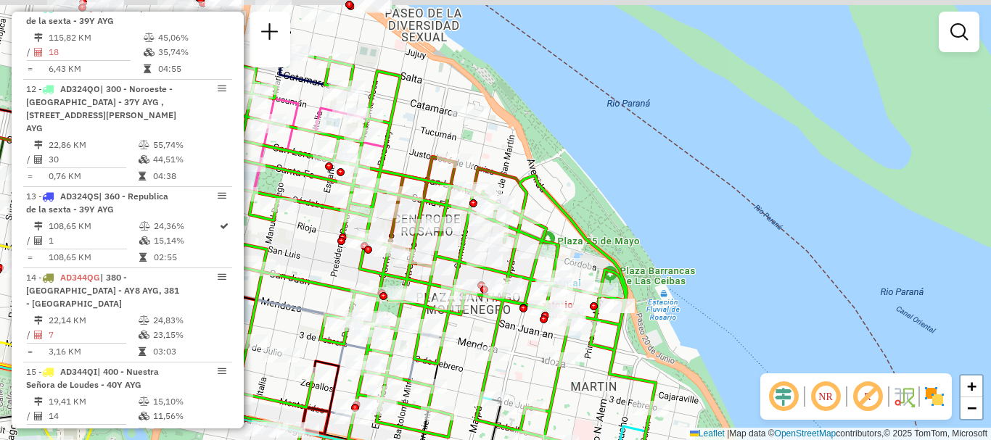
drag, startPoint x: 570, startPoint y: 272, endPoint x: 584, endPoint y: 362, distance: 91.1
click at [584, 362] on div "Rota 5 - Placa AB951JV 0000326458 - TRIGUERO ALEJANDRO MARIO Janela de atendime…" at bounding box center [495, 220] width 991 height 440
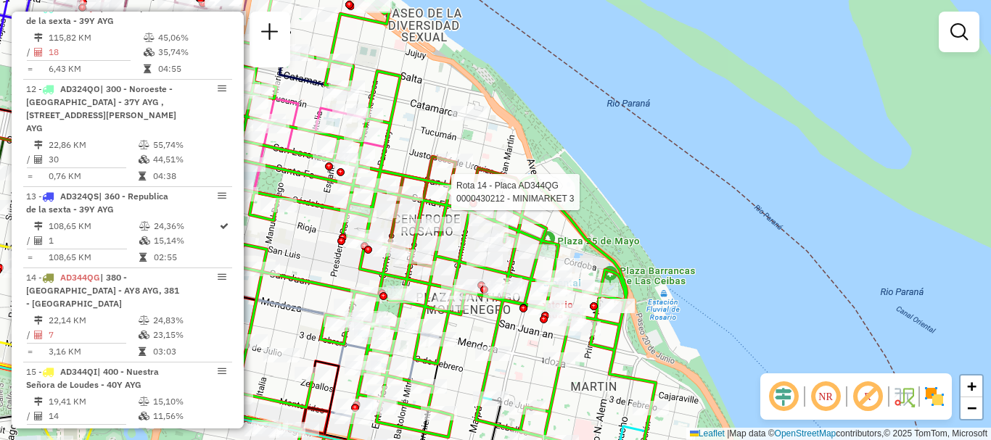
select select "**********"
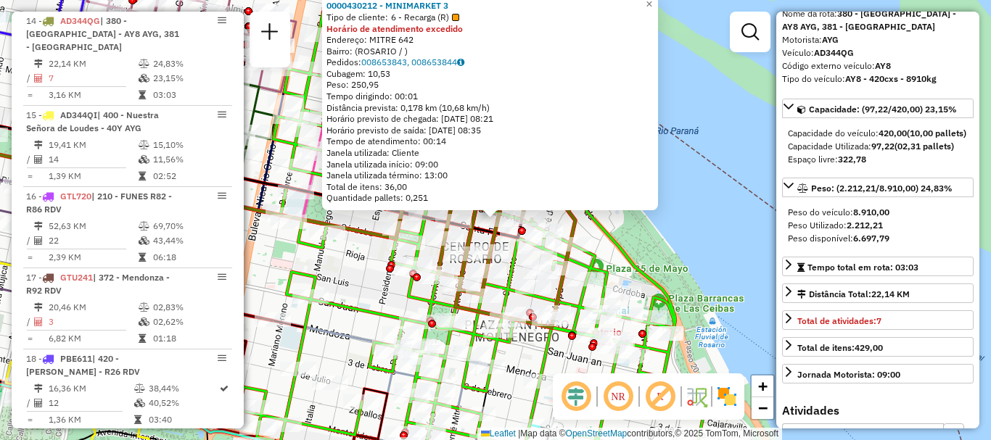
click at [733, 286] on div "0000430212 - MINIMARKET 3 Tipo de cliente: 6 - Recarga (R) Horário de atendimen…" at bounding box center [495, 220] width 991 height 440
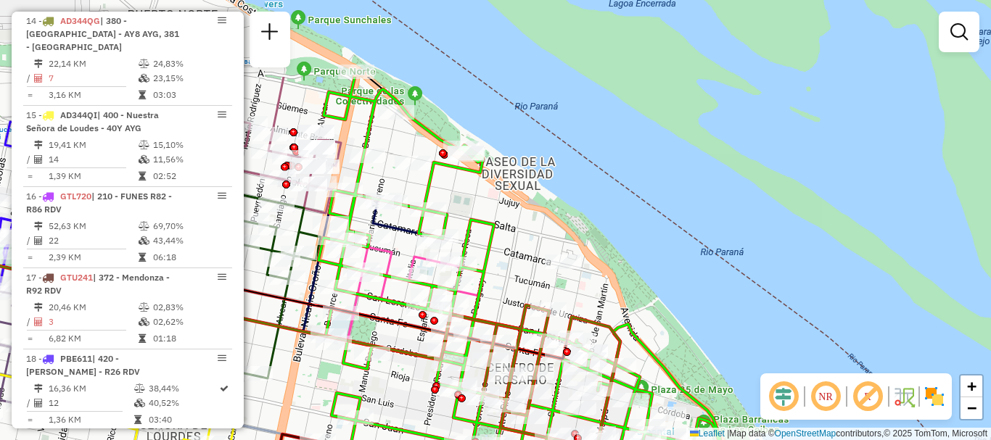
drag, startPoint x: 715, startPoint y: 303, endPoint x: 734, endPoint y: 355, distance: 55.3
click at [734, 355] on div "Janela de atendimento Grade de atendimento Capacidade Transportadoras Veículos …" at bounding box center [495, 220] width 991 height 440
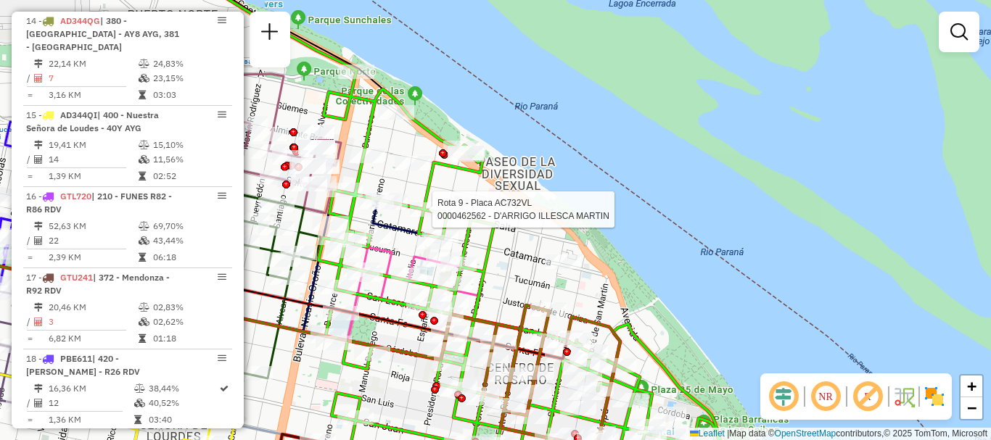
select select "**********"
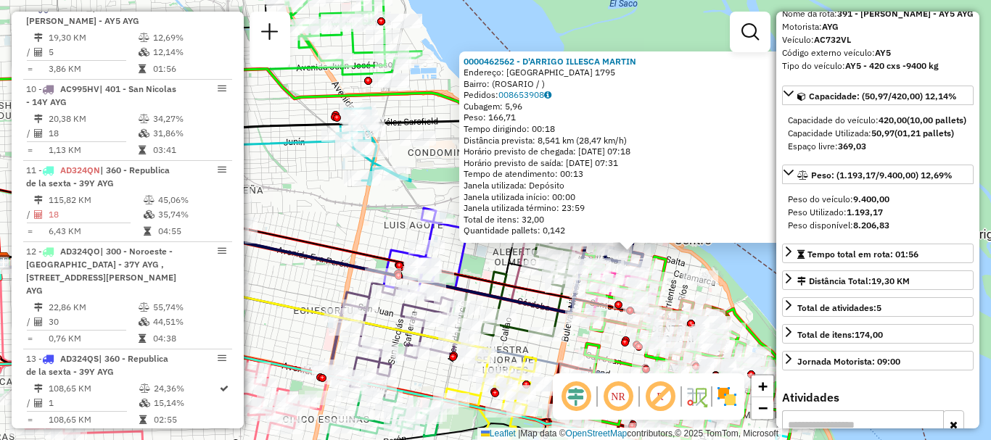
click at [744, 303] on div "0000462562 - D'ARRIGO ILLESCA MARTIN Endereço: SALTA 1795 Bairro: (ROSARIO / ) …" at bounding box center [495, 220] width 991 height 440
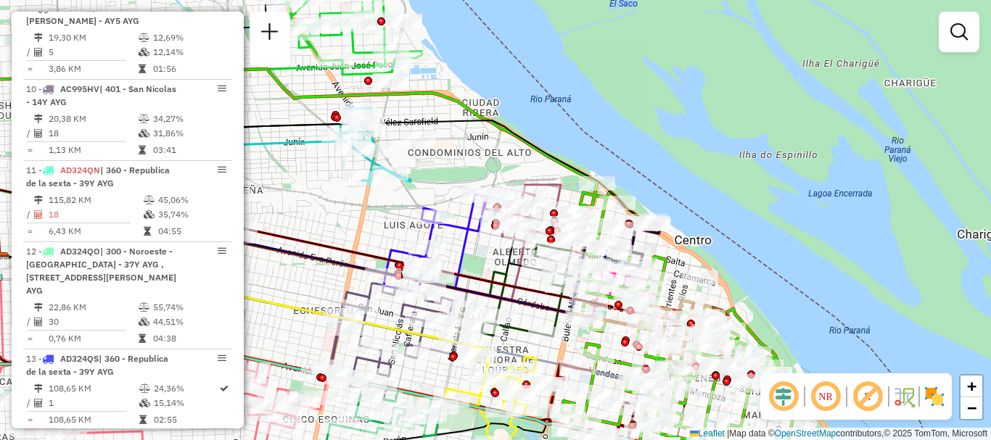
click at [853, 268] on div "Janela de atendimento Grade de atendimento Capacidade Transportadoras Veículos …" at bounding box center [495, 220] width 991 height 440
drag, startPoint x: 794, startPoint y: 202, endPoint x: 800, endPoint y: 159, distance: 43.3
click at [800, 165] on div "Janela de atendimento Grade de atendimento Capacidade Transportadoras Veículos …" at bounding box center [495, 220] width 991 height 440
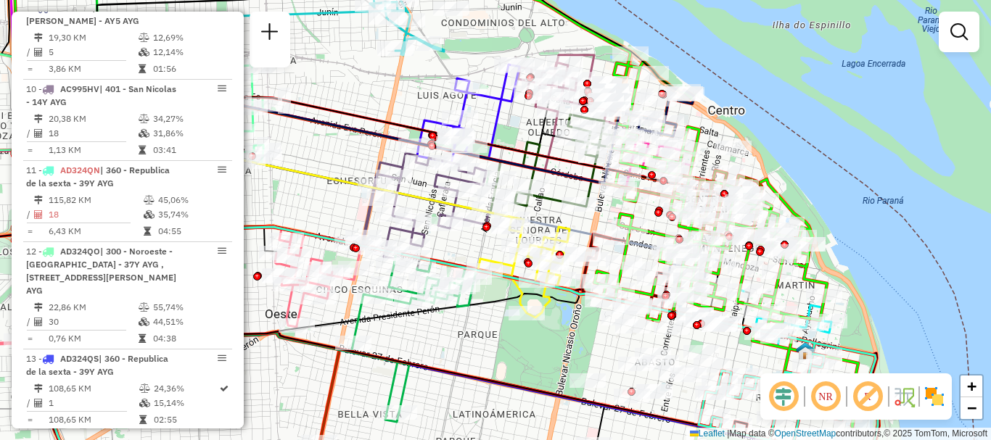
drag, startPoint x: 763, startPoint y: 284, endPoint x: 798, endPoint y: 135, distance: 153.5
click at [798, 245] on div at bounding box center [783, 252] width 36 height 15
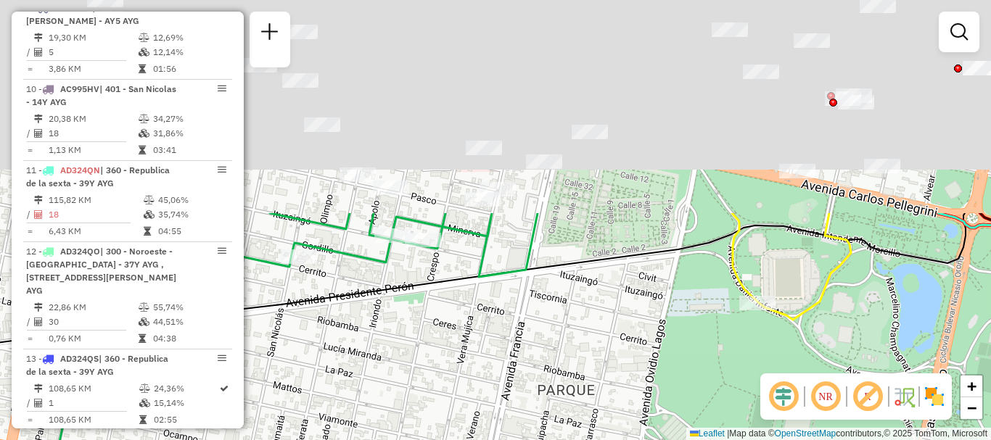
drag, startPoint x: 543, startPoint y: 469, endPoint x: 552, endPoint y: 469, distance: 8.7
click at [552, 440] on html "Aguarde... Pop-up bloqueado! Seu navegador bloqueou automáticamente a abertura …" at bounding box center [495, 220] width 991 height 440
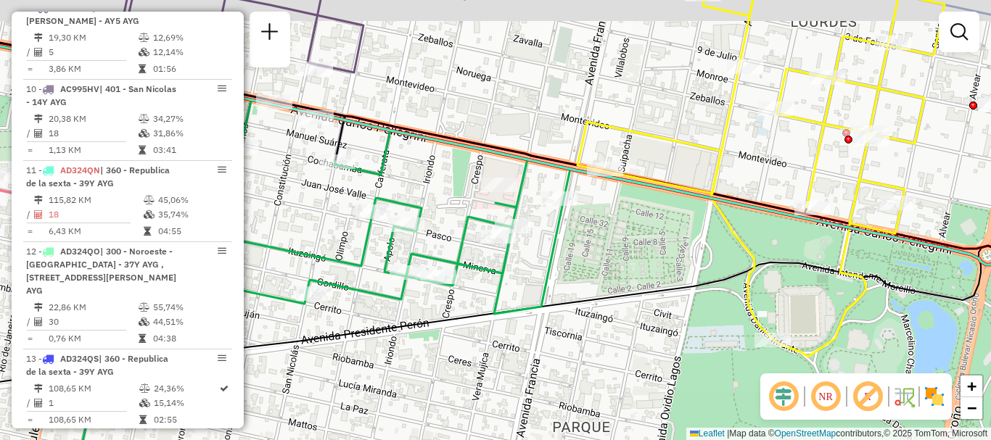
drag, startPoint x: 546, startPoint y: 371, endPoint x: 563, endPoint y: 414, distance: 46.2
click at [563, 414] on div "Janela de atendimento Grade de atendimento Capacidade Transportadoras Veículos …" at bounding box center [495, 220] width 991 height 440
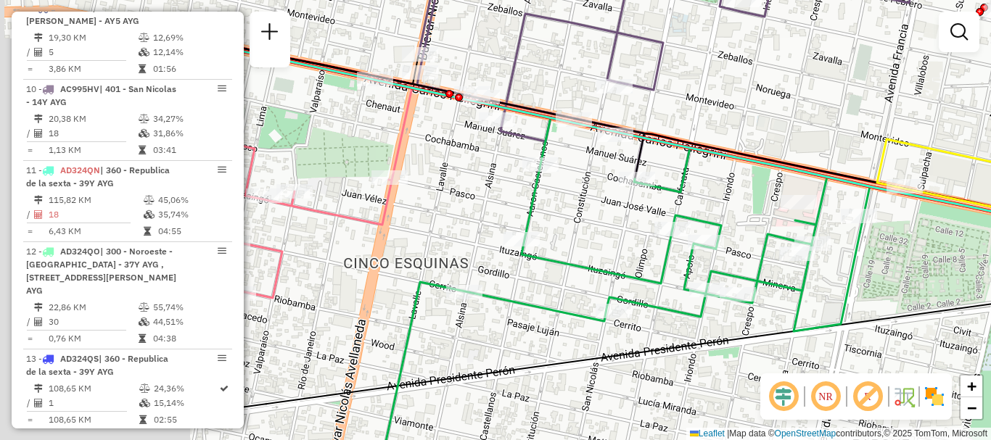
drag, startPoint x: 586, startPoint y: 381, endPoint x: 818, endPoint y: 355, distance: 233.7
click at [818, 355] on div "Janela de atendimento Grade de atendimento Capacidade Transportadoras Veículos …" at bounding box center [495, 220] width 991 height 440
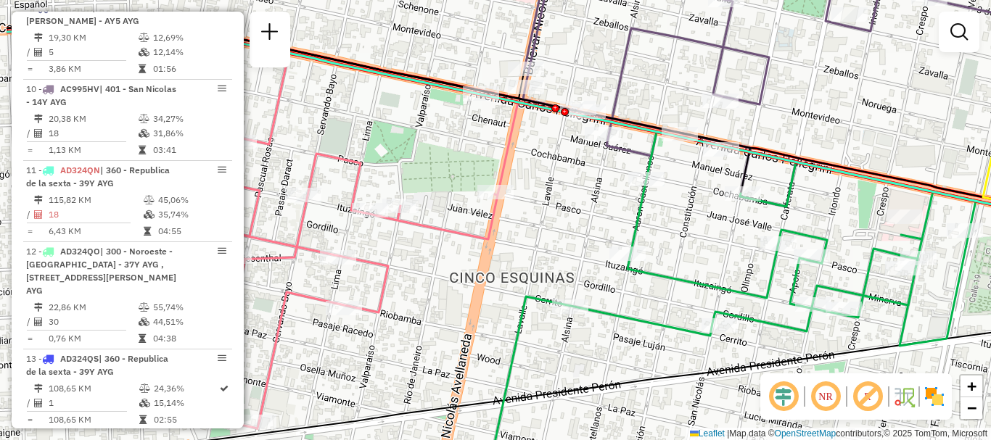
drag, startPoint x: 778, startPoint y: 374, endPoint x: 793, endPoint y: 383, distance: 17.5
click at [793, 383] on hb-router-mapa "Informações da Sessão 1261648 - 09/09/2025 Criação: 08/09/2025 16:09 Depósito: …" at bounding box center [495, 220] width 991 height 440
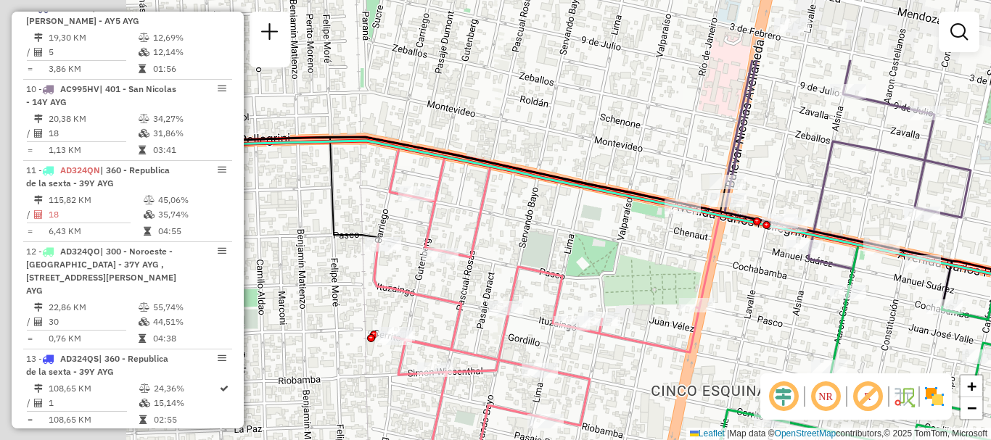
click at [680, 381] on div "Janela de atendimento Grade de atendimento Capacidade Transportadoras Veículos …" at bounding box center [495, 220] width 991 height 440
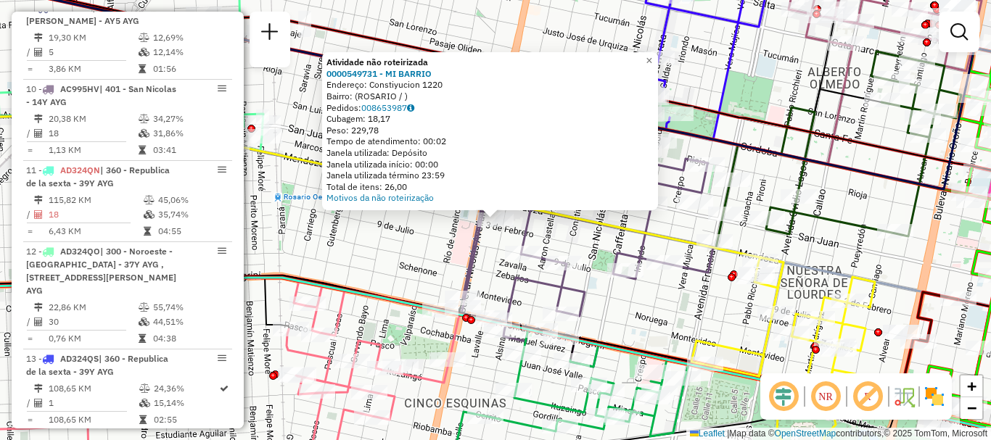
click at [670, 237] on icon at bounding box center [342, 191] width 883 height 193
select select "**********"
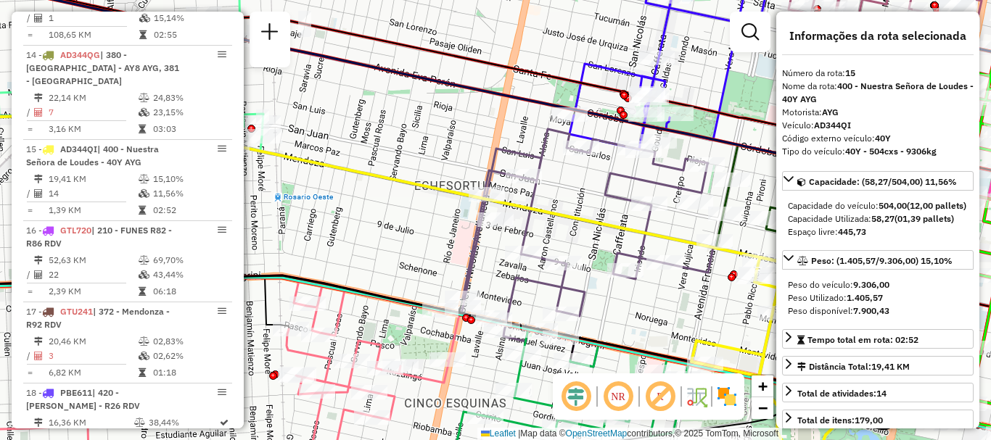
scroll to position [1720, 0]
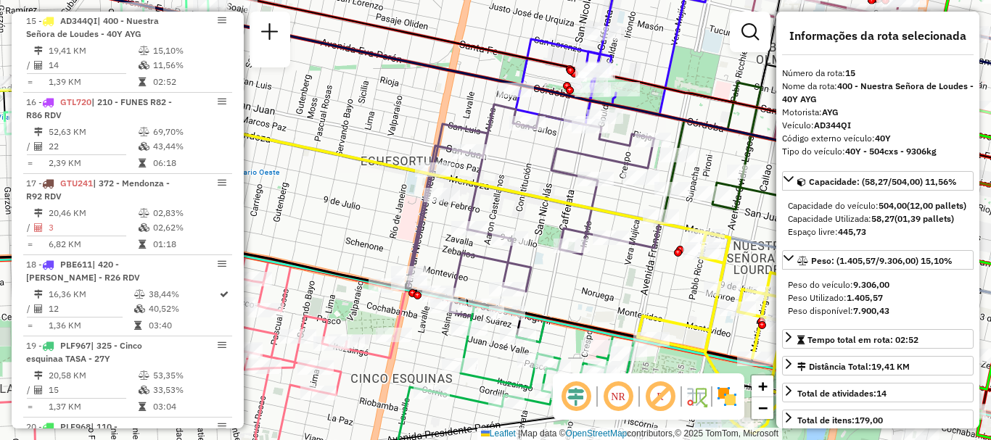
drag, startPoint x: 672, startPoint y: 247, endPoint x: 570, endPoint y: 210, distance: 109.0
click at [570, 210] on icon at bounding box center [288, 166] width 883 height 193
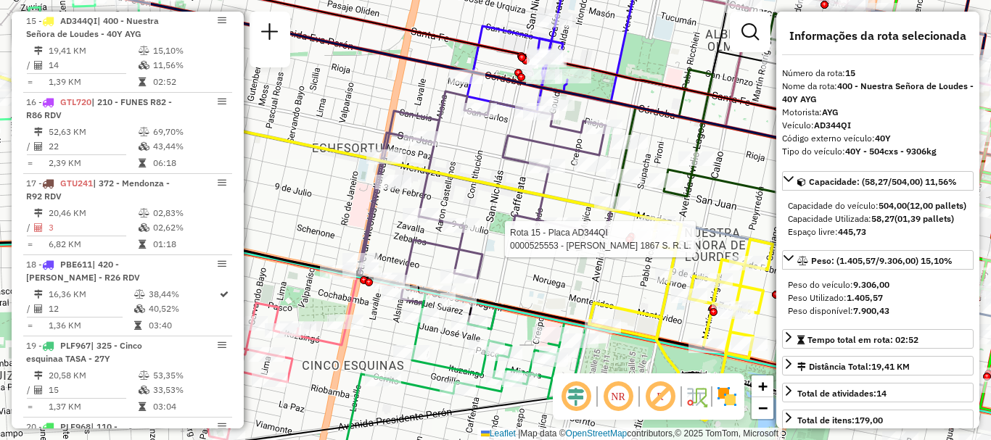
drag, startPoint x: 627, startPoint y: 246, endPoint x: 586, endPoint y: 205, distance: 58.5
click at [625, 236] on div at bounding box center [629, 240] width 8 height 8
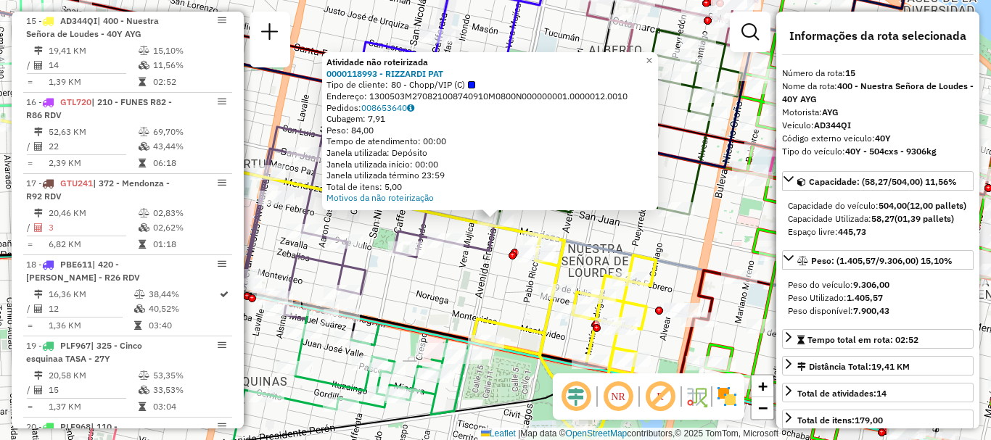
click at [494, 260] on div "Atividade não roteirizada 0000118993 - RIZZARDI PAT Tipo de cliente: 80 - Chopp…" at bounding box center [495, 220] width 991 height 440
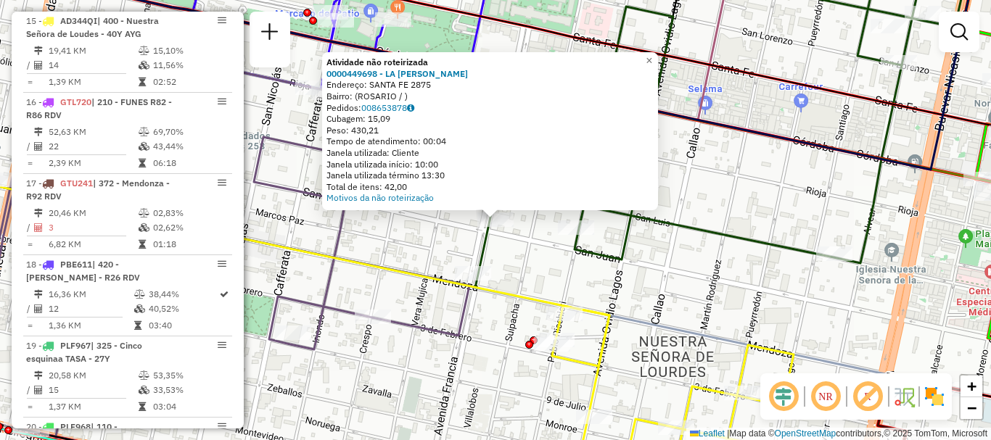
click at [461, 229] on div "Atividade não roteirizada 0000449698 - LA ROSA CRISTIAN FABIAN Endereço: SANTA …" at bounding box center [495, 220] width 991 height 440
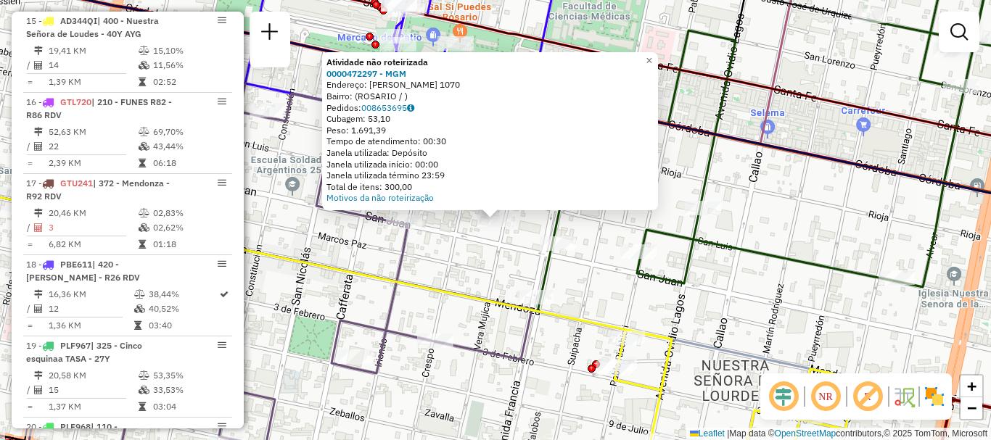
click at [492, 272] on div "Atividade não roteirizada 0000472297 - MGM Endereço: VERA MUJICA 1070 Bairro: (…" at bounding box center [495, 220] width 991 height 440
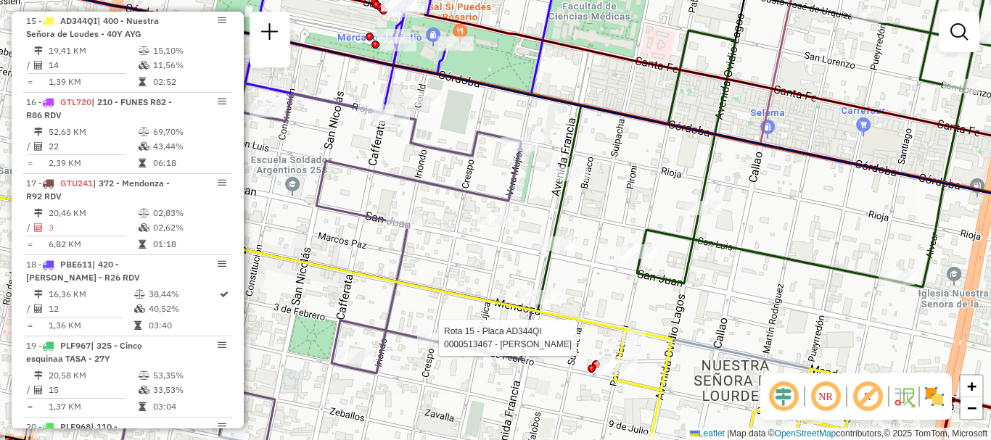
select select "**********"
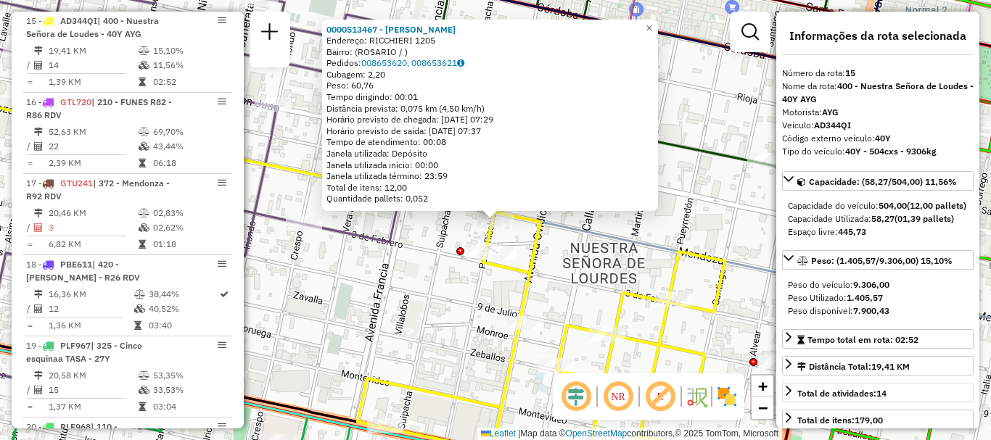
scroll to position [73, 0]
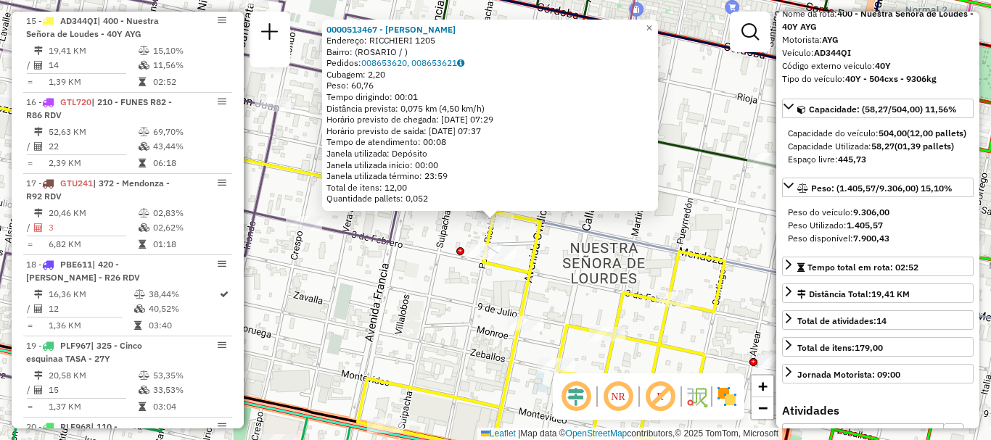
click at [694, 337] on div "0000513467 - GOMEZ ROCIO ANTTONELA Endereço: RICCHIERI 1205 Bairro: (ROSARIO / …" at bounding box center [495, 220] width 991 height 440
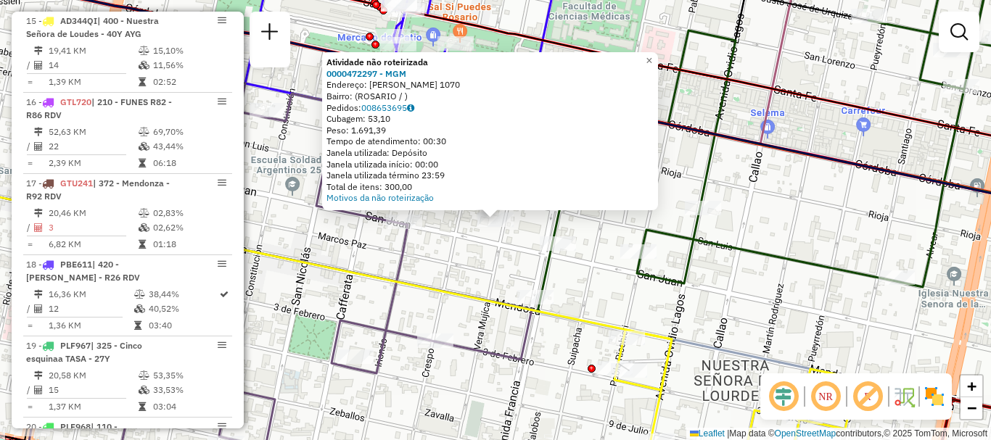
click at [783, 263] on icon at bounding box center [797, 122] width 461 height 332
select select "**********"
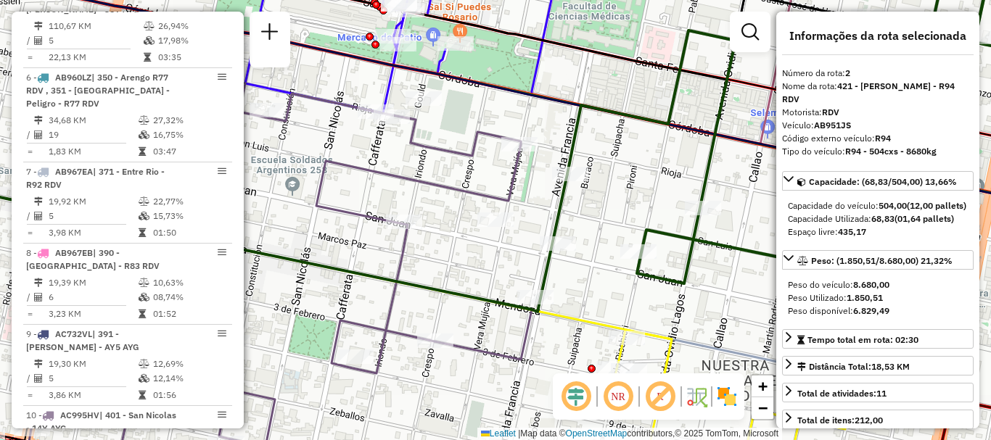
scroll to position [598, 0]
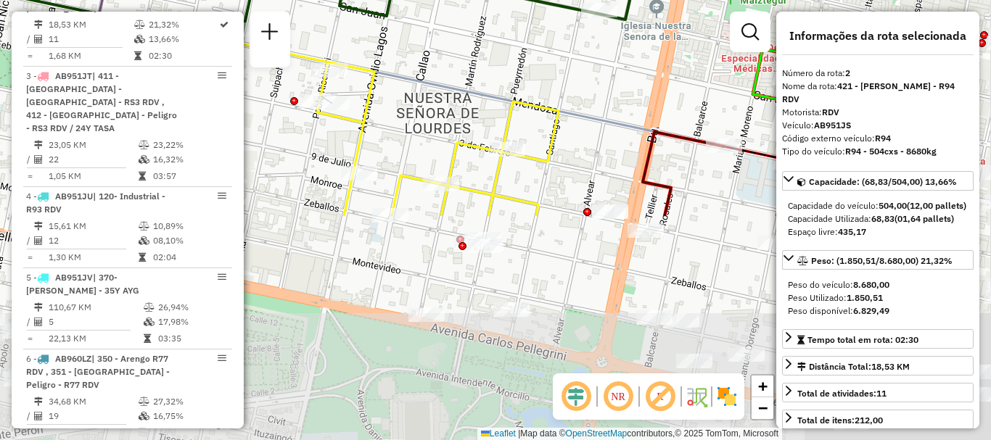
drag, startPoint x: 750, startPoint y: 285, endPoint x: 427, endPoint y: -7, distance: 435.6
click at [427, 0] on html "Aguarde... Pop-up bloqueado! Seu navegador bloqueou automáticamente a abertura …" at bounding box center [495, 220] width 991 height 440
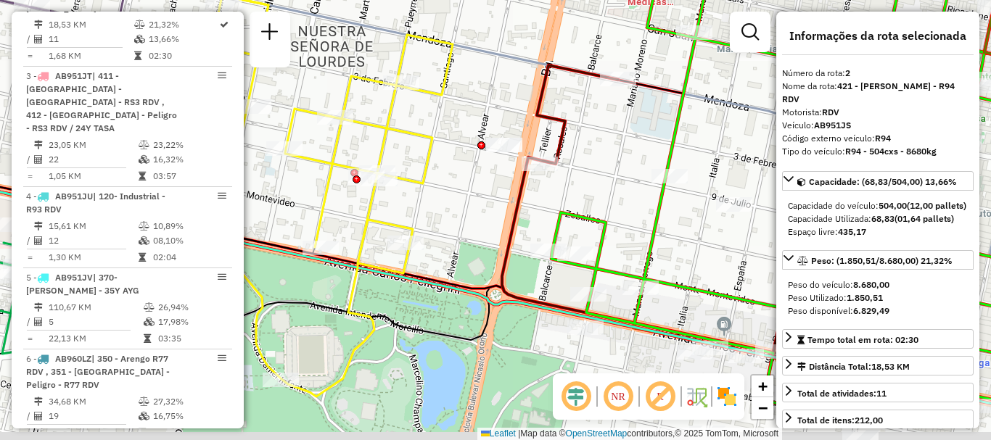
drag, startPoint x: 693, startPoint y: 166, endPoint x: 602, endPoint y: 134, distance: 97.1
click at [612, 124] on div "Janela de atendimento Grade de atendimento Capacidade Transportadoras Veículos …" at bounding box center [495, 220] width 991 height 440
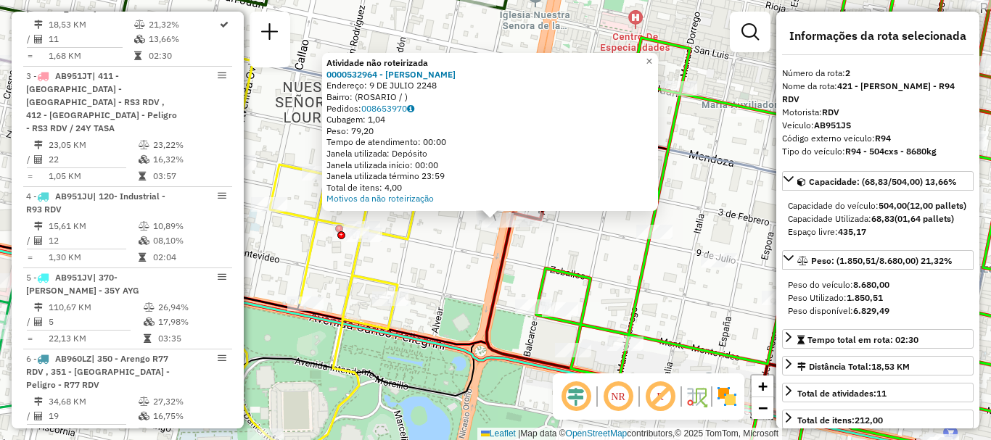
click at [477, 264] on div "Atividade não roteirizada 0000532964 - Soler Benjamin Miguel Endereço: 9 DE JUL…" at bounding box center [495, 220] width 991 height 440
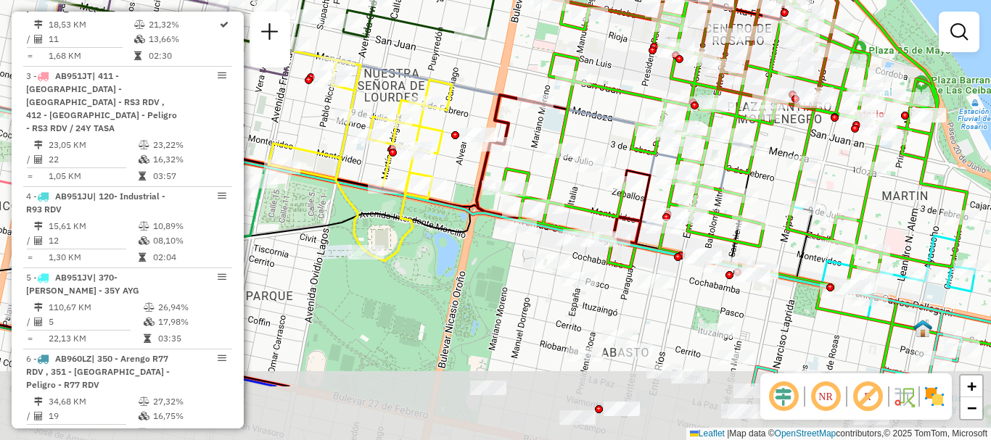
drag, startPoint x: 459, startPoint y: 284, endPoint x: 452, endPoint y: 166, distance: 117.7
click at [452, 167] on div "Janela de atendimento Grade de atendimento Capacidade Transportadoras Veículos …" at bounding box center [495, 220] width 991 height 440
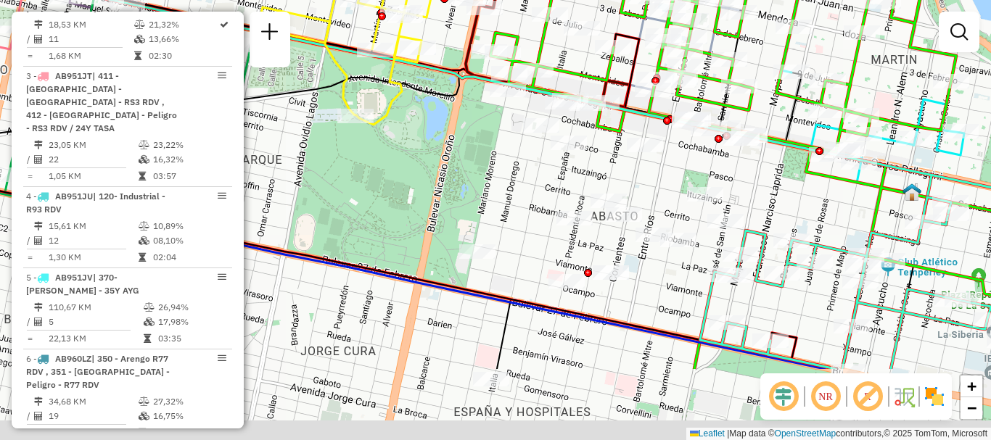
drag, startPoint x: 444, startPoint y: 251, endPoint x: 433, endPoint y: 118, distance: 134.0
click at [433, 118] on div "Janela de atendimento Grade de atendimento Capacidade Transportadoras Veículos …" at bounding box center [495, 220] width 991 height 440
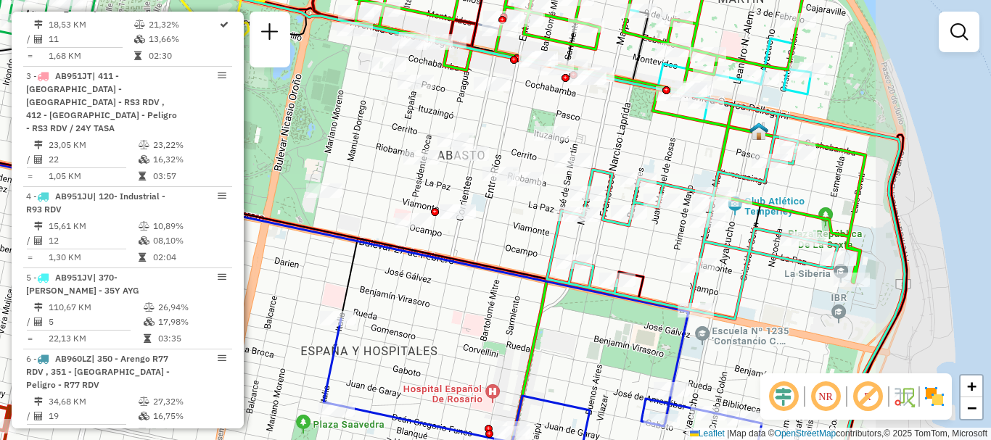
drag, startPoint x: 466, startPoint y: 199, endPoint x: 315, endPoint y: 157, distance: 156.7
click at [315, 157] on div "Janela de atendimento Grade de atendimento Capacidade Transportadoras Veículos …" at bounding box center [495, 220] width 991 height 440
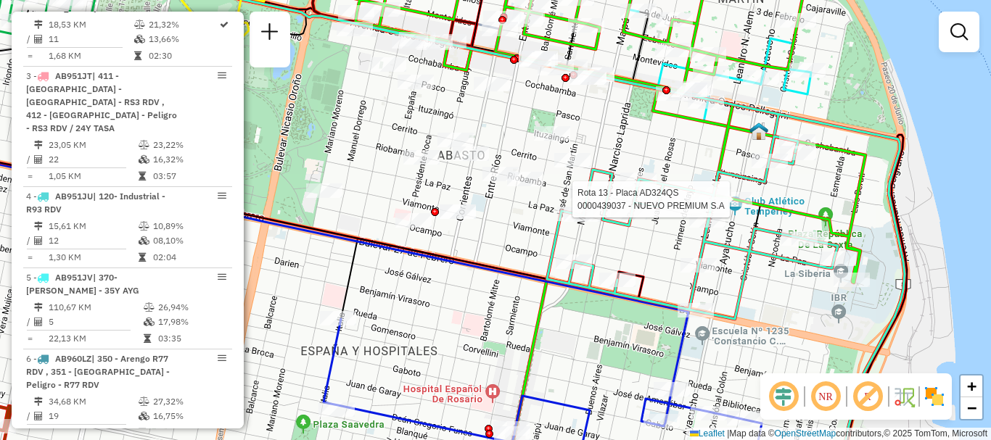
select select "**********"
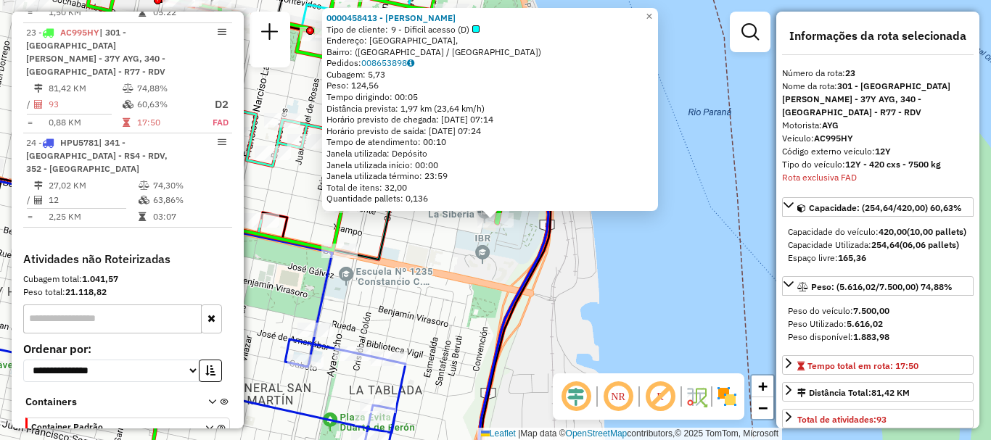
scroll to position [2409, 0]
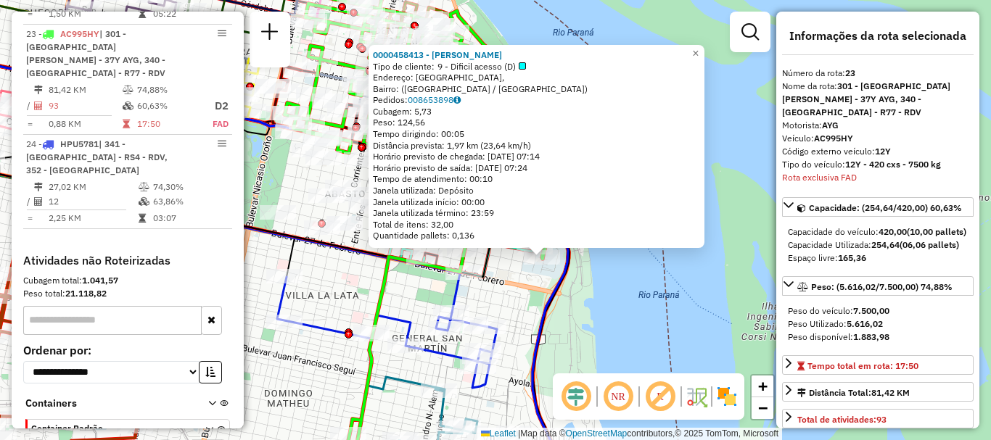
click at [634, 299] on div "0000458413 - VILLARINO MARISA BEATRIZ Tipo de cliente: 9 - Dificil acesso (D) E…" at bounding box center [495, 220] width 991 height 440
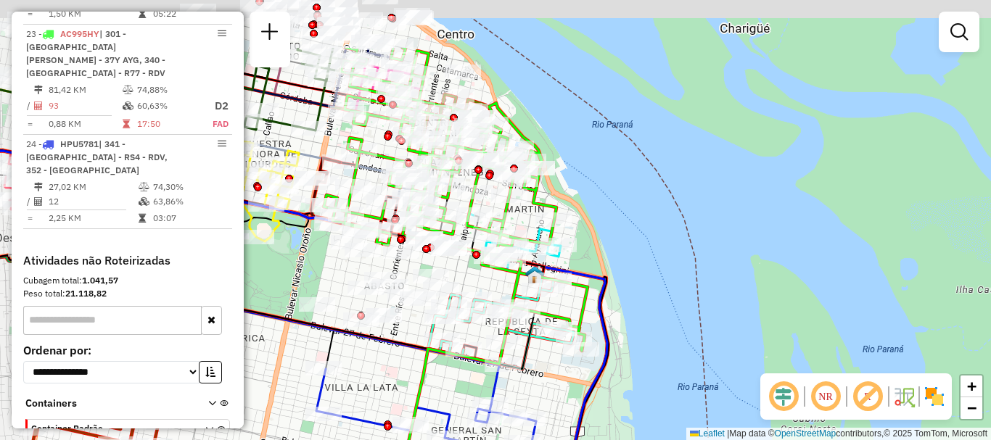
drag, startPoint x: 636, startPoint y: 316, endPoint x: 640, endPoint y: 340, distance: 24.9
click at [640, 340] on div "Janela de atendimento Grade de atendimento Capacidade Transportadoras Veículos …" at bounding box center [495, 220] width 991 height 440
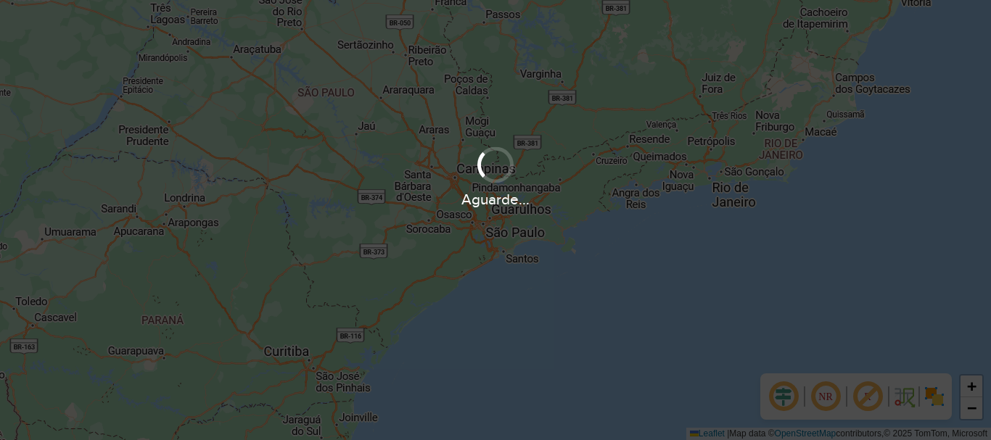
scroll to position [951, 0]
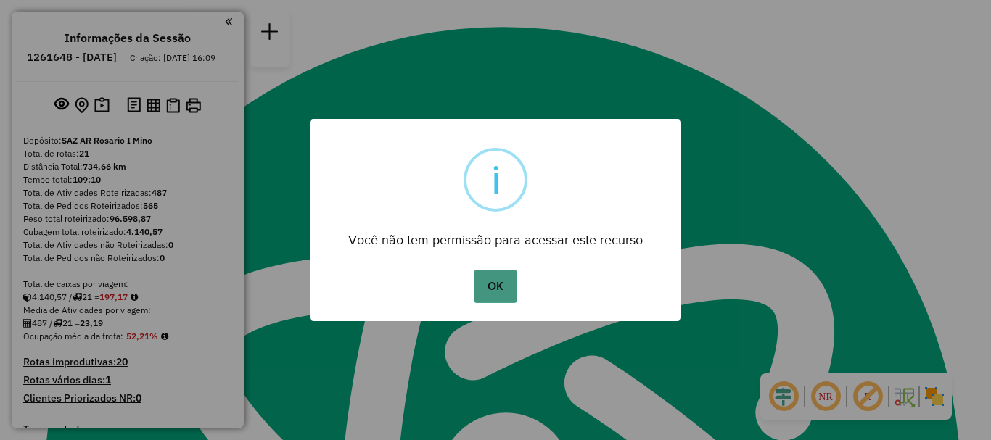
click at [481, 293] on button "OK" at bounding box center [495, 286] width 43 height 33
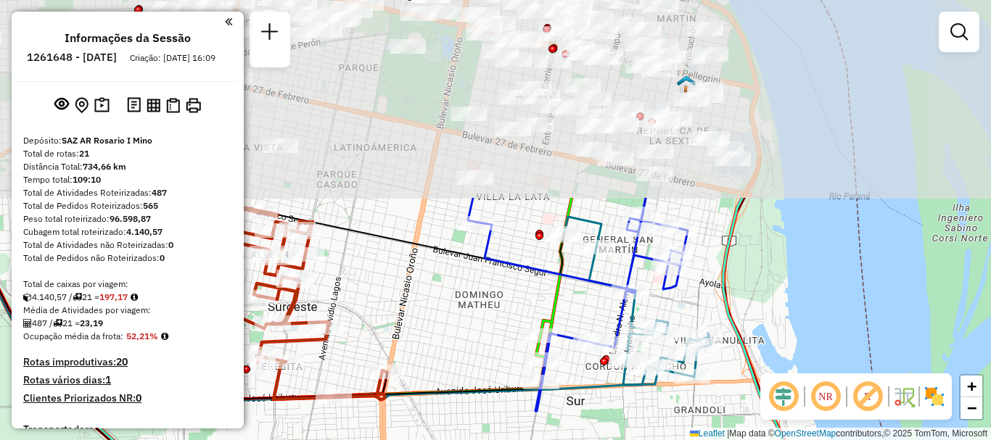
drag, startPoint x: 604, startPoint y: 163, endPoint x: 587, endPoint y: 319, distance: 157.7
click at [587, 319] on div "Rota 14 - Placa HPU5781 0000883649 - LIRUSO [PERSON_NAME] de atendimento Grade …" at bounding box center [495, 220] width 991 height 440
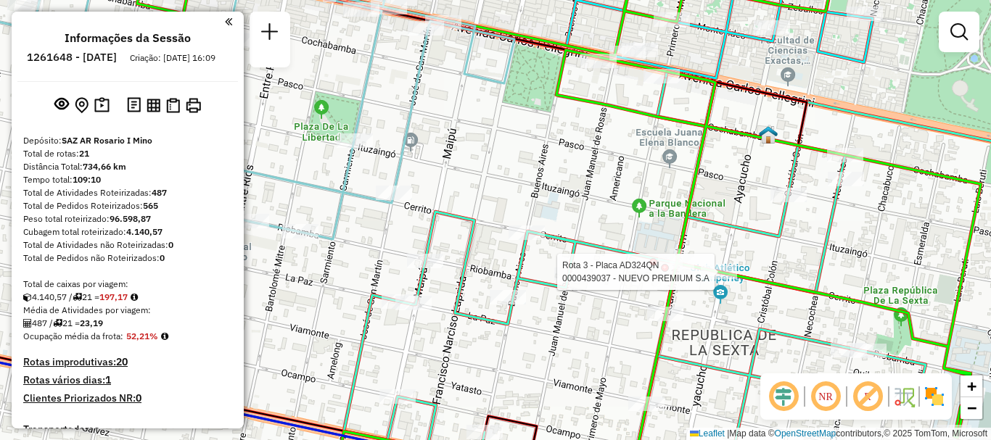
select select "**********"
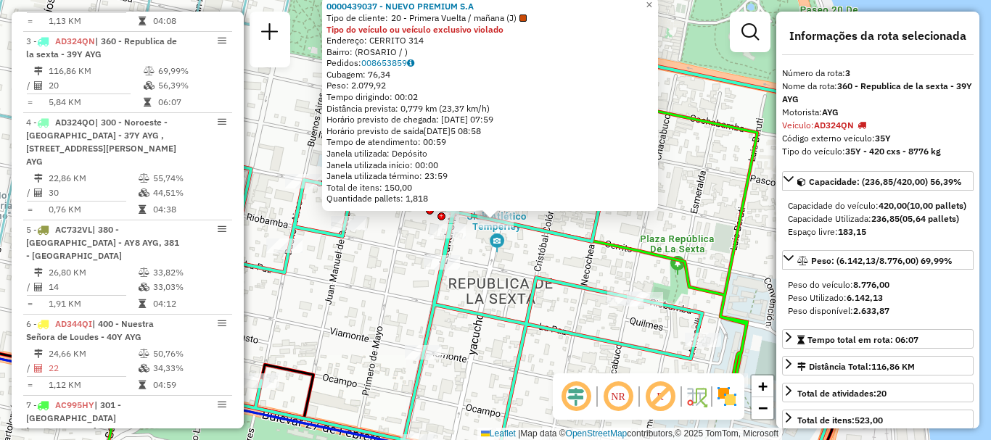
scroll to position [679, 0]
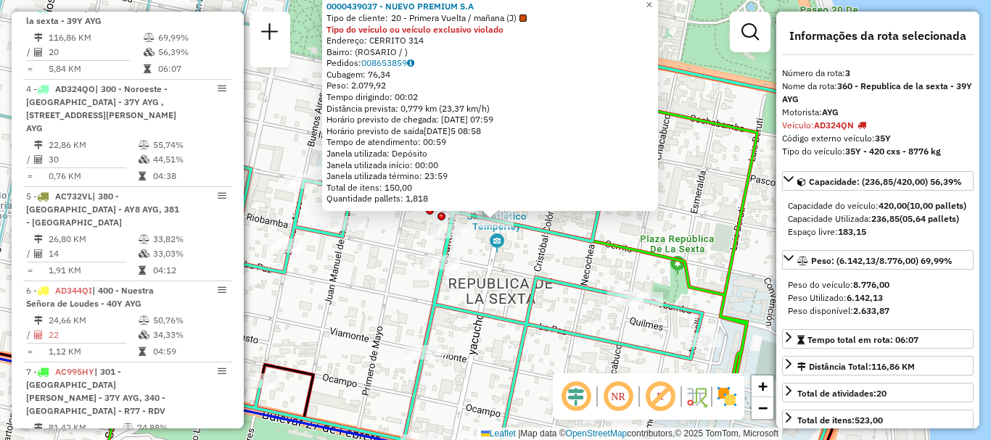
click at [571, 317] on div "0000439037 - NUEVO PREMIUM S.A Tipo de cliente: 20 - Primera Vuelta / mañana (J…" at bounding box center [495, 220] width 991 height 440
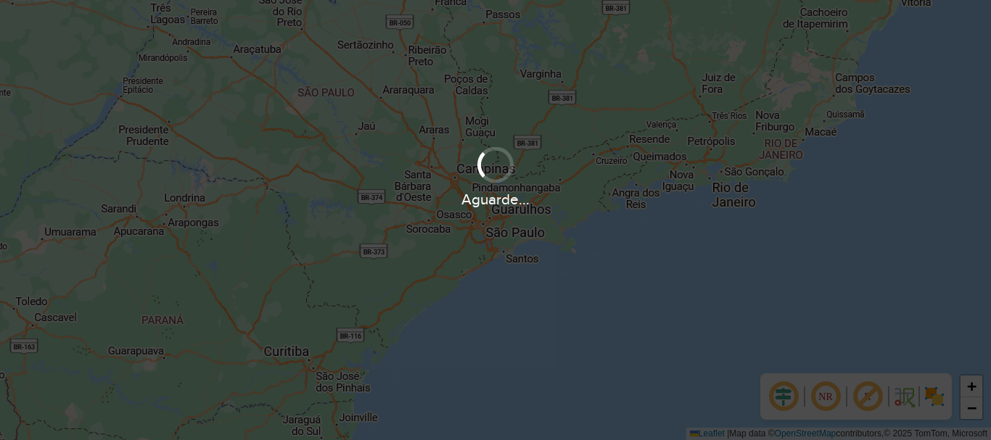
scroll to position [951, 0]
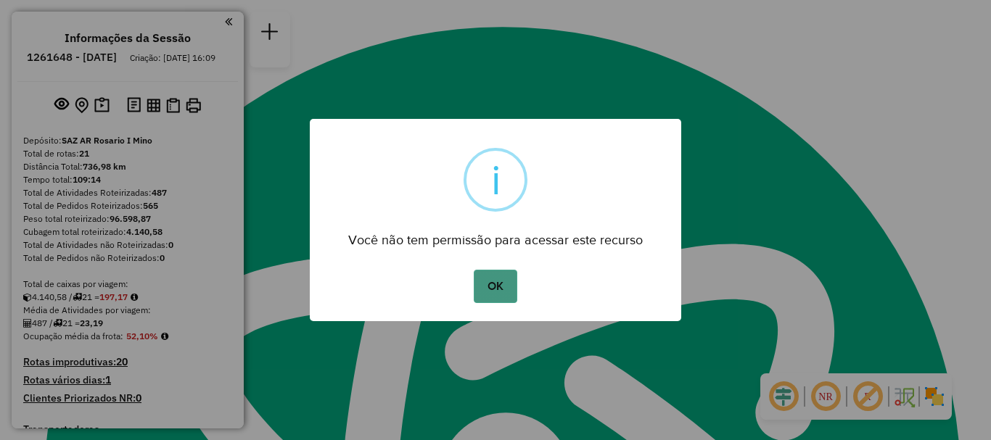
click at [492, 289] on button "OK" at bounding box center [495, 286] width 43 height 33
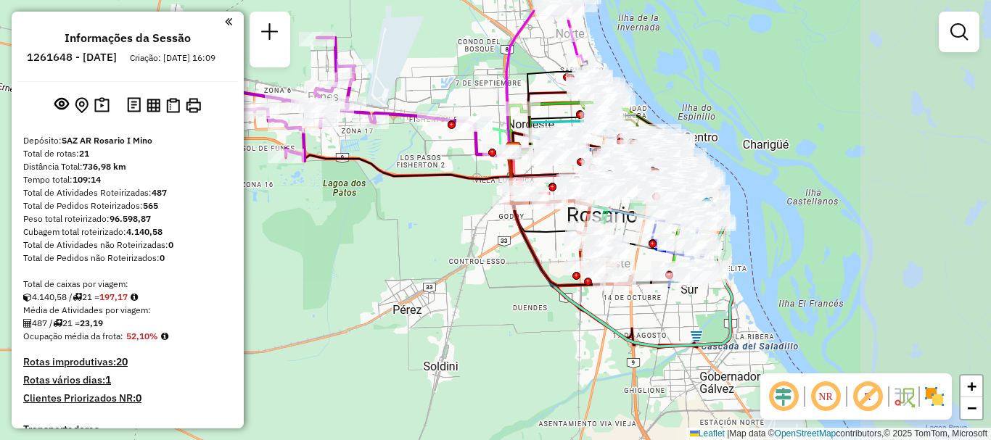
drag, startPoint x: 525, startPoint y: 179, endPoint x: 410, endPoint y: 163, distance: 115.8
click at [410, 163] on div "Janela de atendimento Grade de atendimento Capacidade Transportadoras Veículos …" at bounding box center [495, 220] width 991 height 440
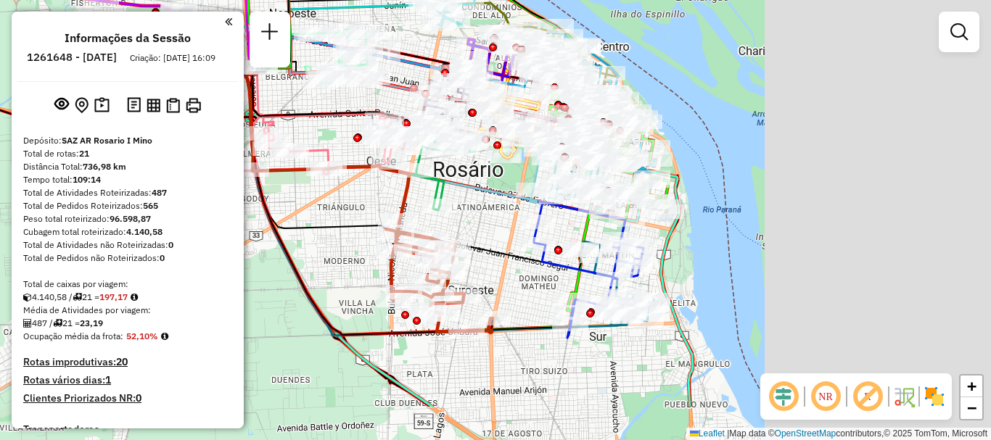
drag, startPoint x: 662, startPoint y: 245, endPoint x: 360, endPoint y: 171, distance: 311.5
click at [360, 171] on icon at bounding box center [327, 143] width 163 height 156
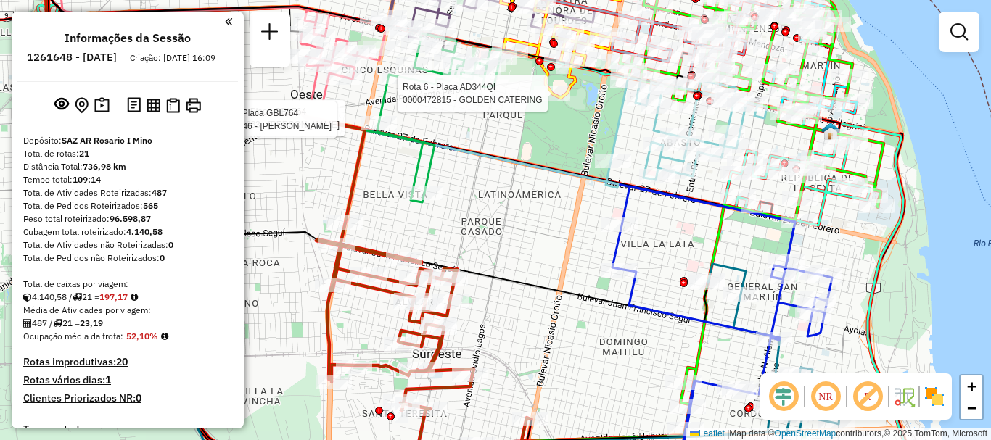
select select "**********"
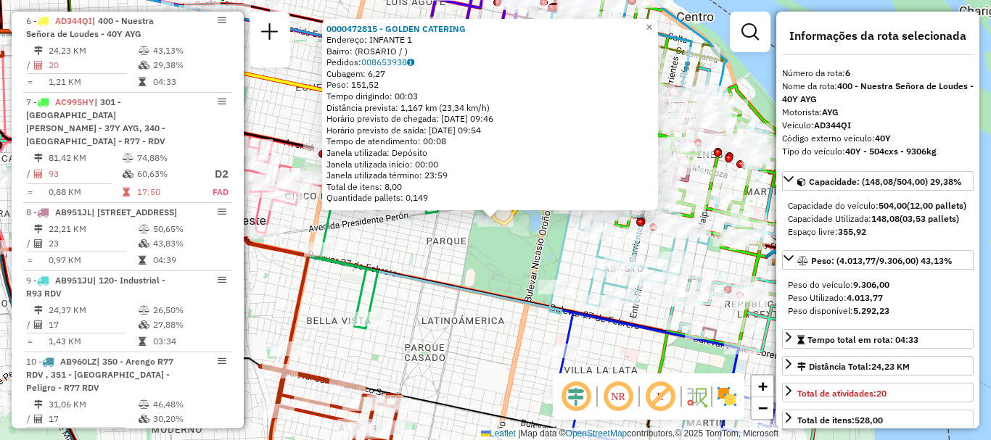
scroll to position [145, 0]
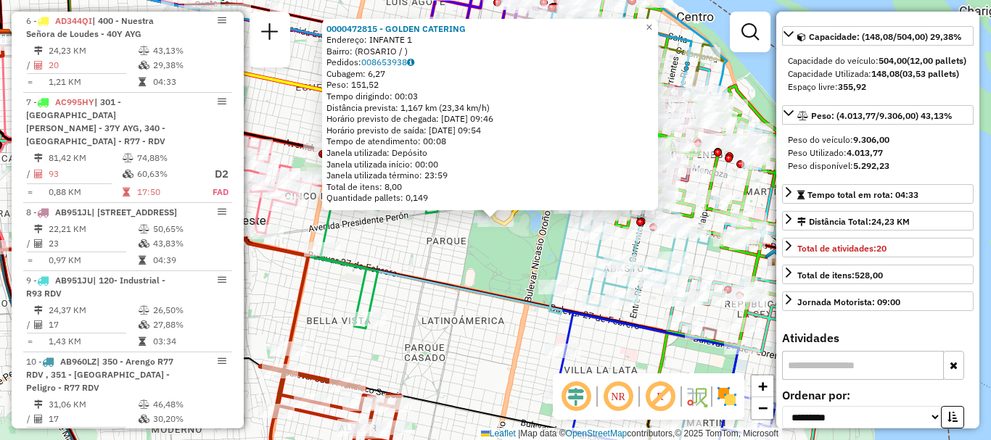
click at [480, 329] on div "0000472815 - GOLDEN CATERING Endereço: INFANTE 1 Bairro: ([GEOGRAPHIC_DATA] / )…" at bounding box center [495, 220] width 991 height 440
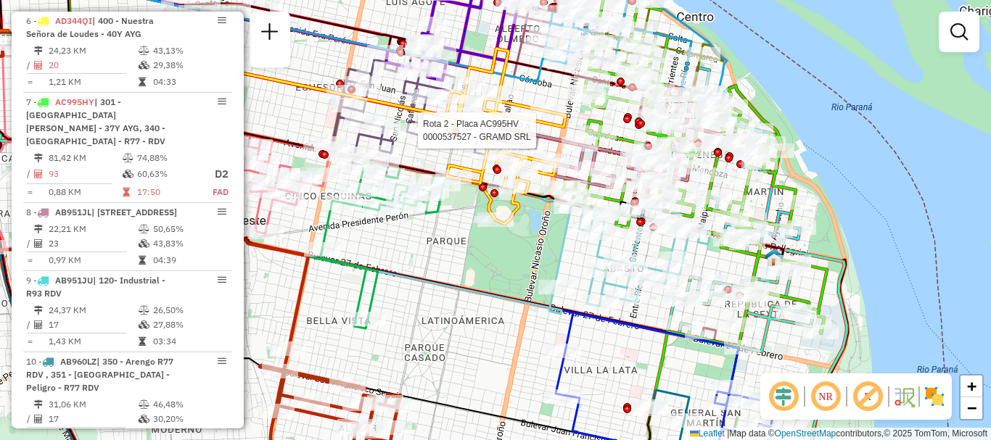
select select "**********"
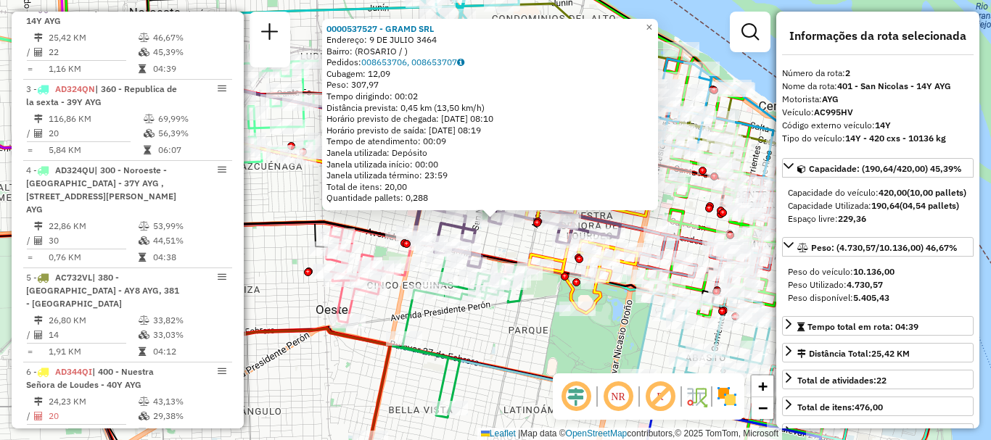
scroll to position [73, 0]
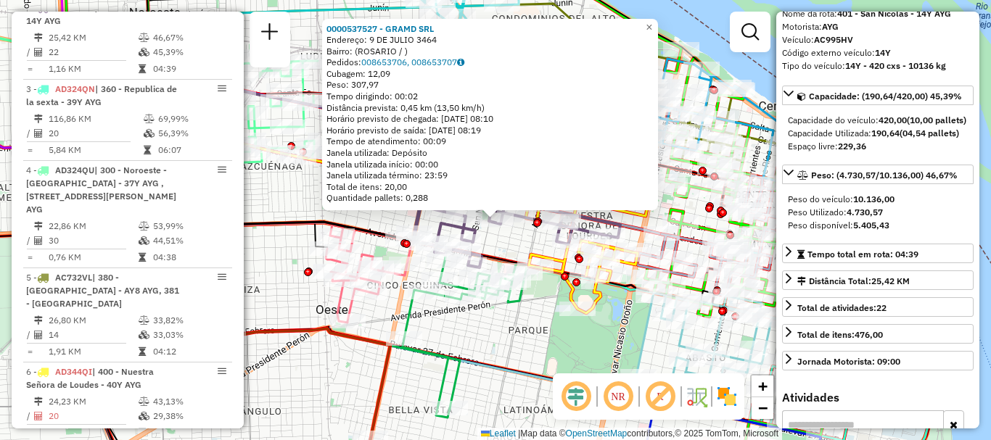
click at [603, 358] on div "0000537527 - GRAMD SRL Endereço: 9 DE JULIO 3464 Bairro: ([GEOGRAPHIC_DATA] / )…" at bounding box center [495, 220] width 991 height 440
